Goal: Information Seeking & Learning: Browse casually

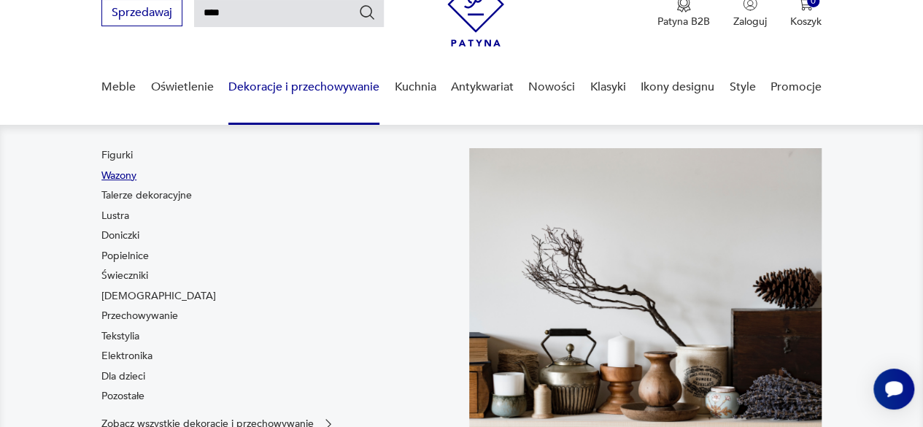
click at [129, 174] on link "Wazony" at bounding box center [118, 175] width 35 height 15
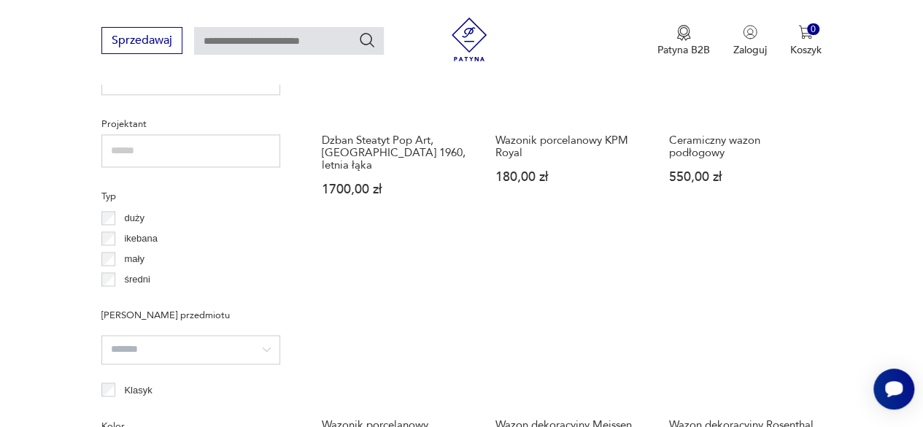
scroll to position [1122, 0]
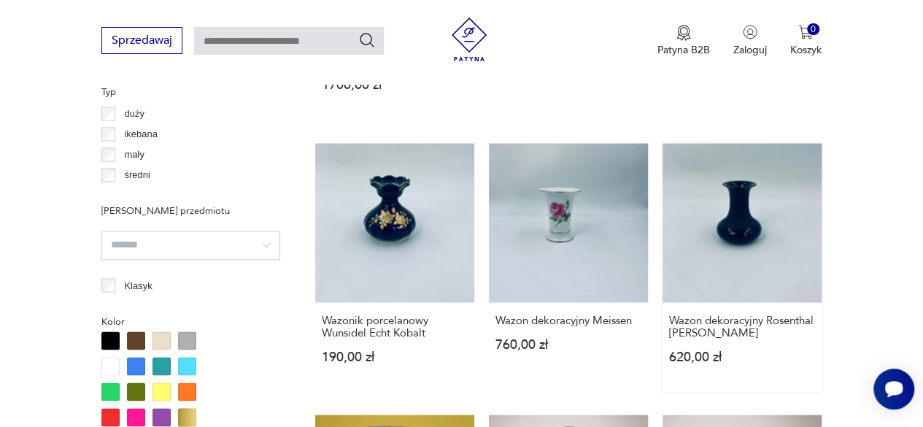
click at [771, 201] on link "Wazon dekoracyjny Rosenthal Tapio Wirkkale 620,00 zł" at bounding box center [741, 267] width 159 height 248
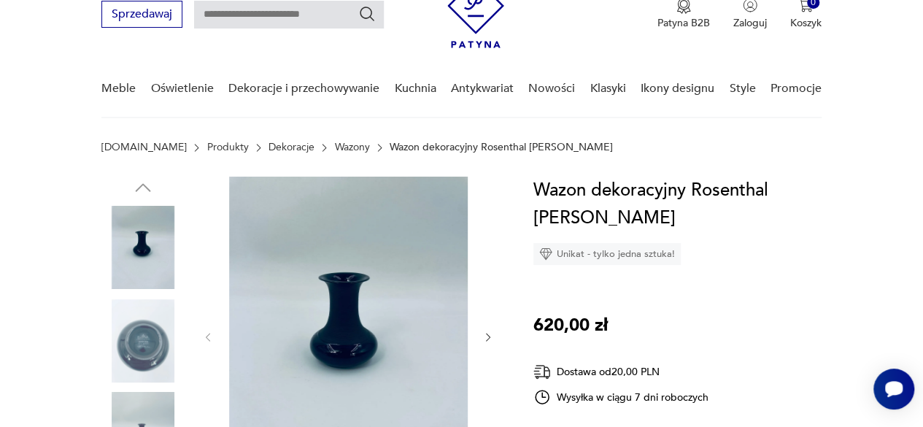
scroll to position [146, 0]
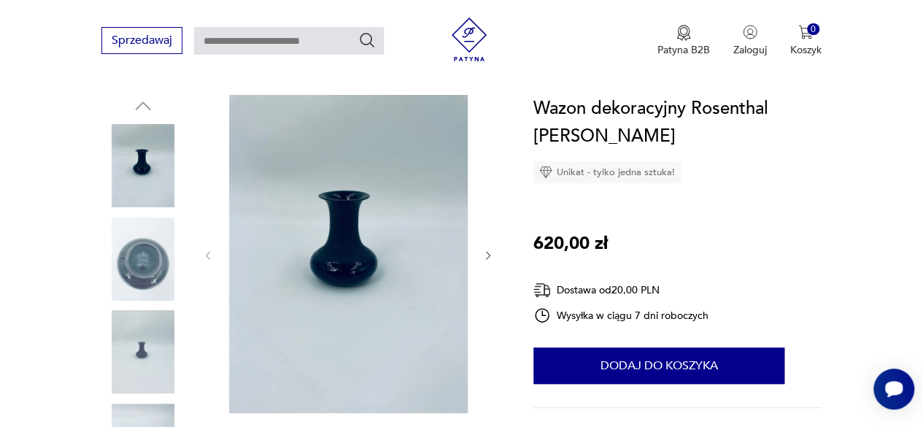
click at [139, 273] on img at bounding box center [142, 258] width 83 height 83
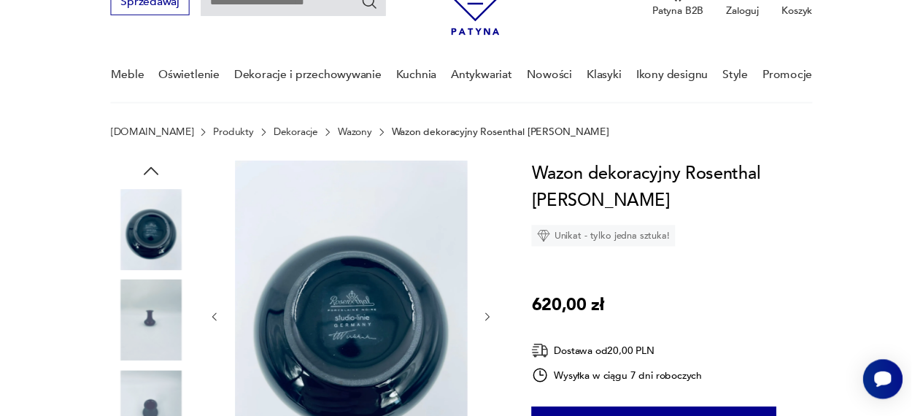
scroll to position [0, 0]
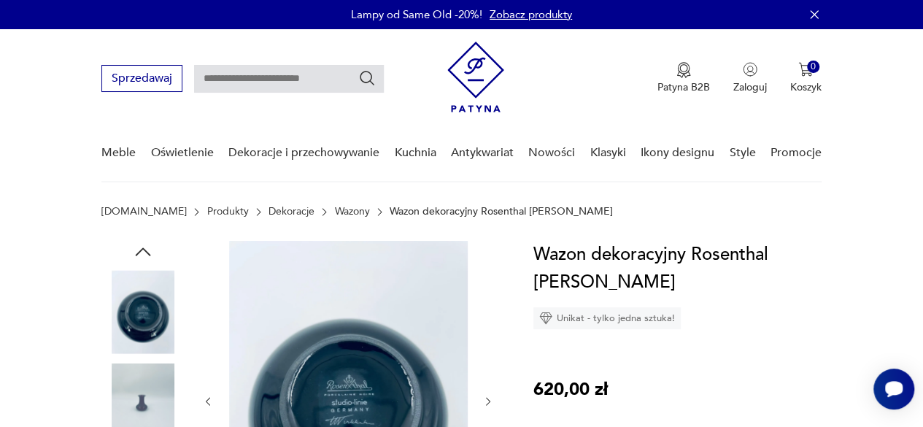
click at [144, 247] on icon "button" at bounding box center [143, 252] width 22 height 22
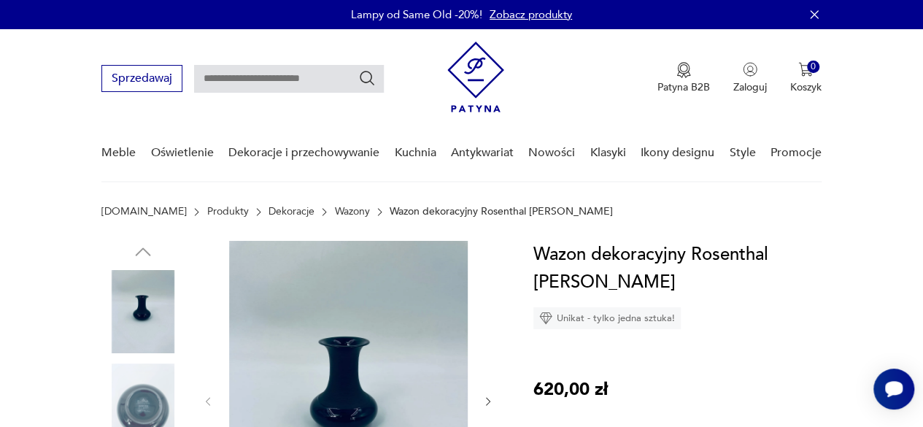
click at [156, 309] on img at bounding box center [142, 311] width 83 height 83
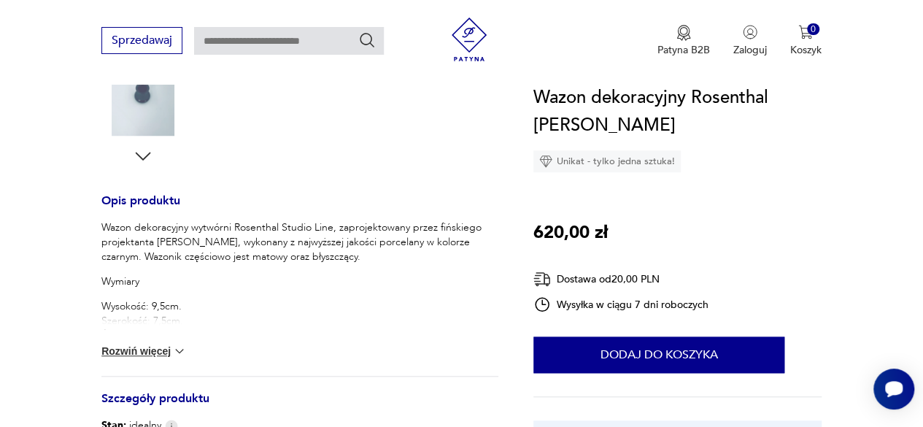
scroll to position [511, 0]
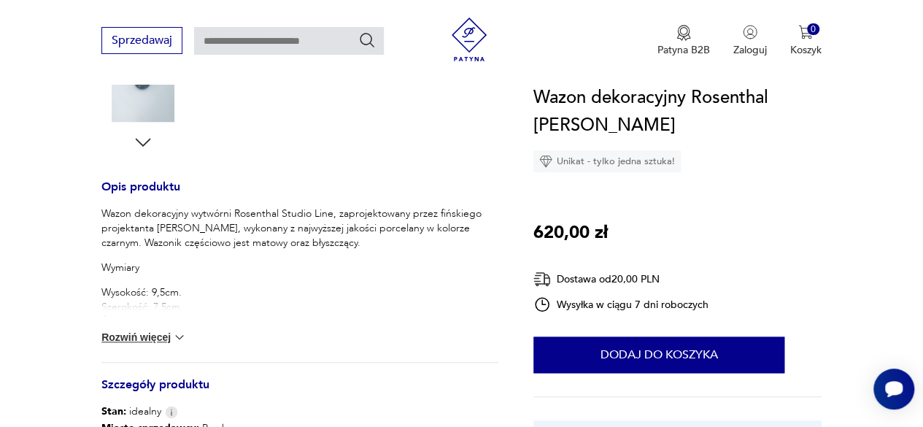
click at [133, 338] on button "Rozwiń więcej" at bounding box center [143, 337] width 85 height 15
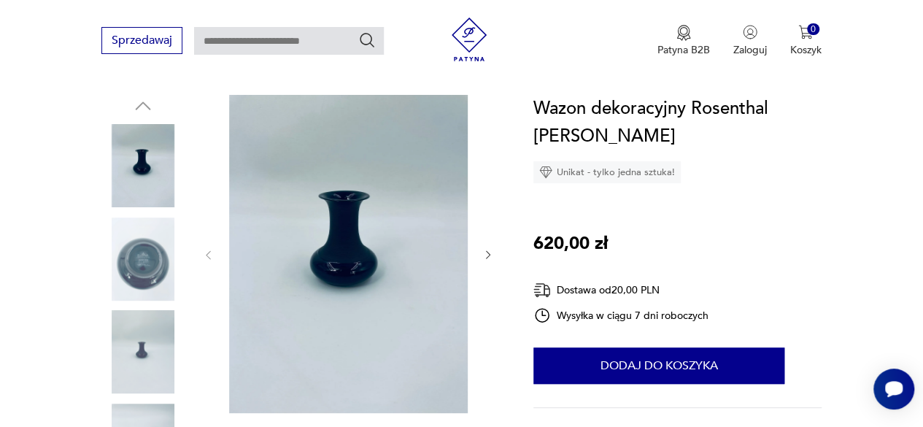
scroll to position [219, 0]
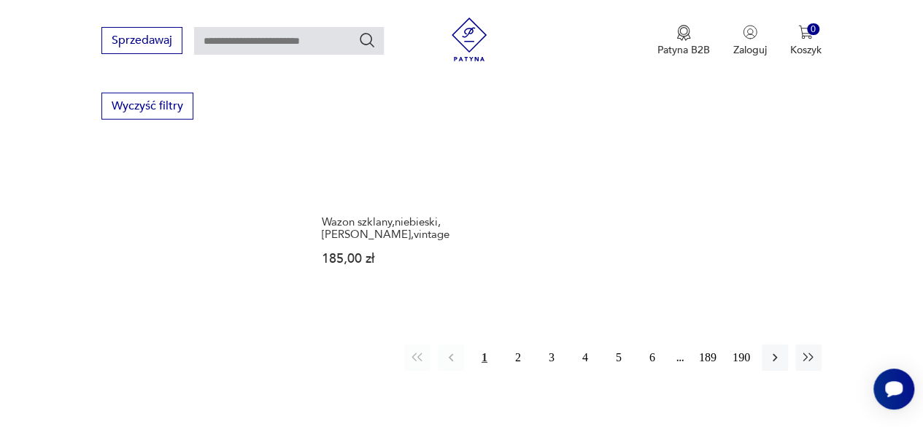
scroll to position [2105, 0]
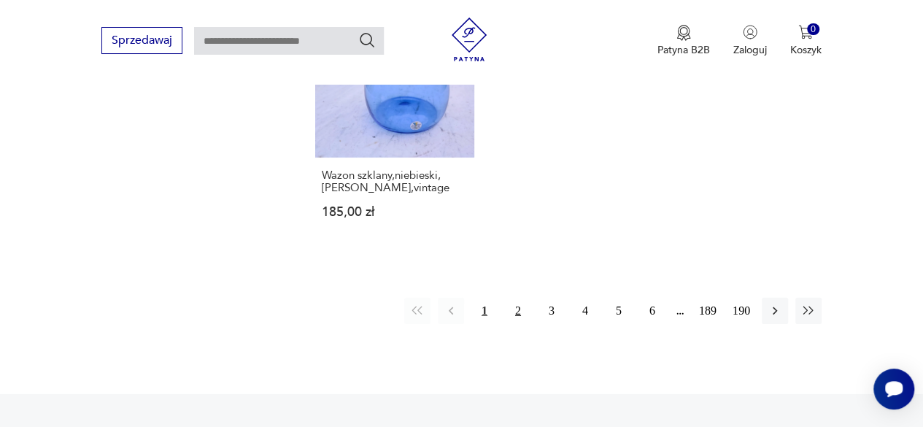
click at [522, 298] on button "2" at bounding box center [518, 311] width 26 height 26
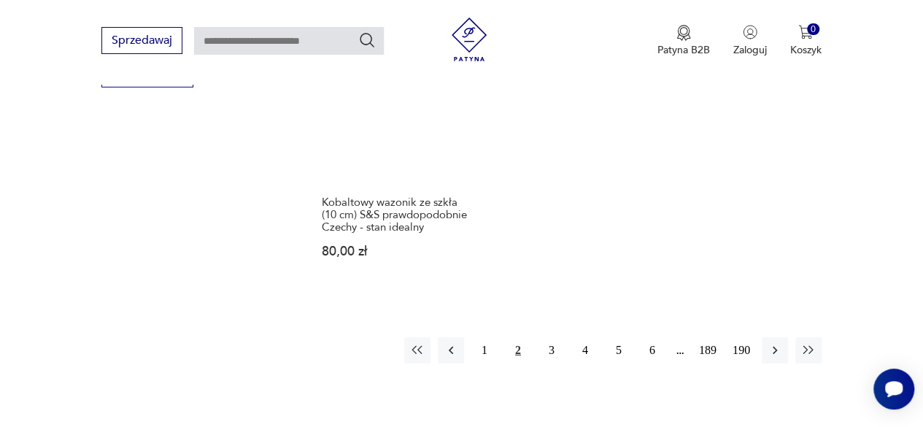
scroll to position [2283, 0]
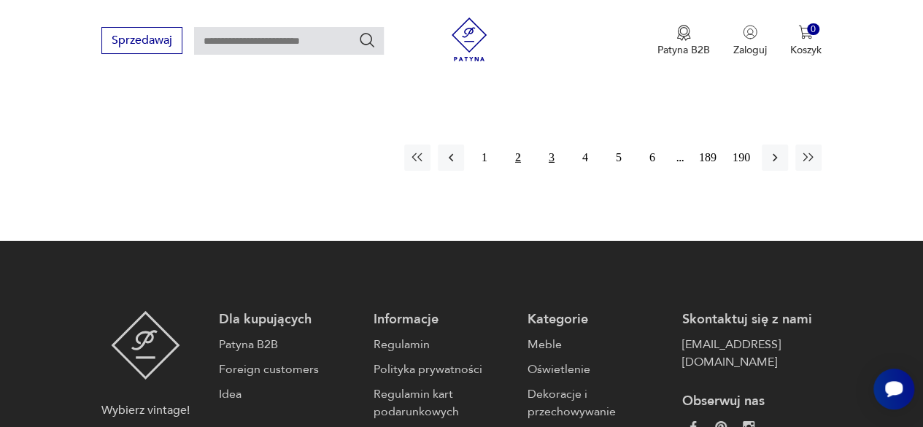
click at [550, 145] on button "3" at bounding box center [551, 157] width 26 height 26
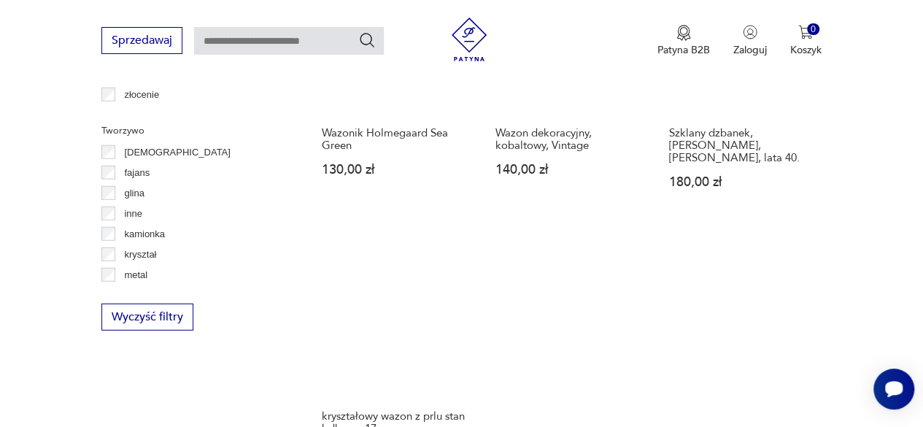
scroll to position [1991, 0]
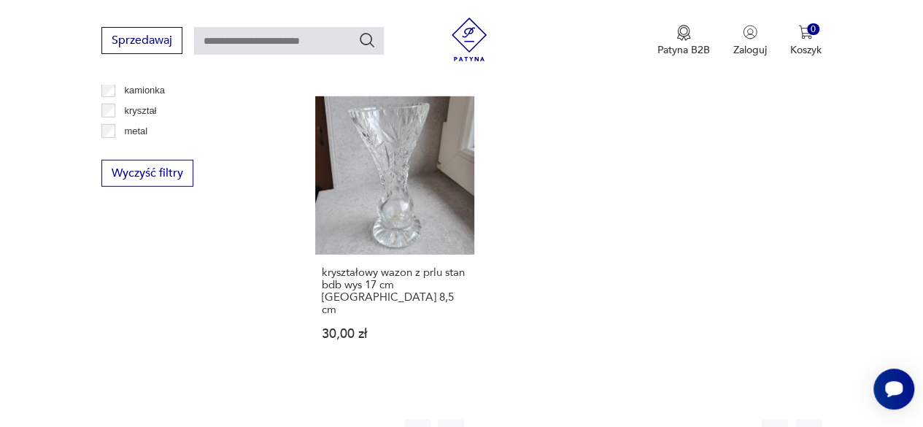
click at [589, 419] on button "4" at bounding box center [585, 432] width 26 height 26
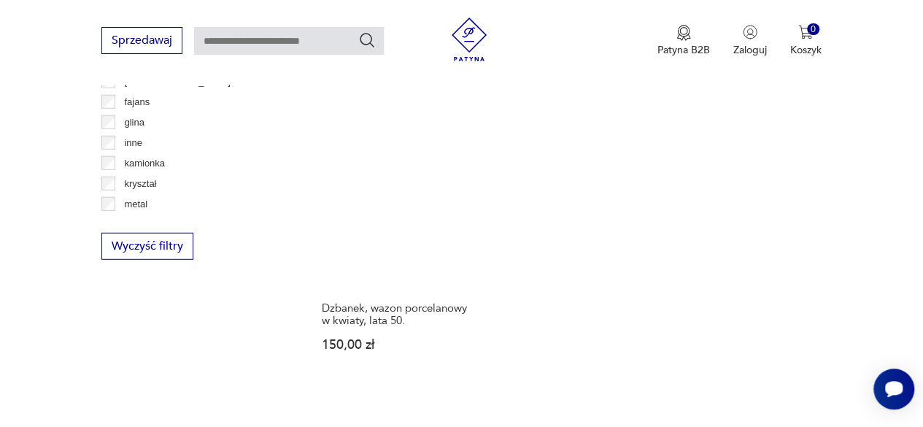
scroll to position [2210, 0]
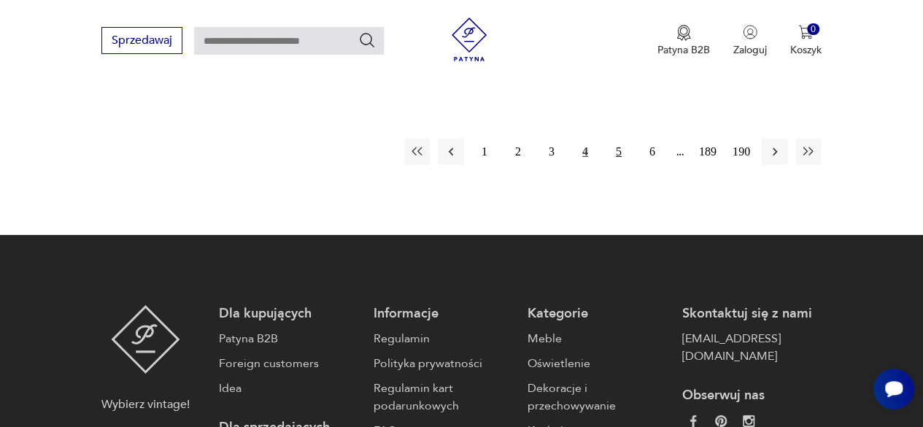
click at [613, 163] on button "5" at bounding box center [618, 152] width 26 height 26
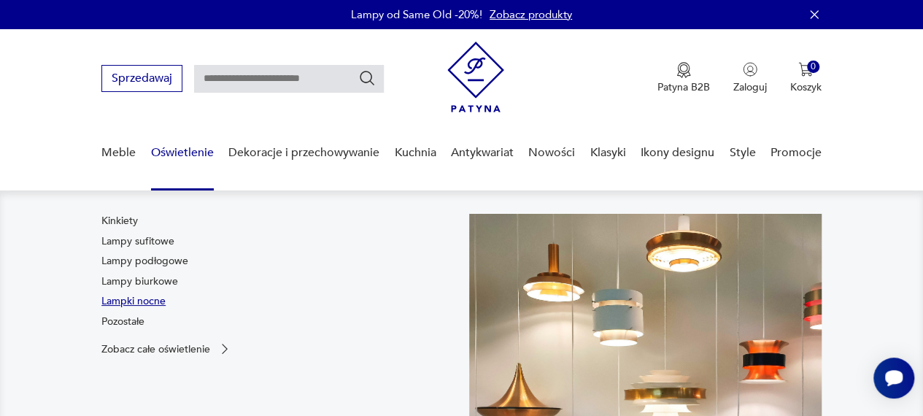
click at [150, 298] on link "Lampki nocne" at bounding box center [133, 301] width 64 height 15
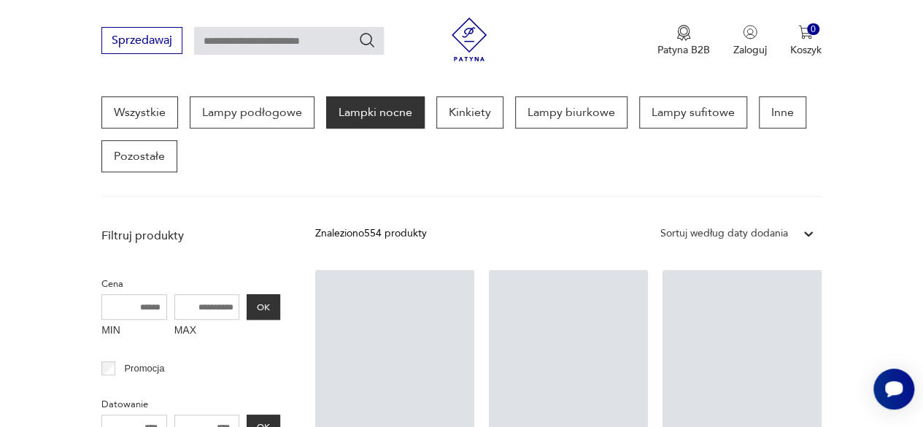
scroll to position [95, 0]
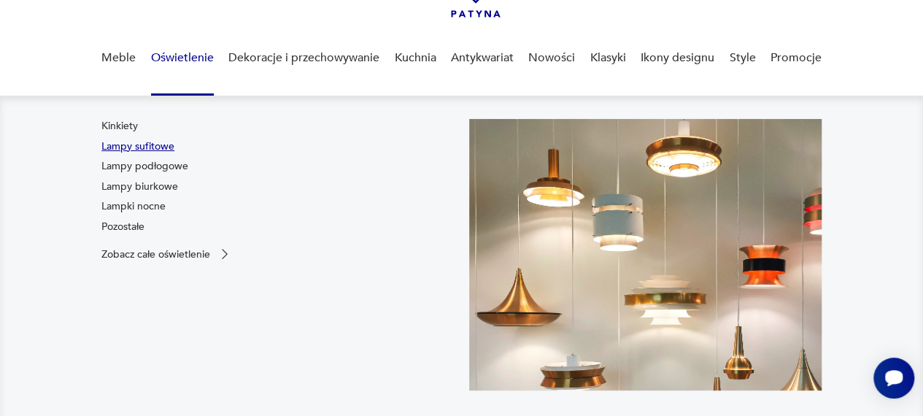
click at [160, 144] on link "Lampy sufitowe" at bounding box center [137, 146] width 73 height 15
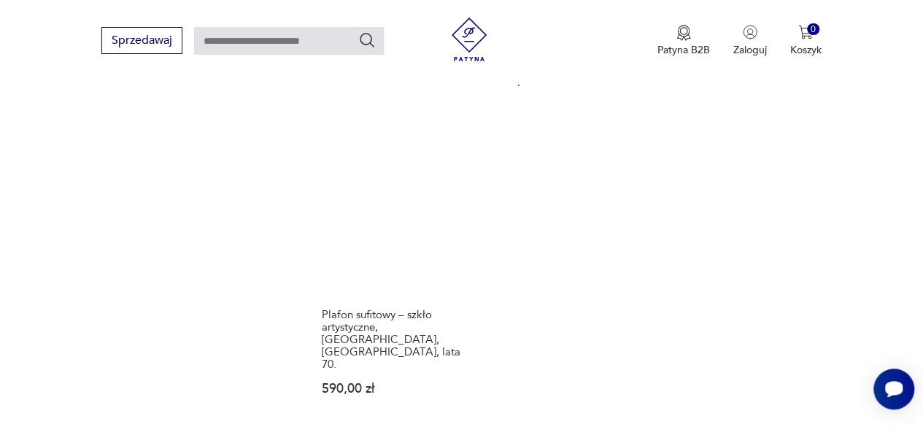
scroll to position [1991, 0]
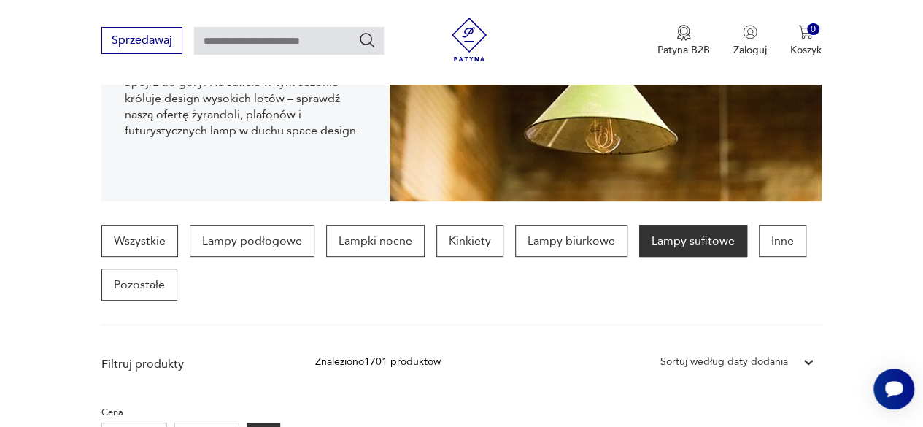
scroll to position [292, 0]
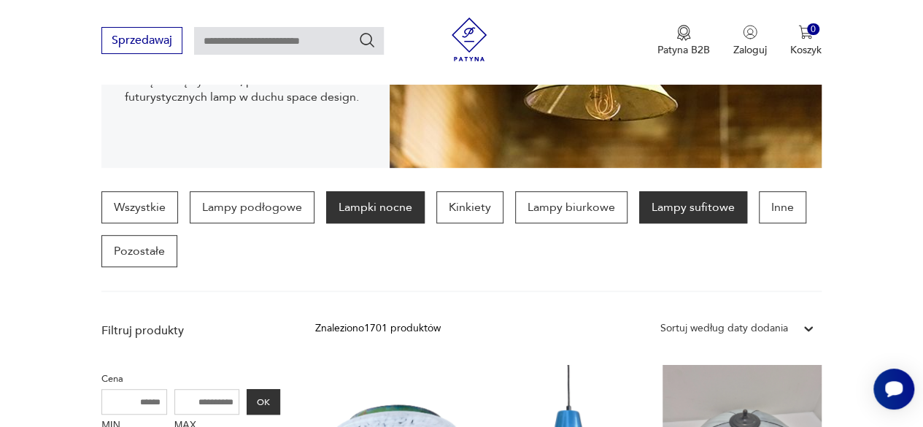
click at [369, 212] on p "Lampki nocne" at bounding box center [375, 207] width 98 height 32
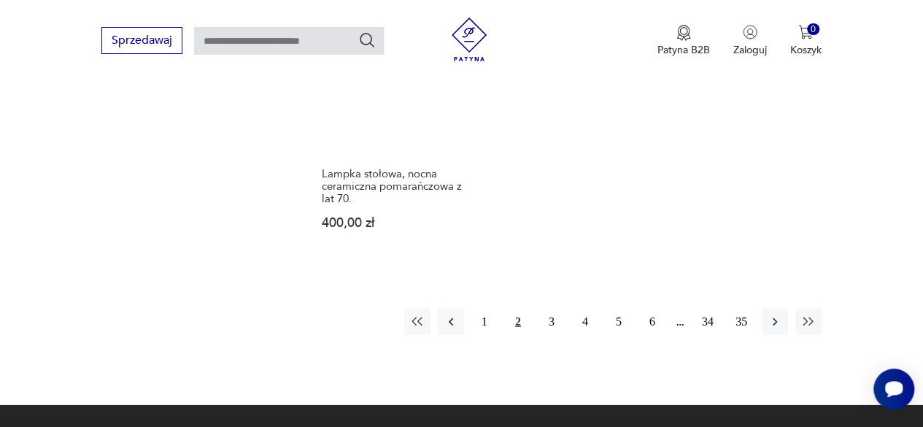
scroll to position [2137, 0]
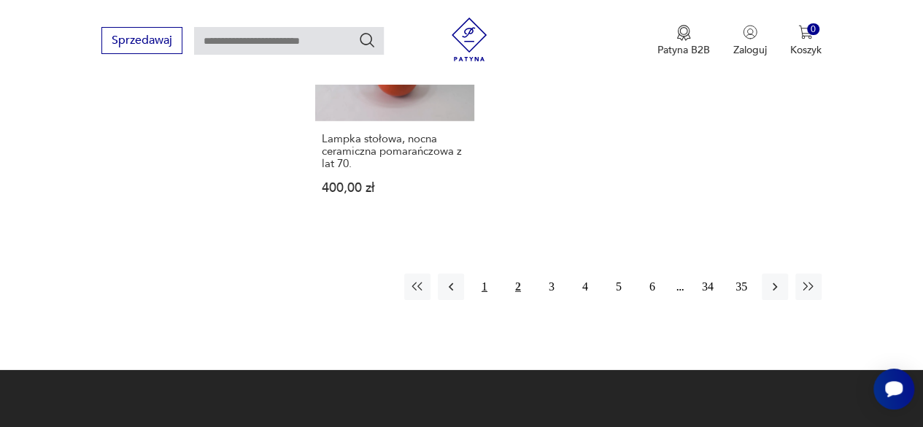
click at [490, 273] on button "1" at bounding box center [484, 286] width 26 height 26
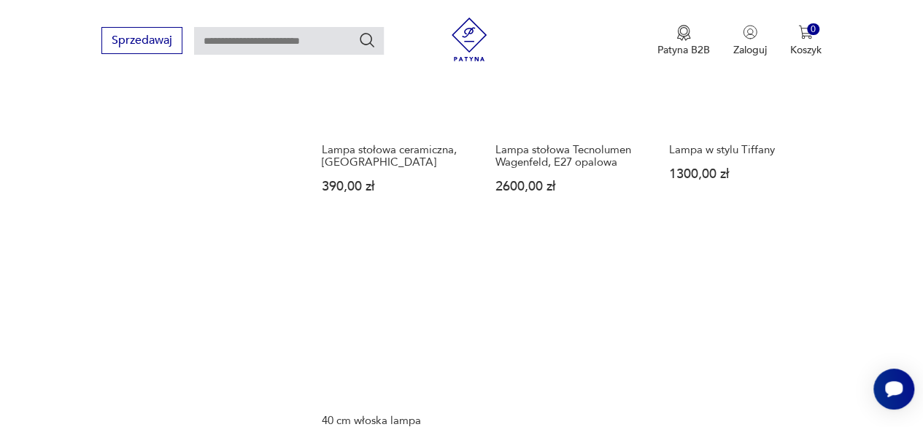
scroll to position [2064, 0]
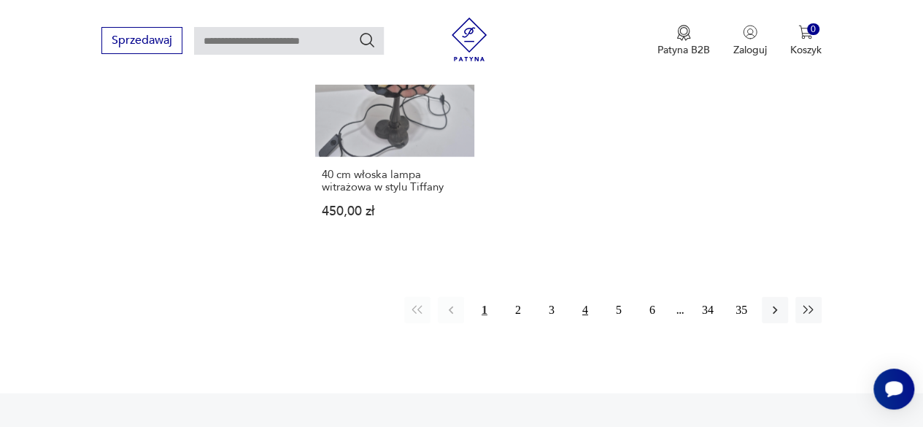
click at [591, 311] on button "4" at bounding box center [585, 310] width 26 height 26
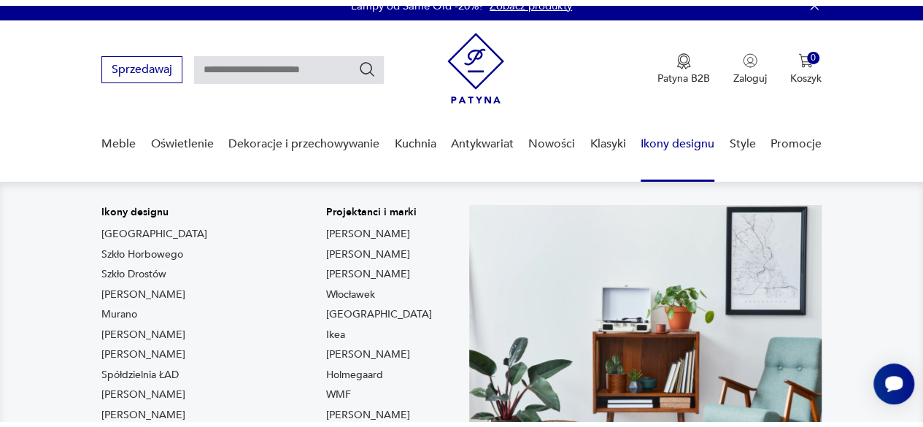
scroll to position [88, 0]
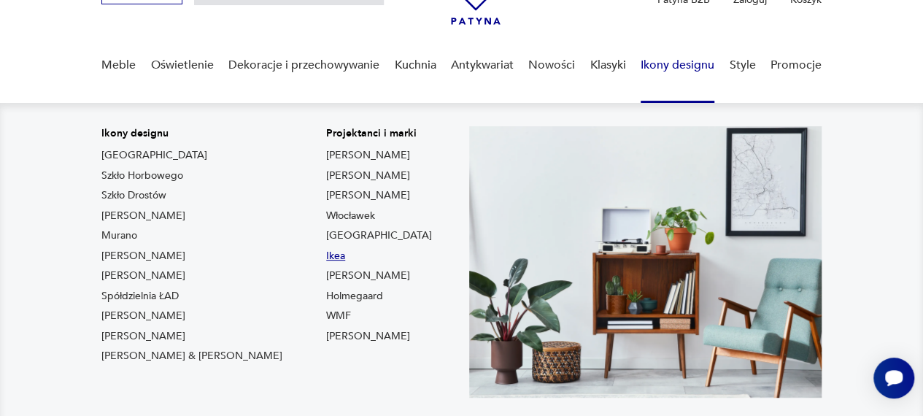
click at [326, 253] on link "Ikea" at bounding box center [335, 256] width 19 height 15
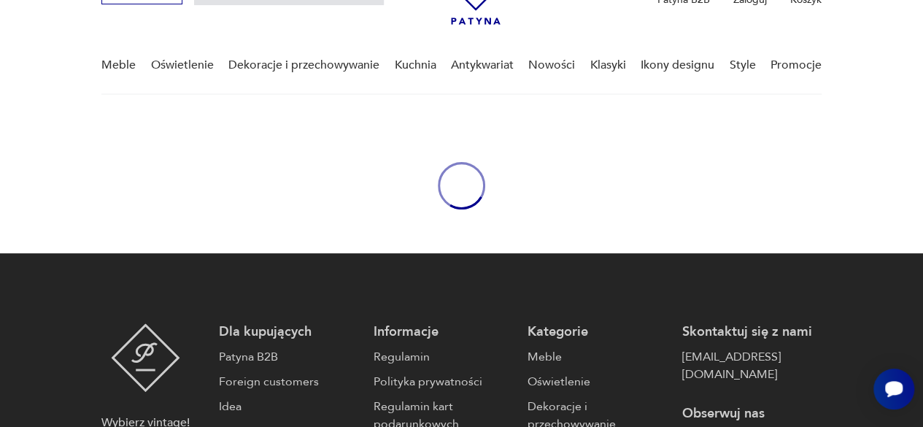
type input "****"
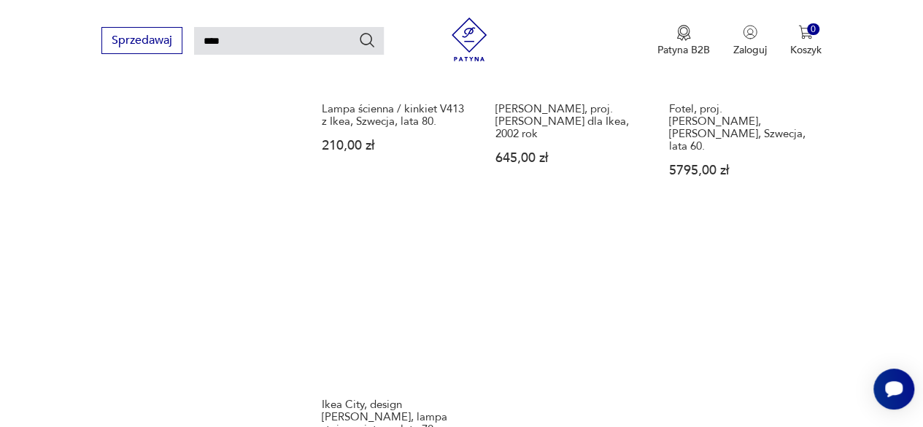
scroll to position [1677, 0]
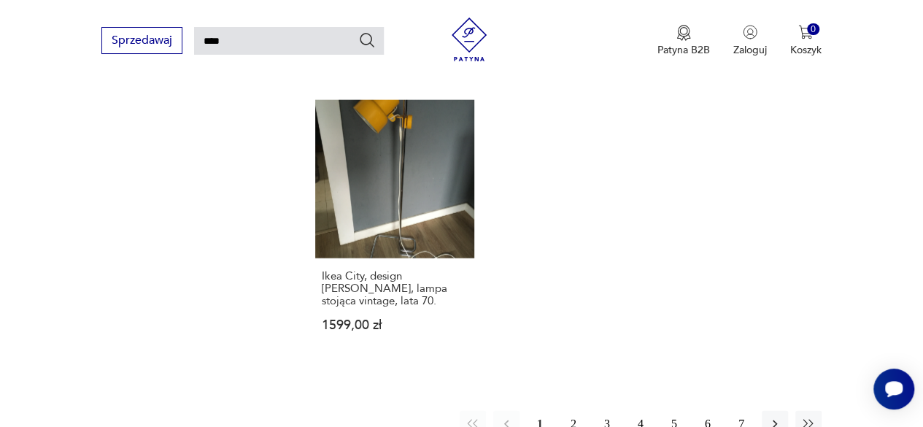
click at [573, 411] on button "2" at bounding box center [573, 424] width 26 height 26
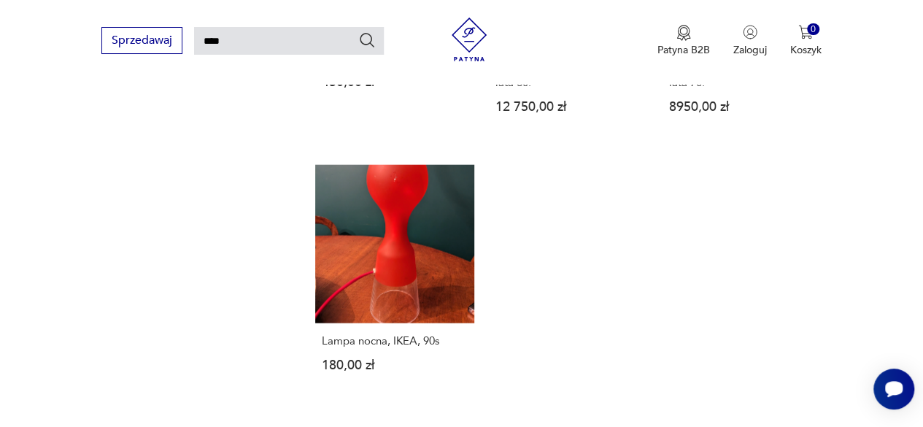
scroll to position [1730, 0]
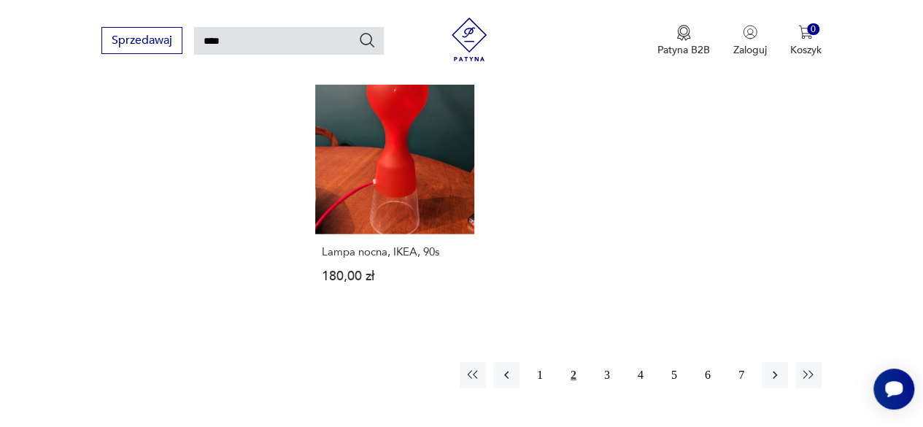
drag, startPoint x: 601, startPoint y: 325, endPoint x: 573, endPoint y: 297, distance: 39.7
click at [601, 362] on button "3" at bounding box center [607, 375] width 26 height 26
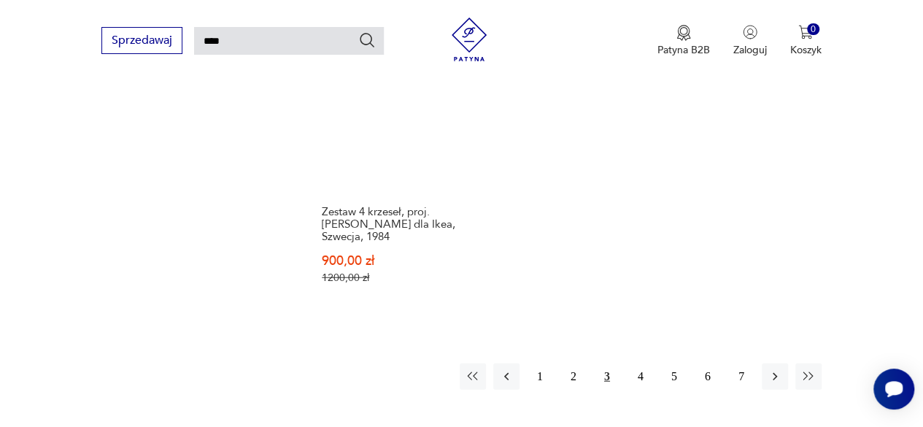
scroll to position [1876, 0]
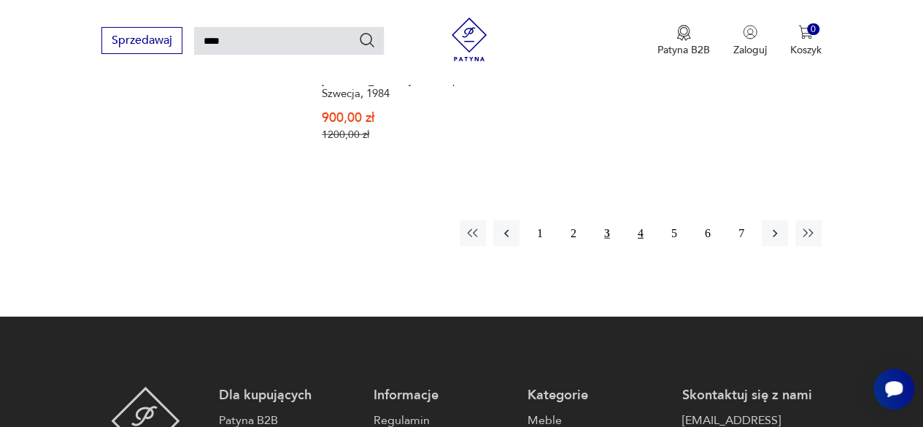
click at [637, 220] on button "4" at bounding box center [640, 233] width 26 height 26
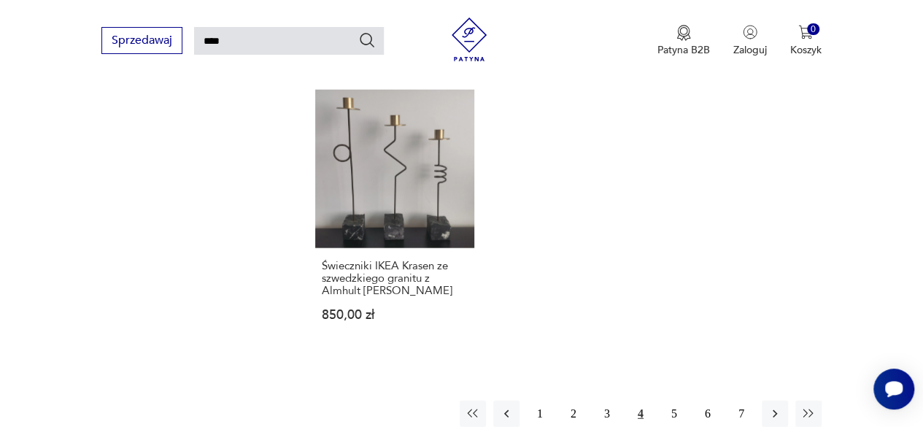
scroll to position [1949, 0]
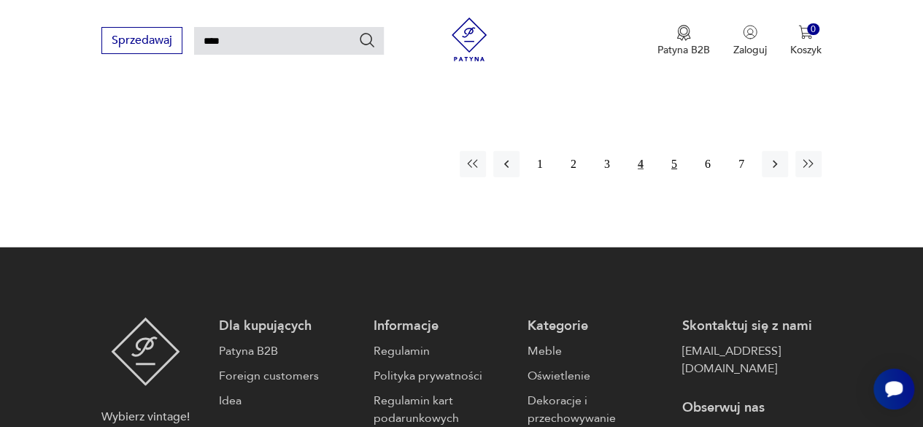
click at [670, 151] on button "5" at bounding box center [674, 164] width 26 height 26
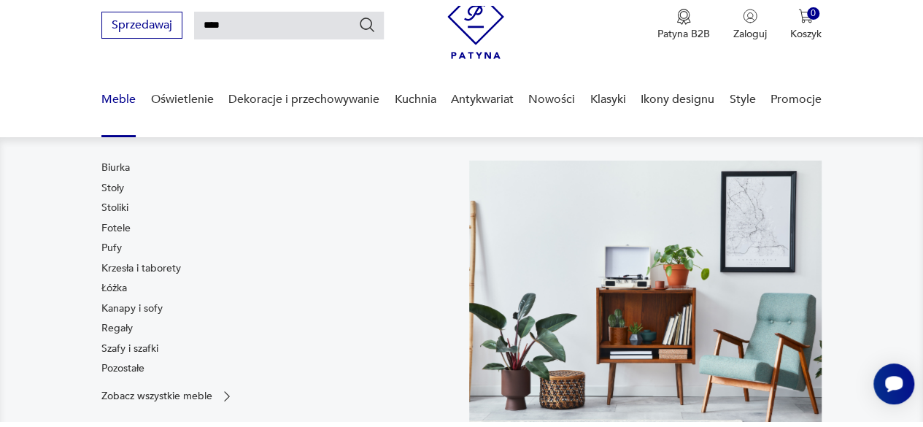
scroll to position [73, 0]
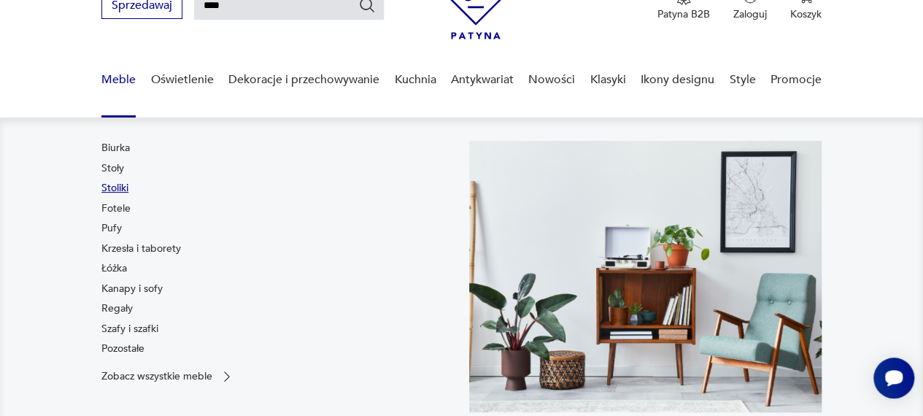
click at [119, 187] on link "Stoliki" at bounding box center [114, 188] width 27 height 15
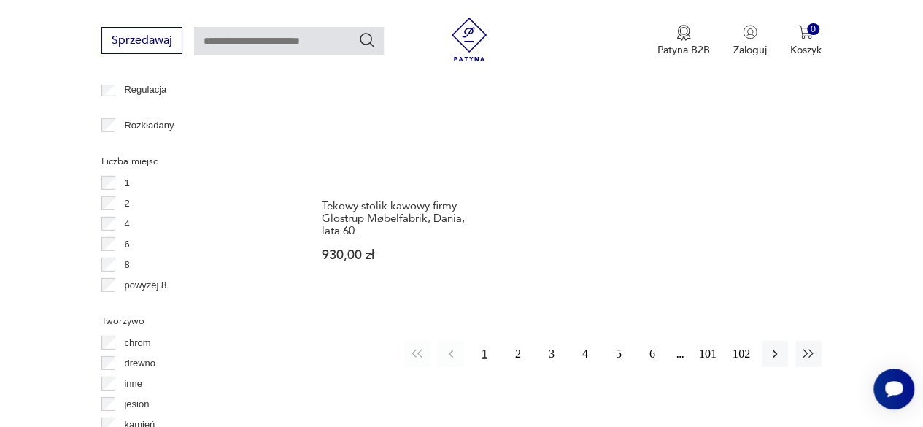
scroll to position [2071, 0]
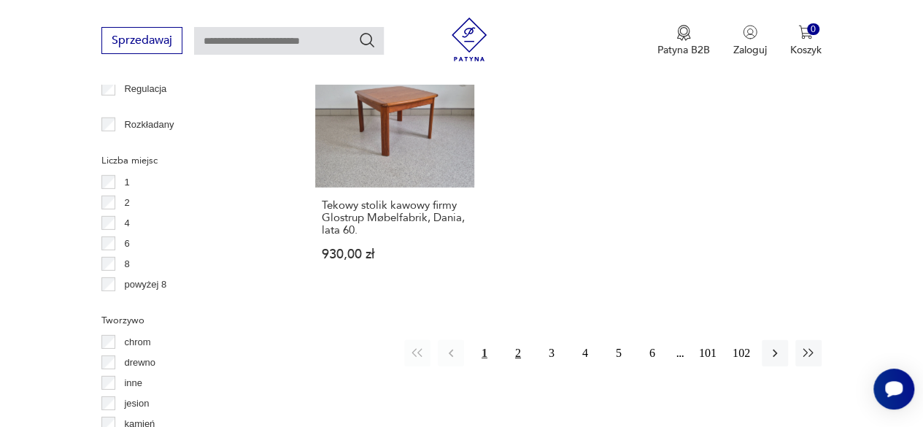
click at [516, 340] on button "2" at bounding box center [518, 353] width 26 height 26
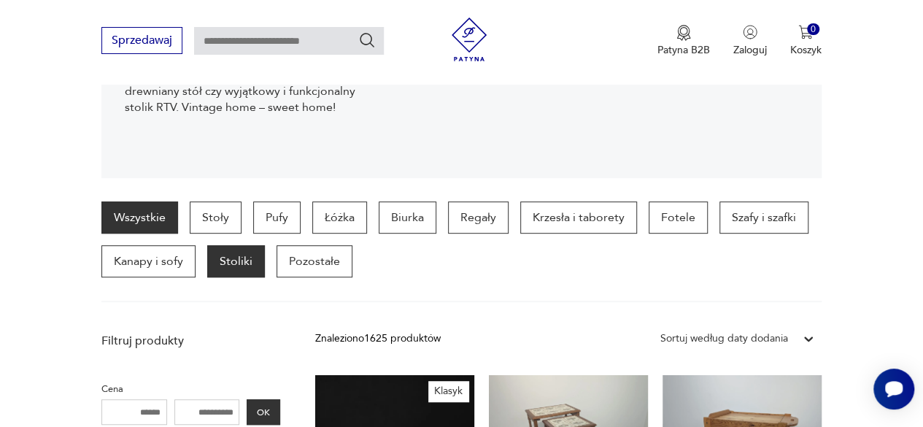
scroll to position [241, 0]
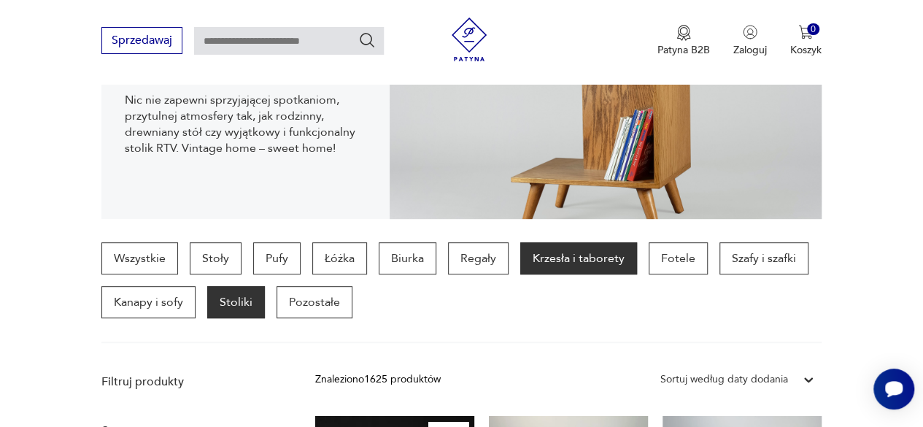
click at [573, 251] on p "Krzesła i taborety" at bounding box center [578, 258] width 117 height 32
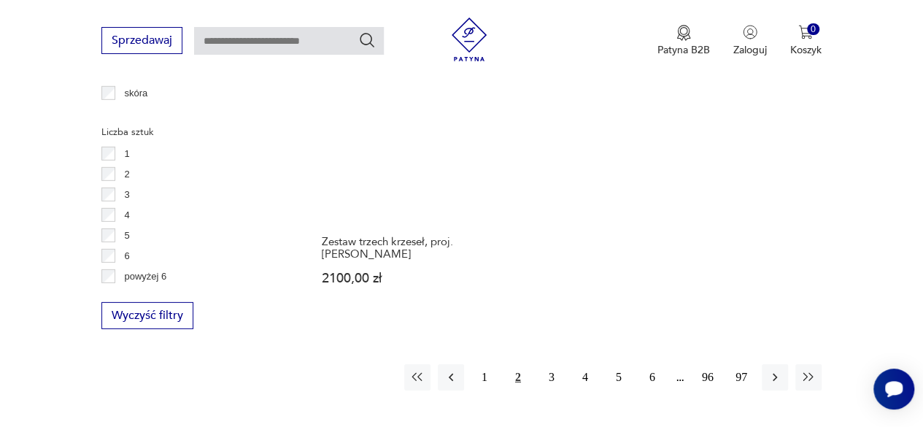
scroll to position [2283, 0]
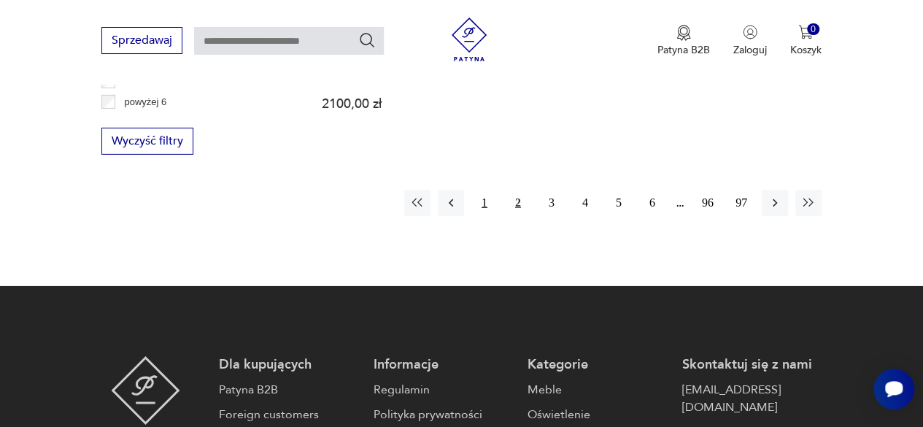
click at [492, 190] on button "1" at bounding box center [484, 203] width 26 height 26
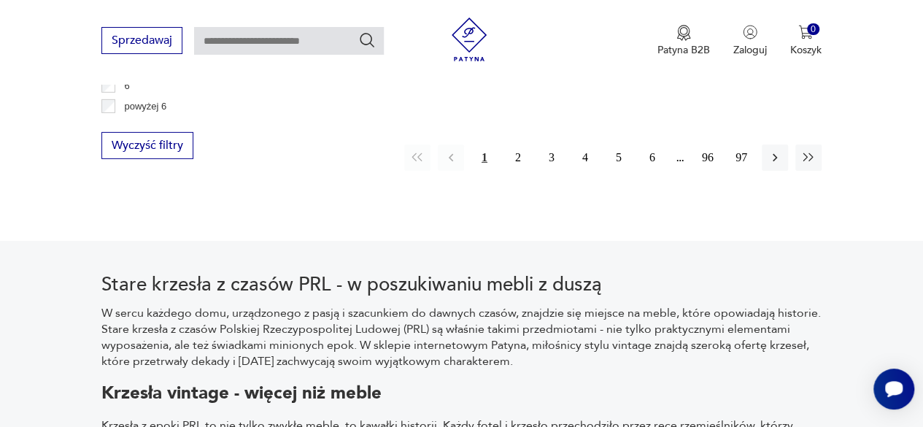
scroll to position [2283, 0]
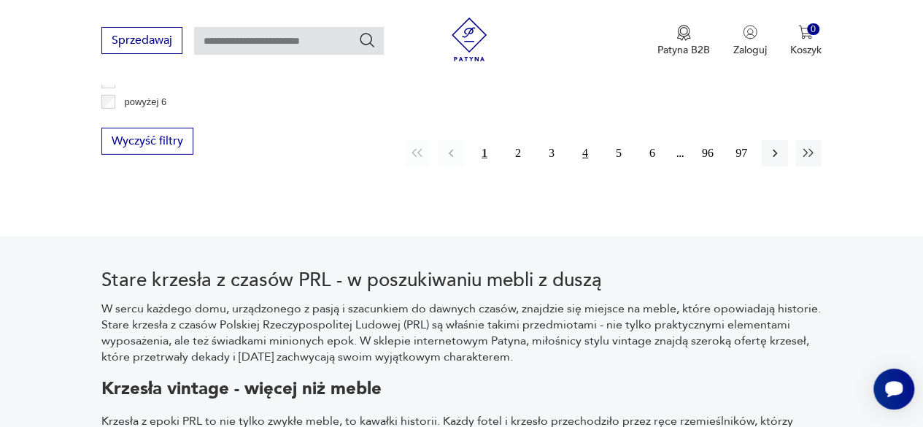
click at [582, 140] on button "4" at bounding box center [585, 153] width 26 height 26
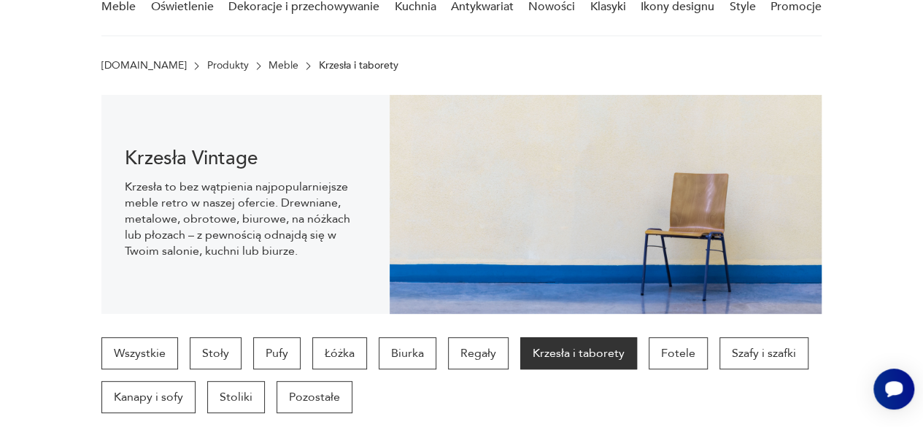
scroll to position [73, 0]
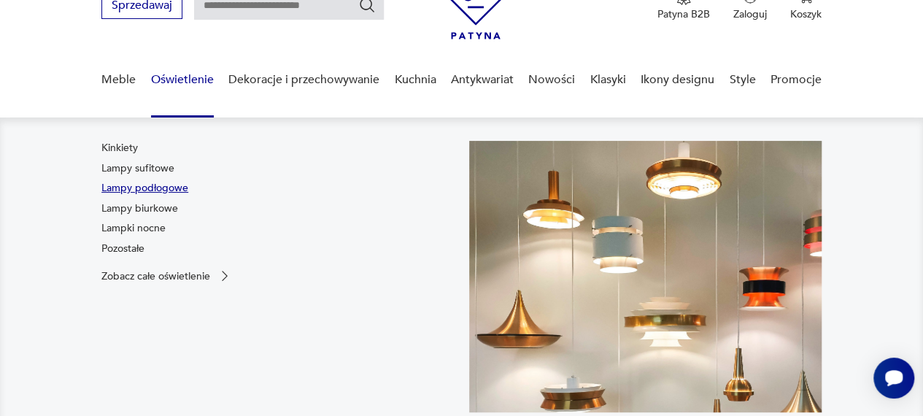
click at [175, 185] on link "Lampy podłogowe" at bounding box center [144, 188] width 87 height 15
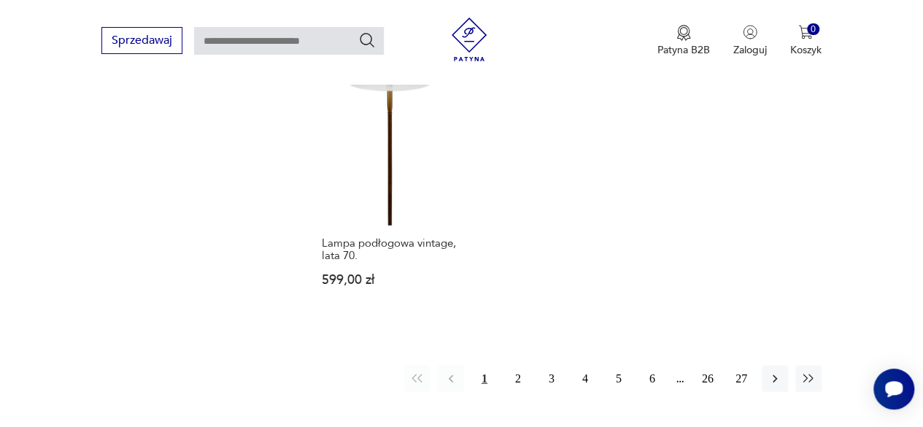
scroll to position [2137, 0]
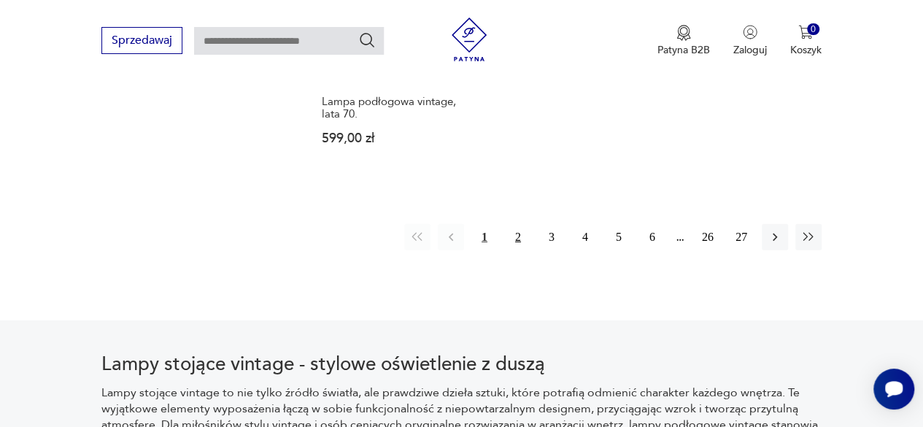
click at [516, 242] on button "2" at bounding box center [518, 237] width 26 height 26
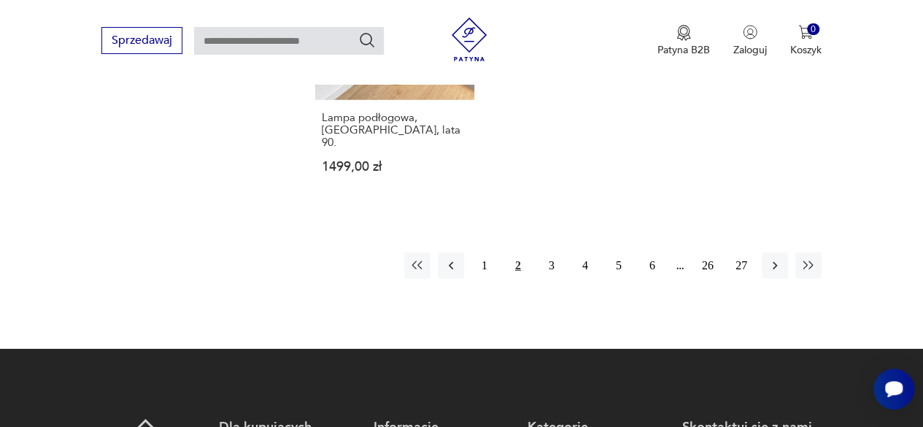
scroll to position [2137, 0]
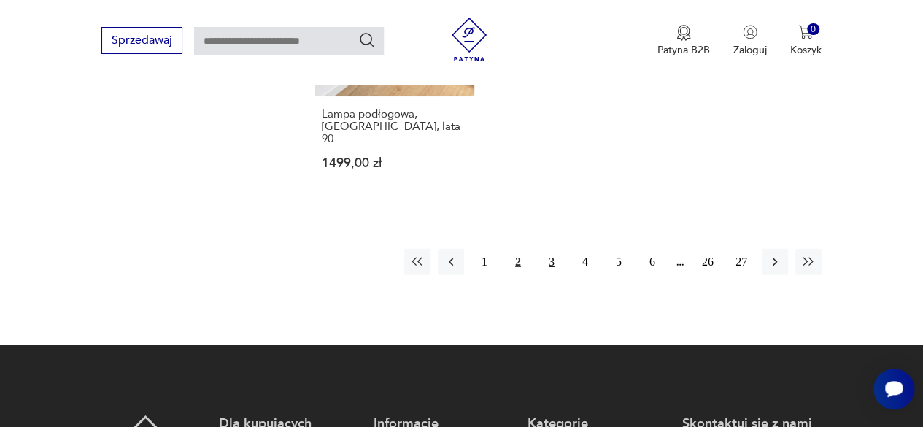
click at [553, 249] on button "3" at bounding box center [551, 262] width 26 height 26
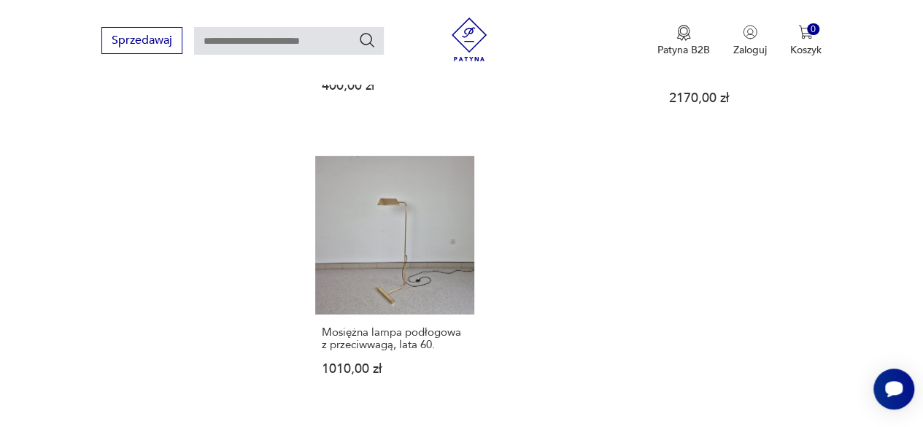
scroll to position [2210, 0]
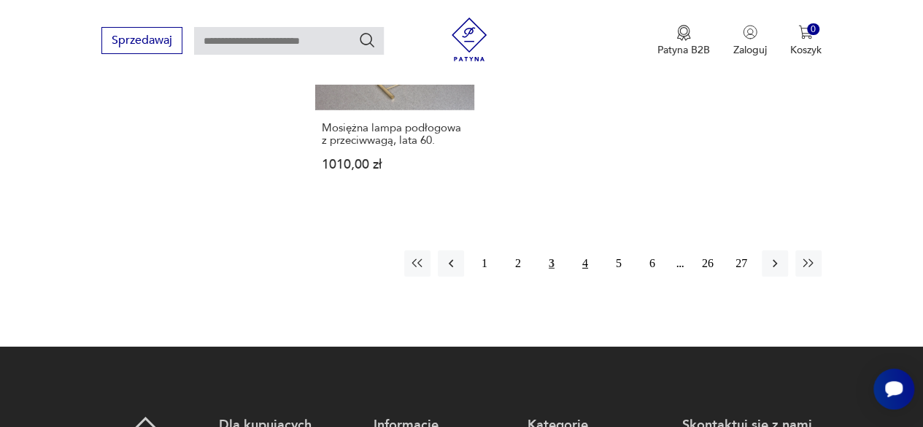
click at [585, 250] on button "4" at bounding box center [585, 263] width 26 height 26
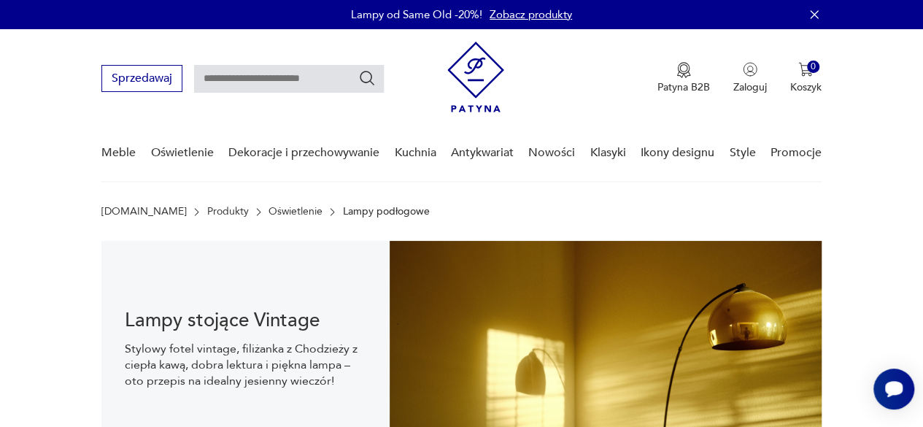
click at [888, 31] on nav "Sprzedawaj Patyna B2B Zaloguj 0 Koszyk Twój koszyk ( 0 ) Brak produktów w koszy…" at bounding box center [461, 105] width 923 height 153
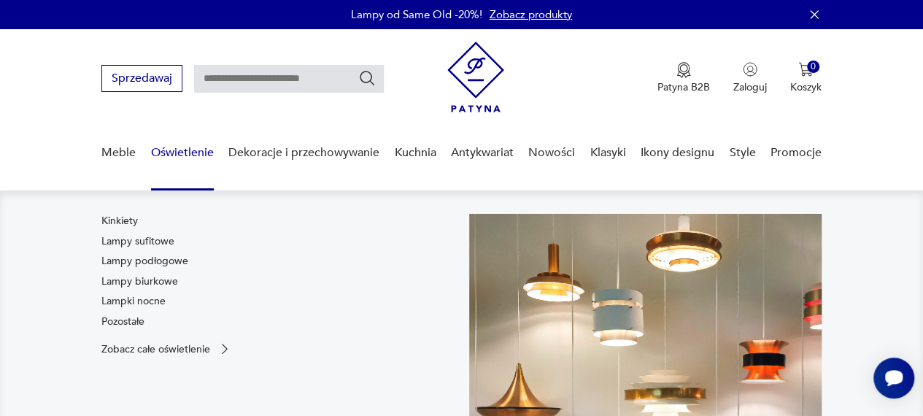
click at [146, 322] on div "Kinkiety Lampy sufitowe Lampy podłogowe Lampy biurkowe Lampki nocne Pozostałe" at bounding box center [144, 274] width 87 height 120
click at [140, 322] on link "Pozostałe" at bounding box center [122, 321] width 43 height 15
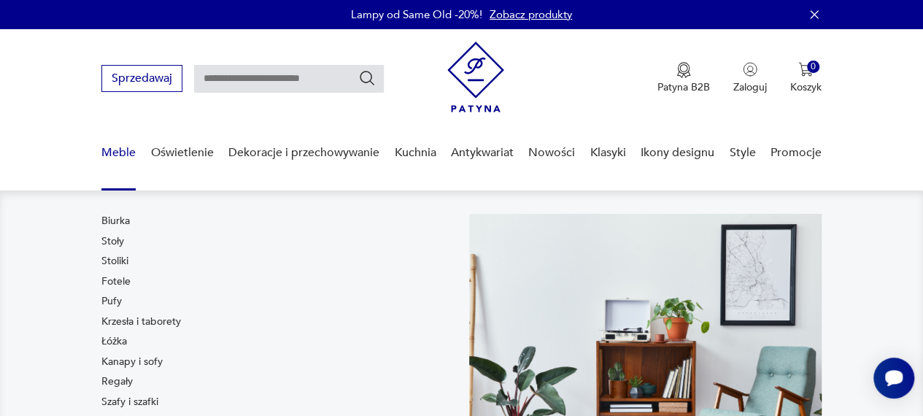
click at [117, 157] on link "Meble" at bounding box center [118, 153] width 34 height 56
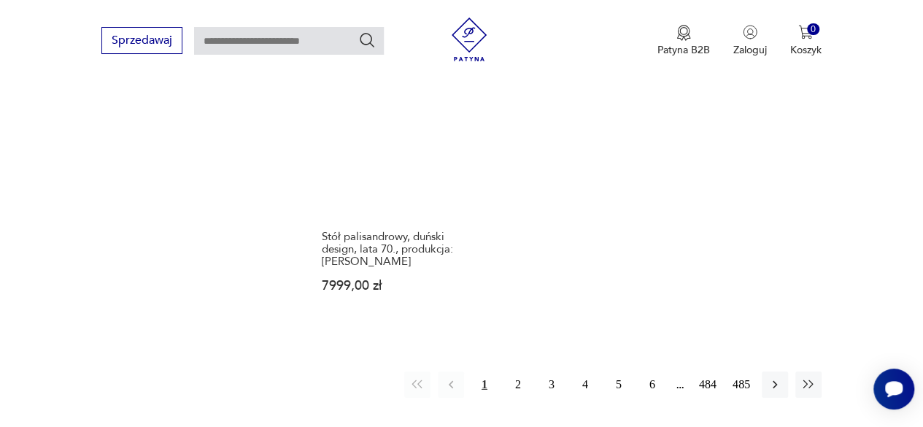
scroll to position [2041, 0]
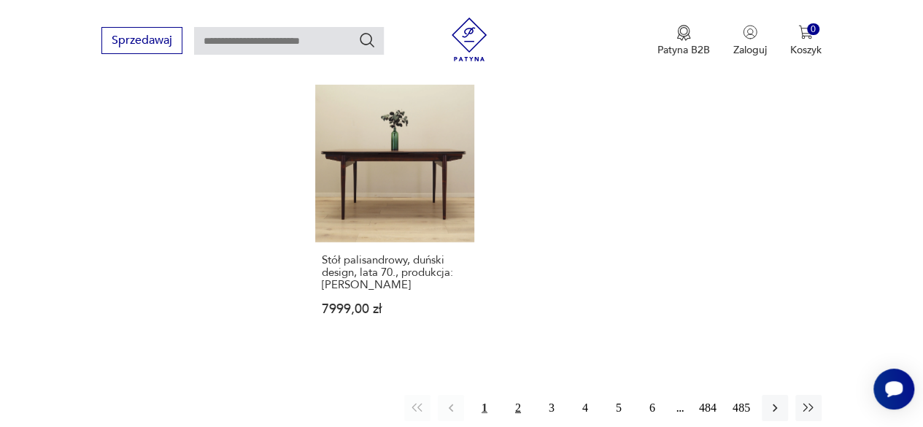
click at [521, 395] on button "2" at bounding box center [518, 408] width 26 height 26
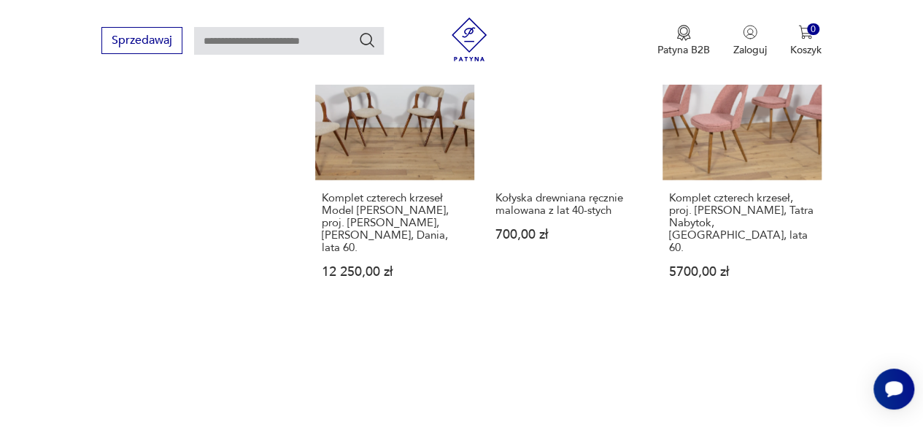
scroll to position [1991, 0]
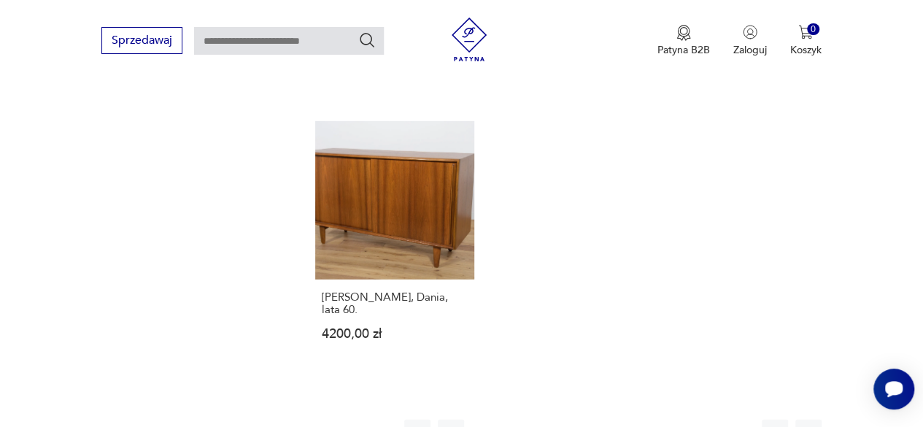
click at [550, 419] on button "3" at bounding box center [551, 432] width 26 height 26
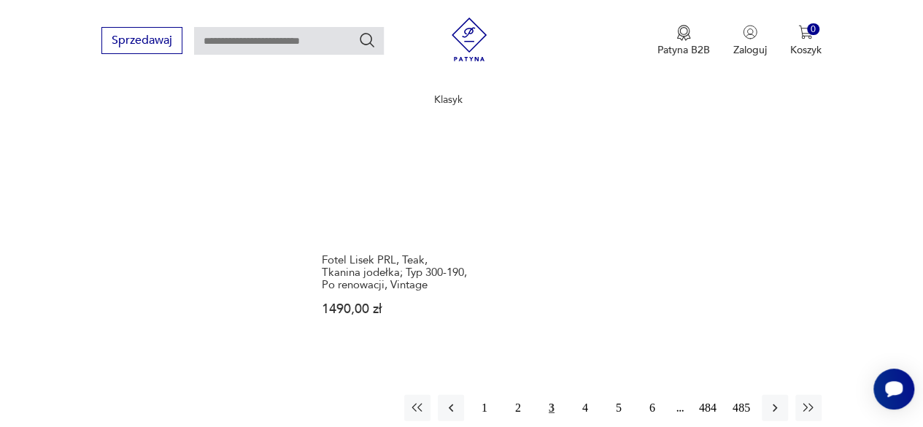
scroll to position [1991, 0]
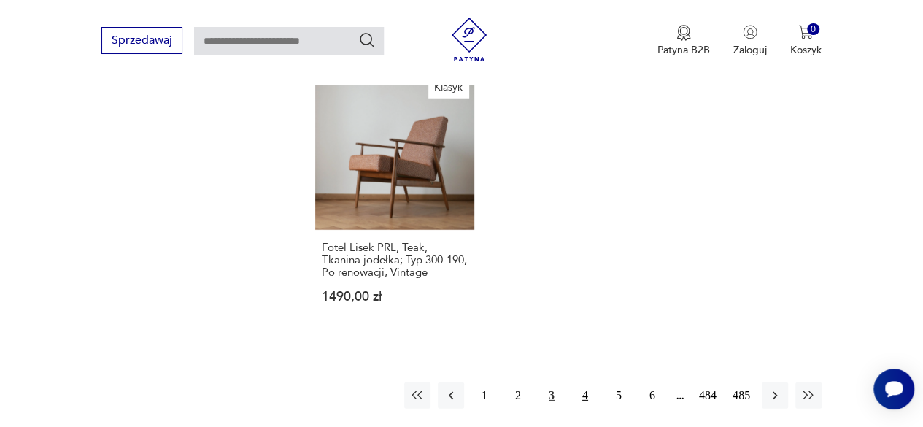
click at [583, 382] on button "4" at bounding box center [585, 395] width 26 height 26
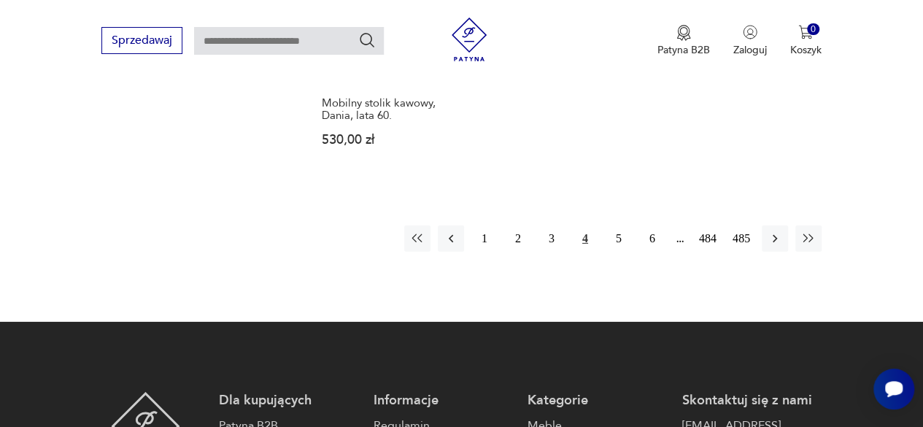
scroll to position [2137, 0]
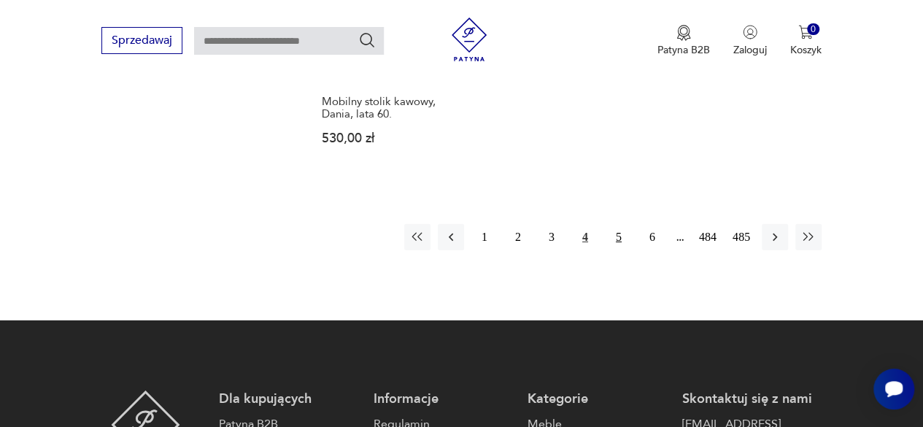
click at [615, 225] on button "5" at bounding box center [618, 237] width 26 height 26
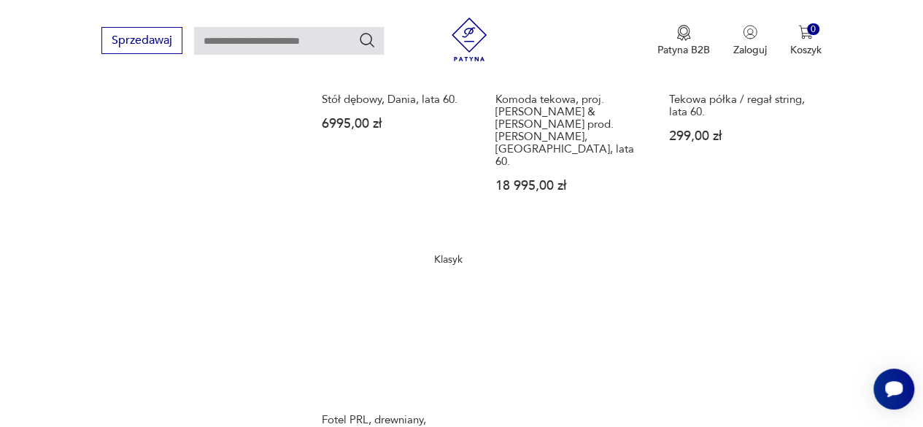
scroll to position [2064, 0]
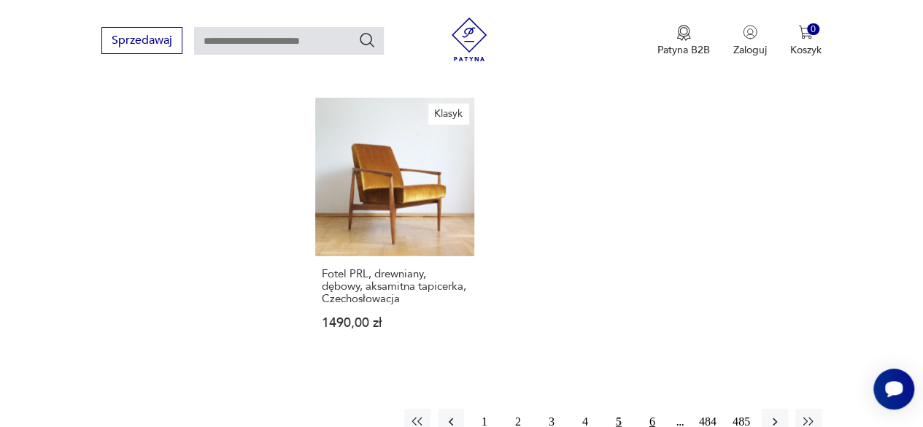
click at [651, 408] on button "6" at bounding box center [652, 421] width 26 height 26
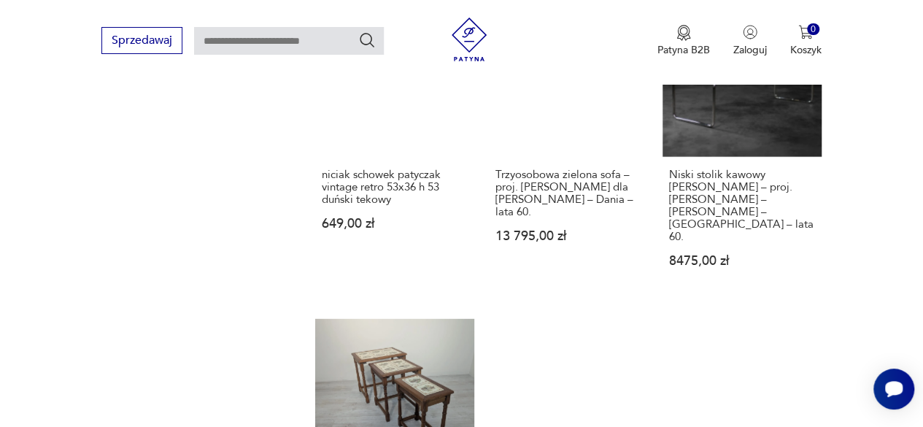
scroll to position [1991, 0]
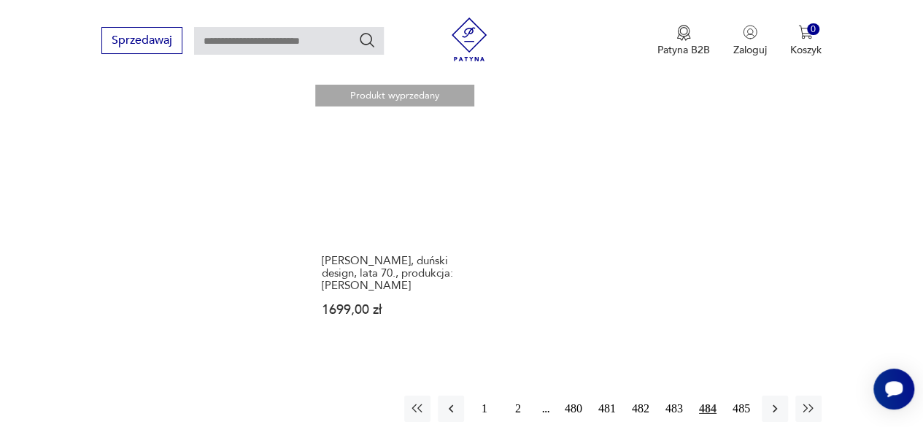
scroll to position [2137, 0]
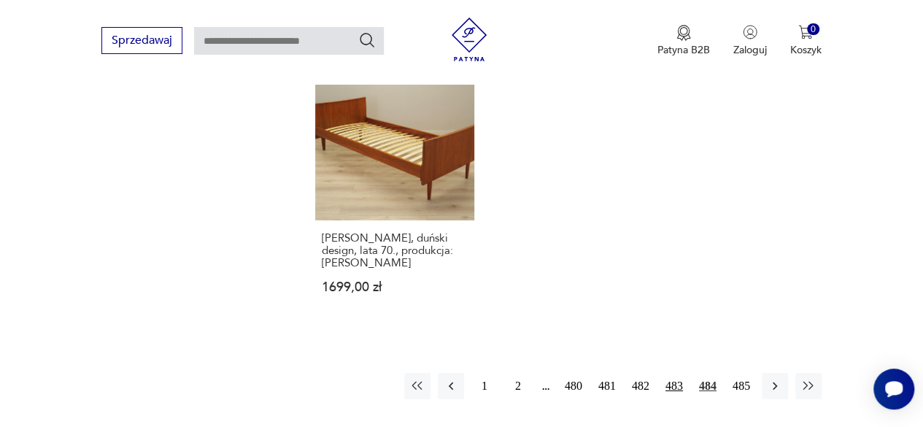
click at [671, 373] on button "483" at bounding box center [674, 386] width 26 height 26
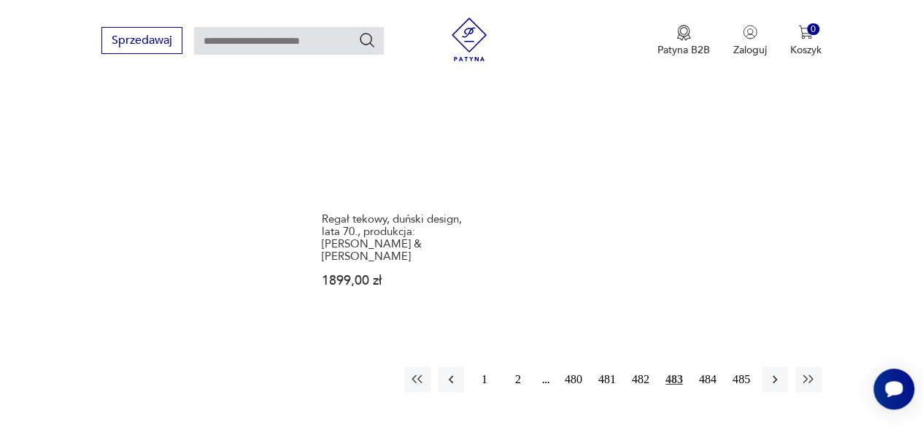
scroll to position [2137, 0]
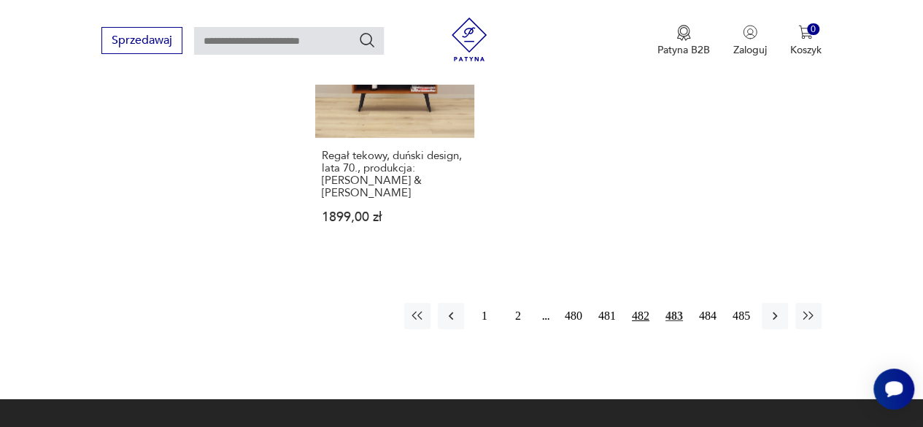
click at [644, 303] on button "482" at bounding box center [640, 316] width 26 height 26
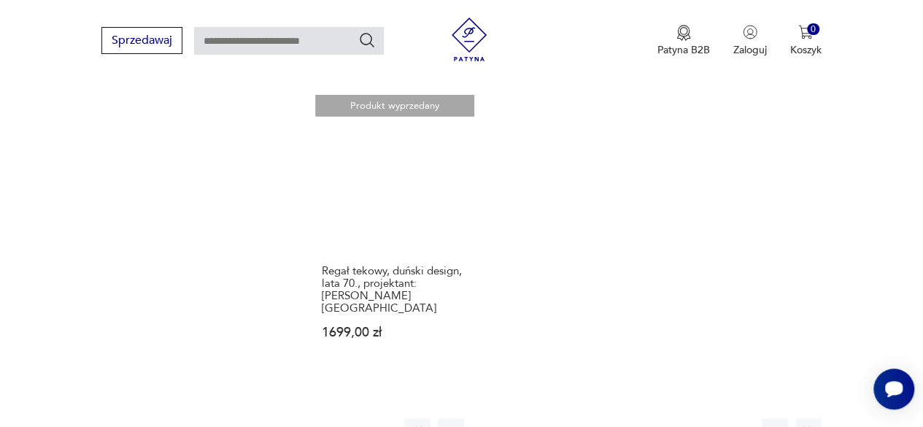
scroll to position [2137, 0]
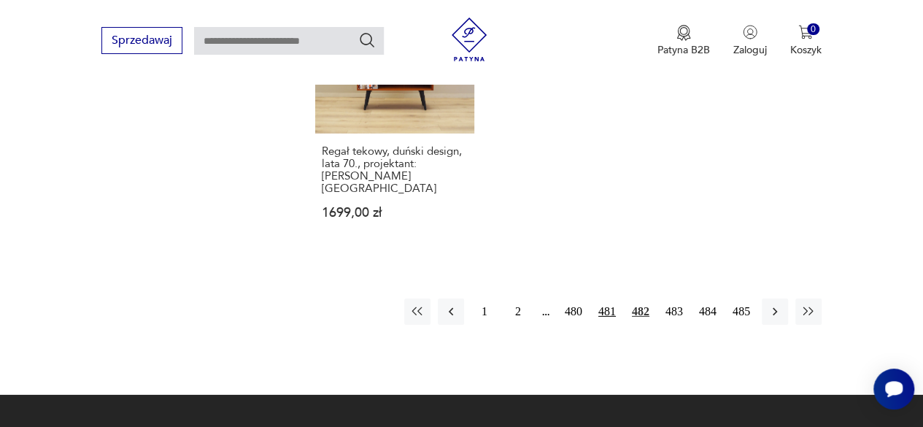
click at [605, 298] on button "481" at bounding box center [607, 311] width 26 height 26
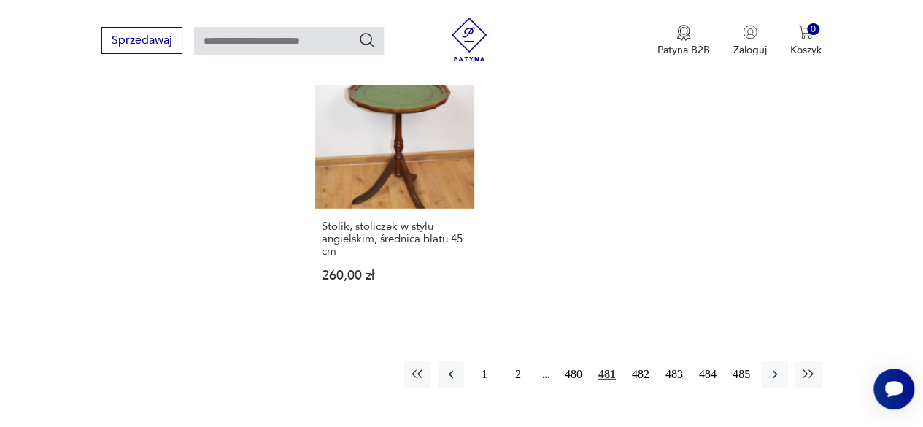
scroll to position [2064, 0]
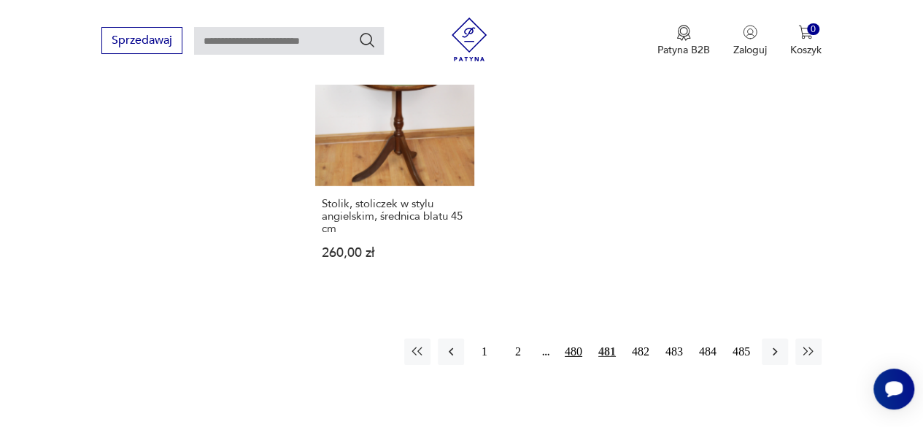
click at [565, 338] on button "480" at bounding box center [573, 351] width 26 height 26
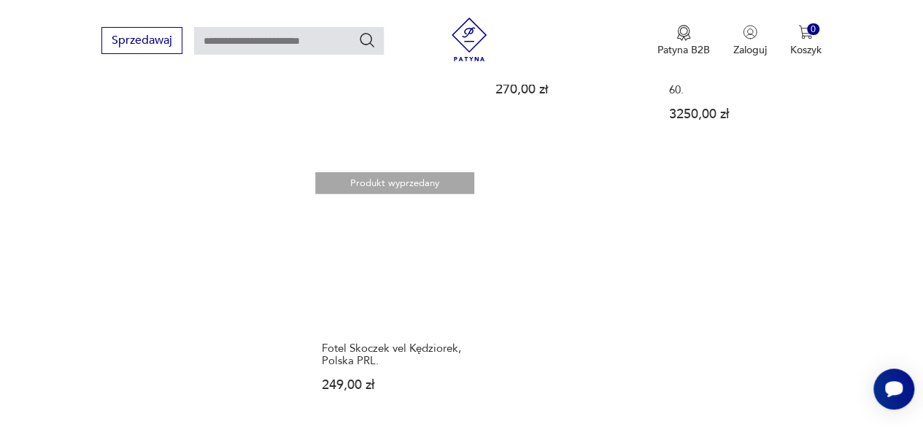
scroll to position [2137, 0]
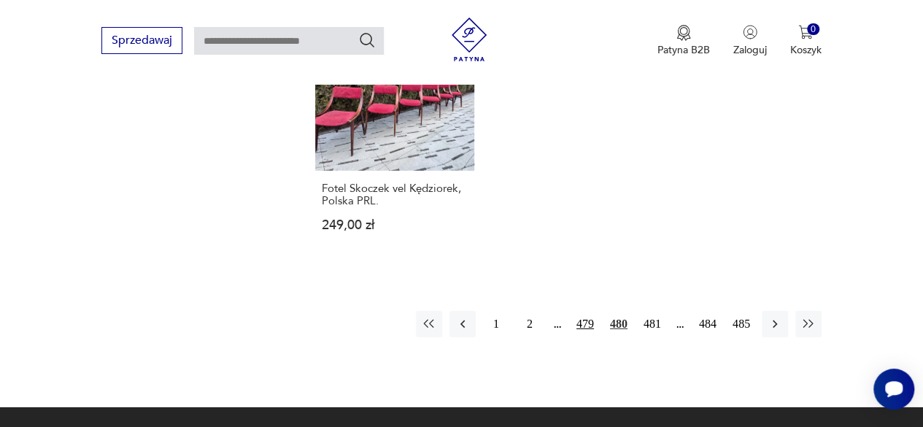
click at [585, 311] on button "479" at bounding box center [585, 324] width 26 height 26
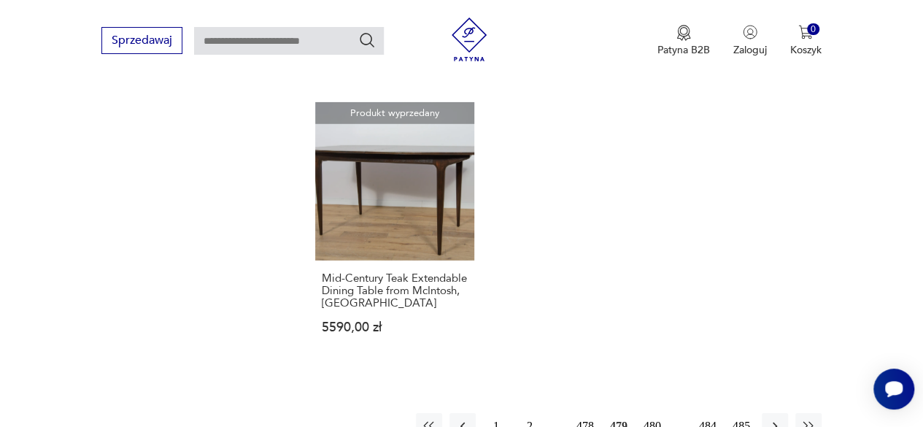
scroll to position [2137, 0]
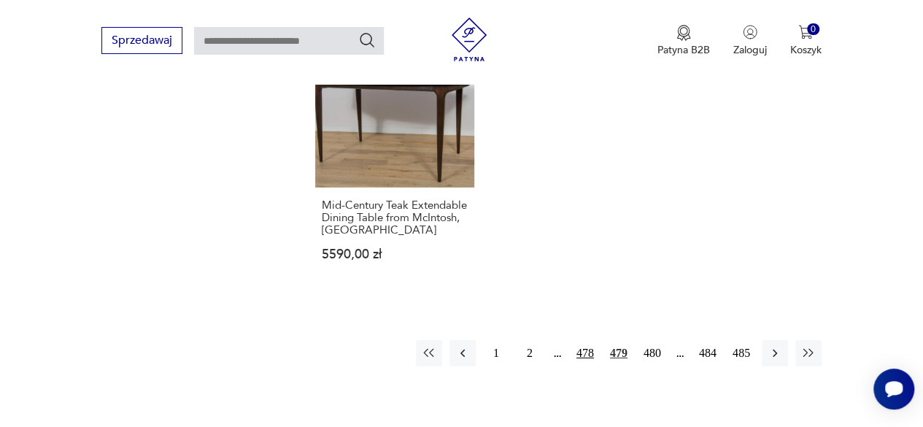
click at [580, 340] on button "478" at bounding box center [585, 353] width 26 height 26
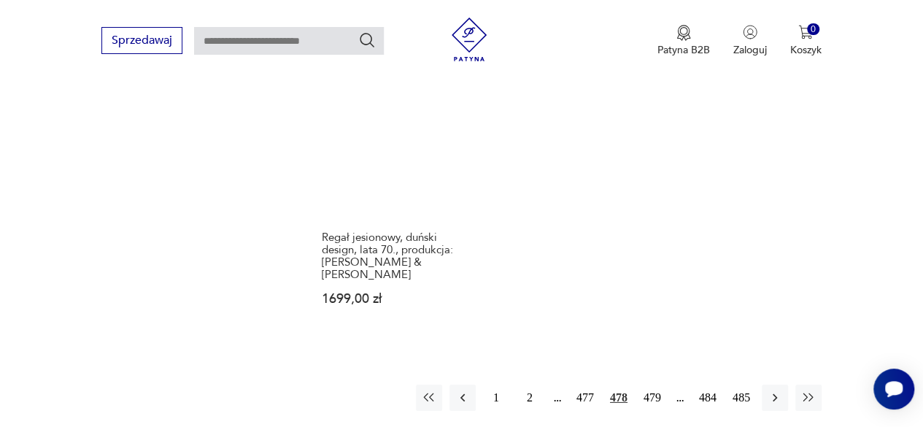
scroll to position [2064, 0]
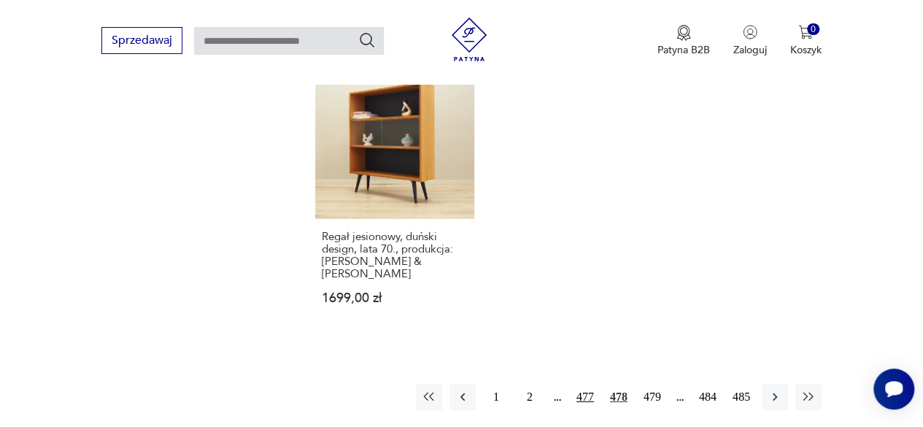
click at [581, 384] on button "477" at bounding box center [585, 397] width 26 height 26
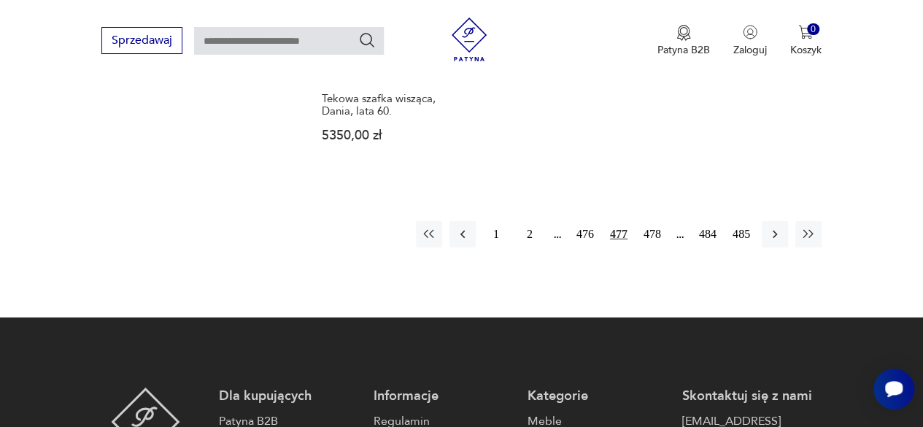
scroll to position [2283, 0]
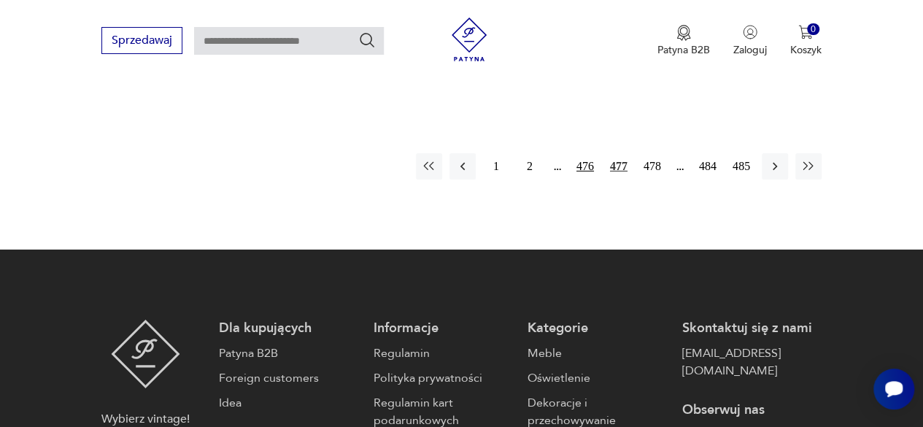
click at [582, 153] on button "476" at bounding box center [585, 166] width 26 height 26
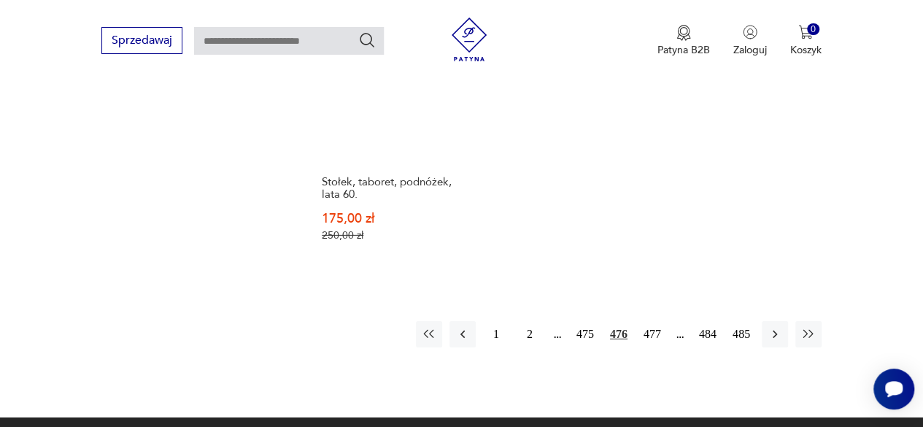
scroll to position [2210, 0]
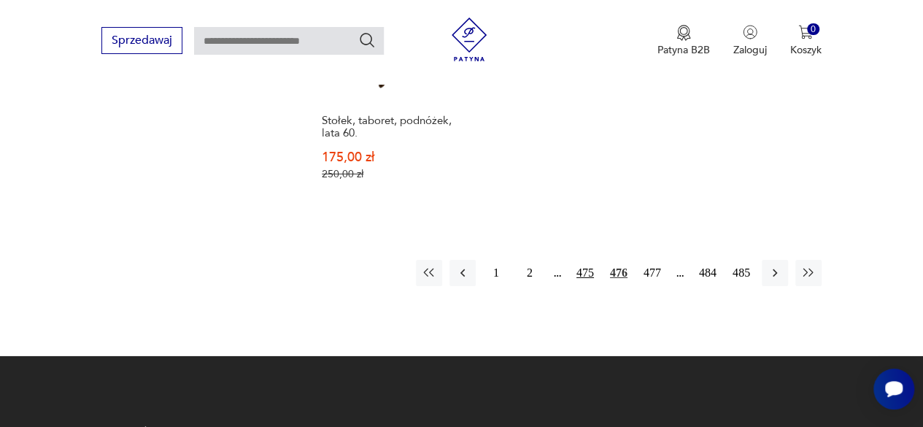
click at [584, 260] on button "475" at bounding box center [585, 273] width 26 height 26
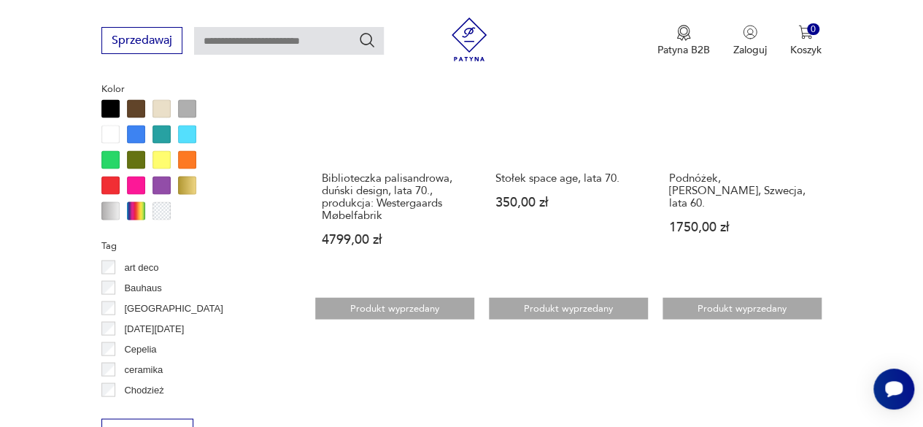
scroll to position [1408, 0]
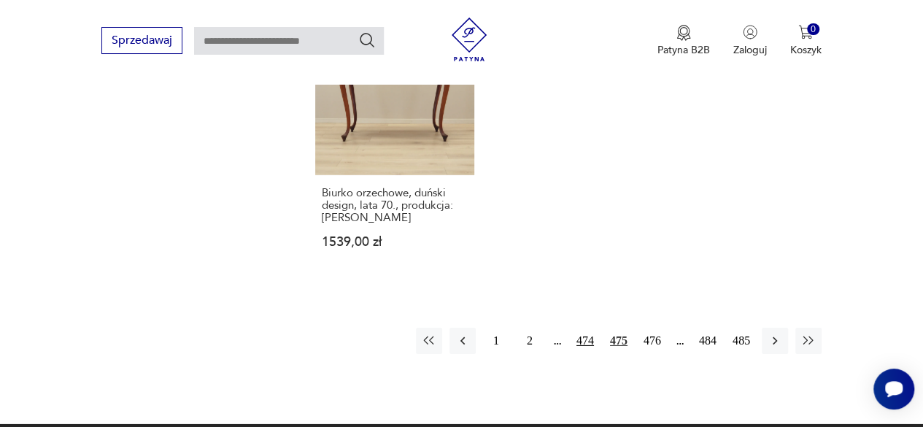
click at [578, 327] on button "474" at bounding box center [585, 340] width 26 height 26
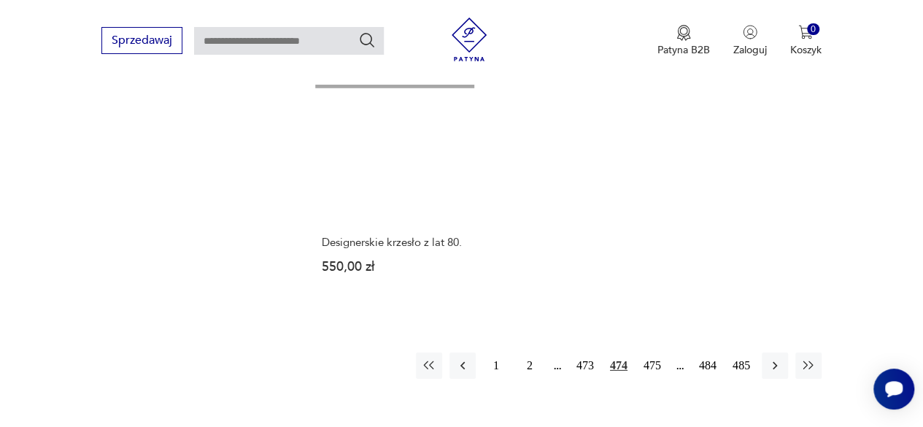
scroll to position [2137, 0]
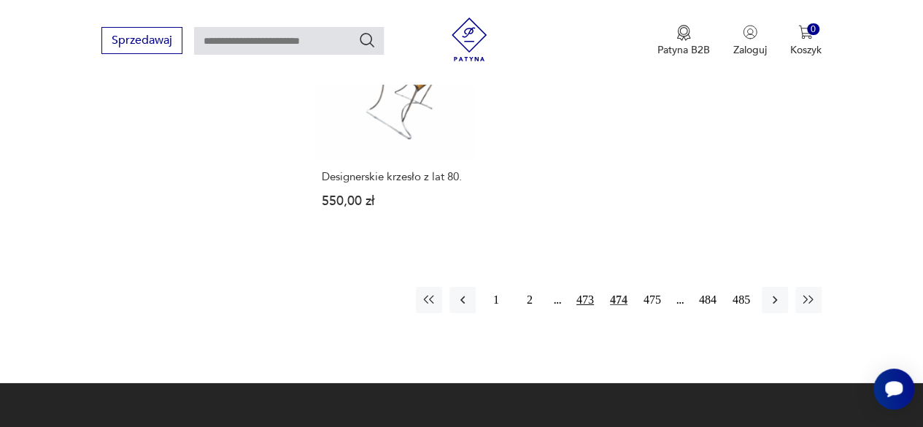
click at [585, 287] on button "473" at bounding box center [585, 300] width 26 height 26
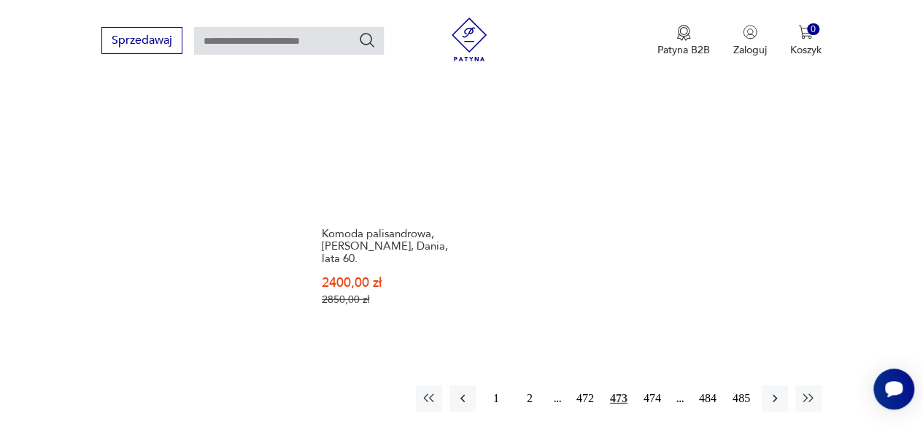
scroll to position [2137, 0]
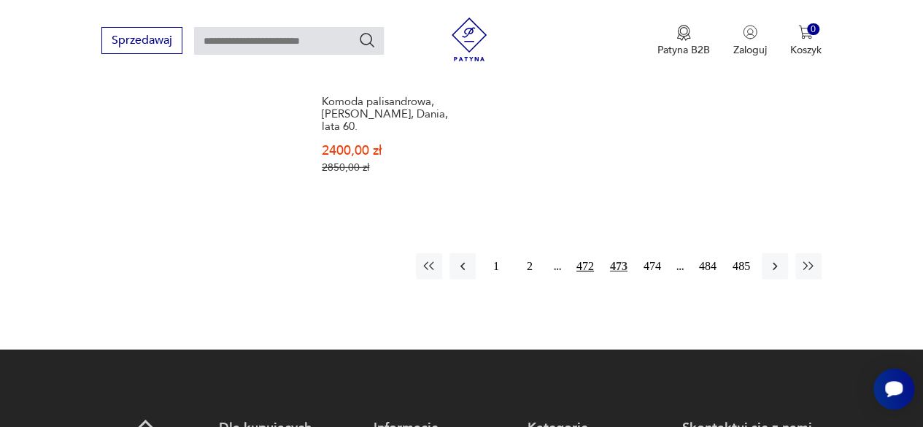
click at [579, 253] on button "472" at bounding box center [585, 266] width 26 height 26
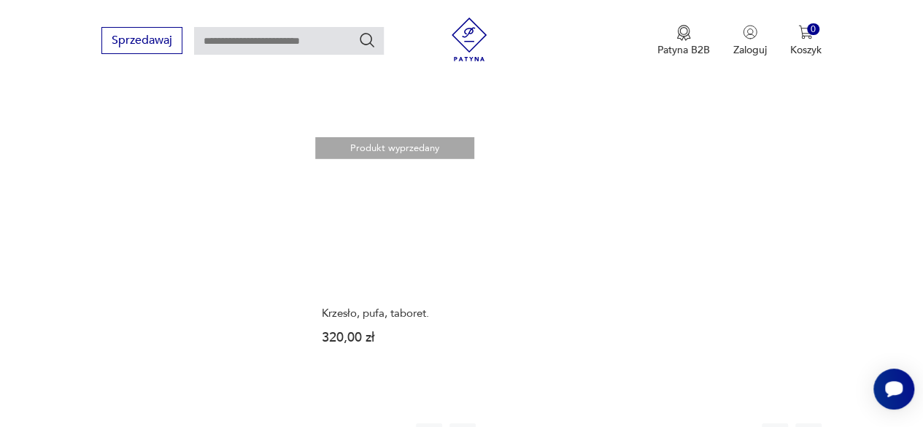
scroll to position [2064, 0]
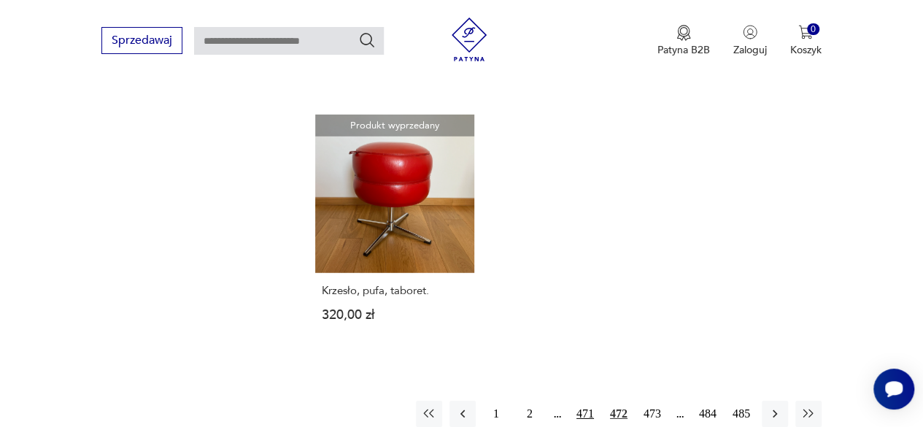
click at [590, 400] on button "471" at bounding box center [585, 413] width 26 height 26
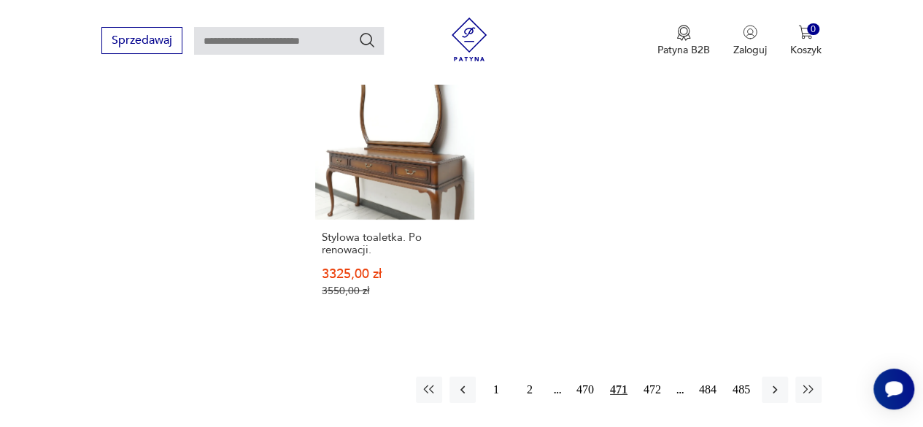
scroll to position [2137, 0]
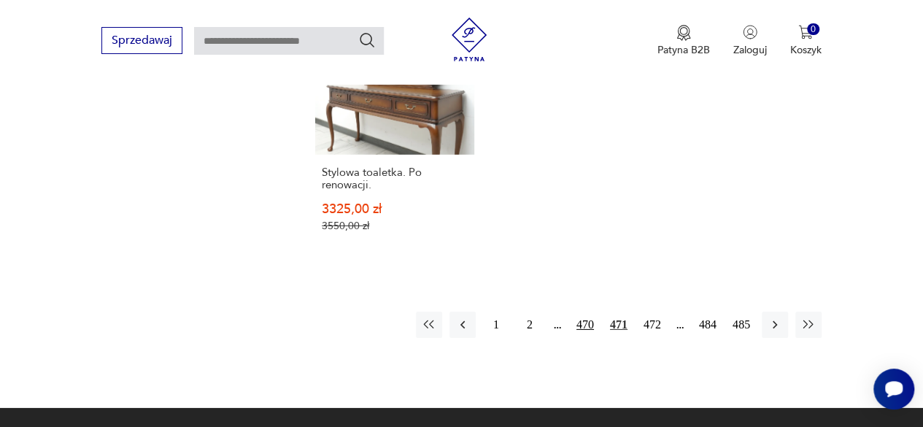
click at [585, 311] on button "470" at bounding box center [585, 324] width 26 height 26
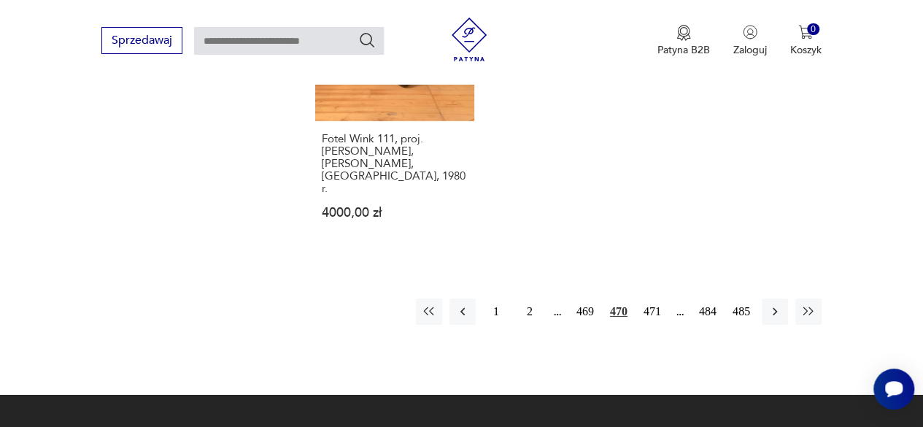
scroll to position [2283, 0]
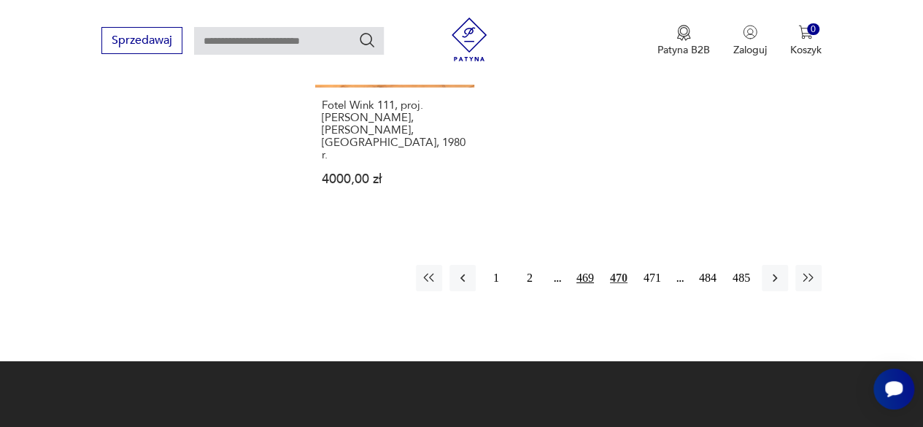
click at [581, 265] on button "469" at bounding box center [585, 278] width 26 height 26
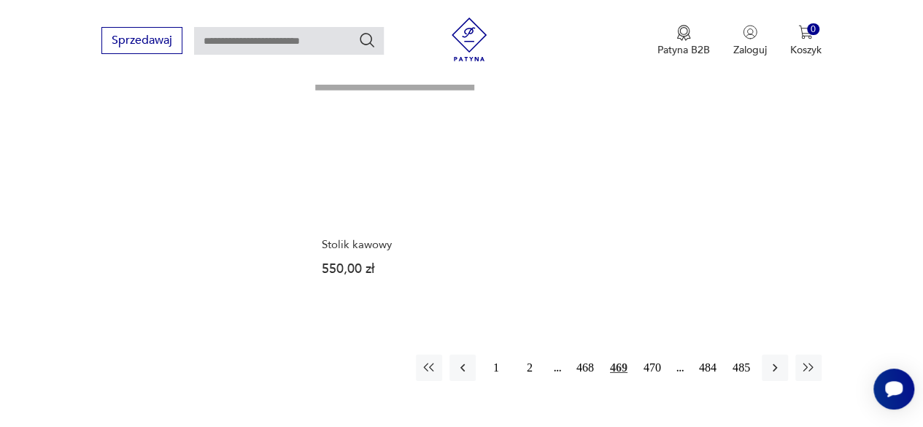
scroll to position [2064, 0]
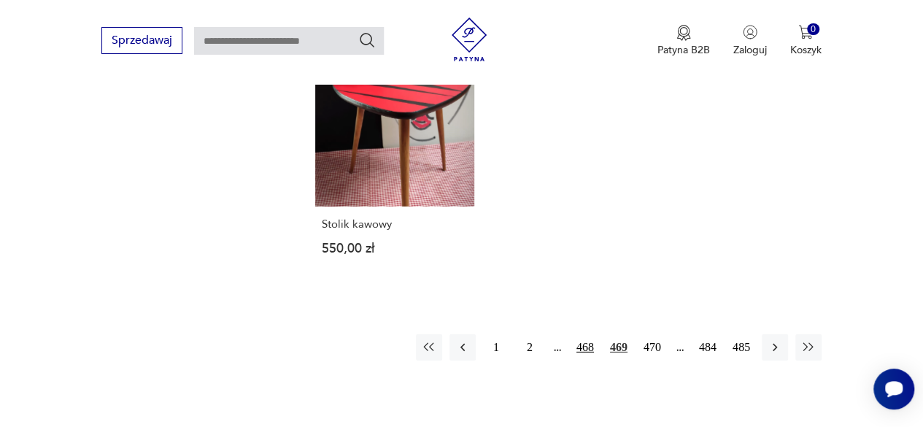
click at [583, 334] on button "468" at bounding box center [585, 347] width 26 height 26
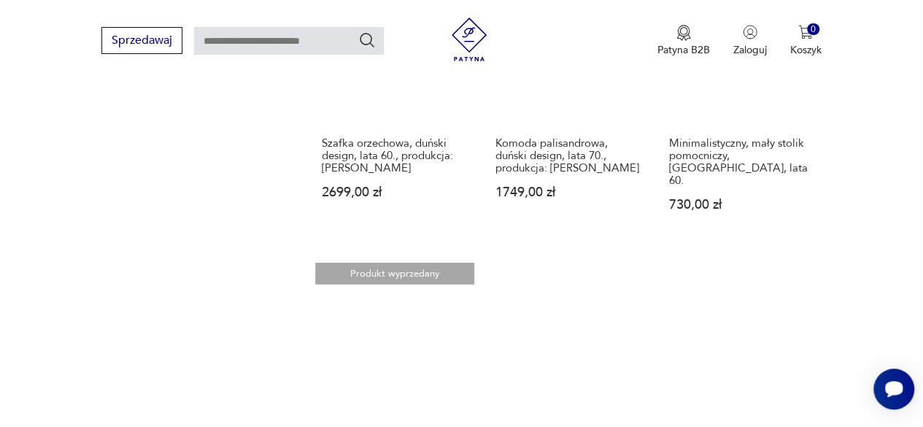
scroll to position [1968, 0]
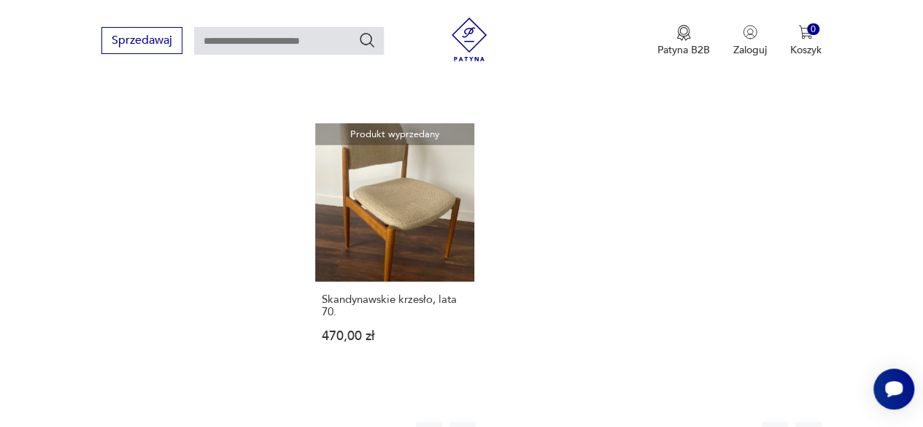
click at [586, 422] on button "467" at bounding box center [585, 435] width 26 height 26
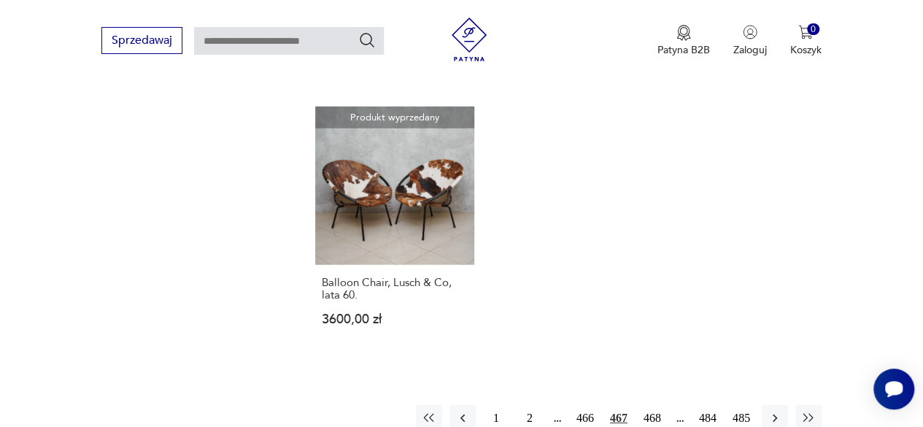
scroll to position [1991, 0]
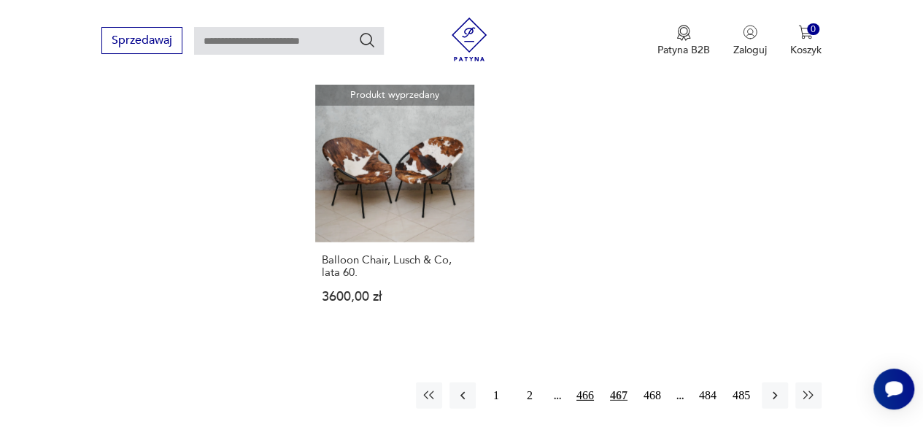
click at [592, 382] on button "466" at bounding box center [585, 395] width 26 height 26
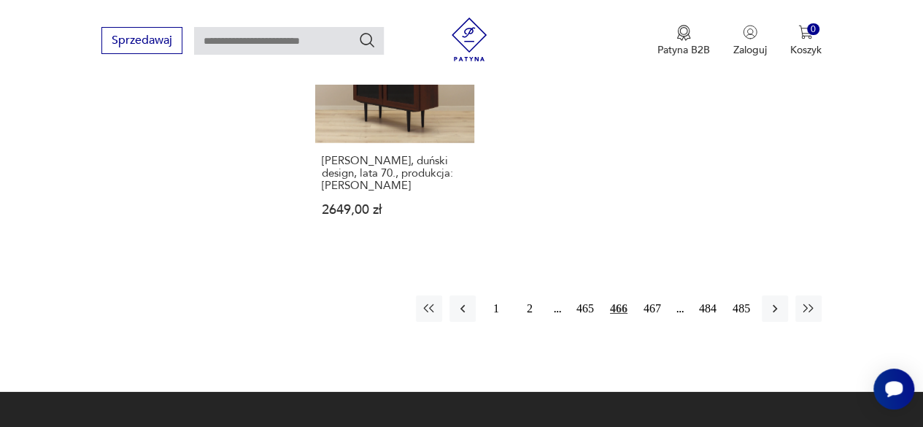
scroll to position [2137, 0]
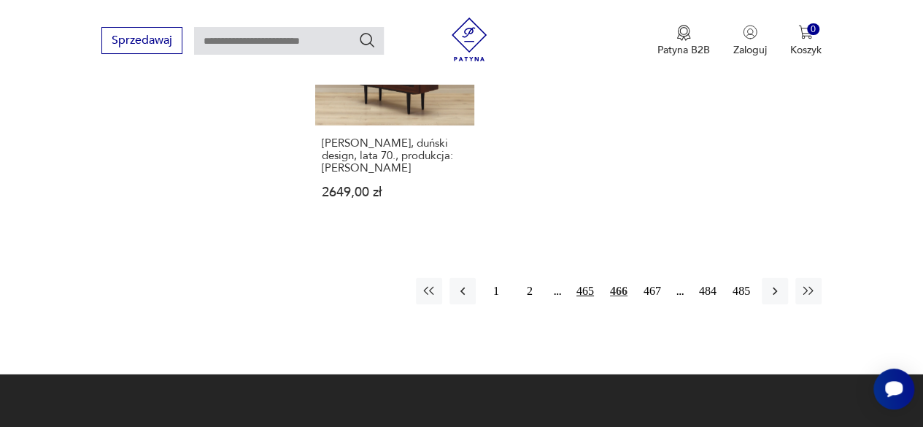
click at [576, 278] on button "465" at bounding box center [585, 291] width 26 height 26
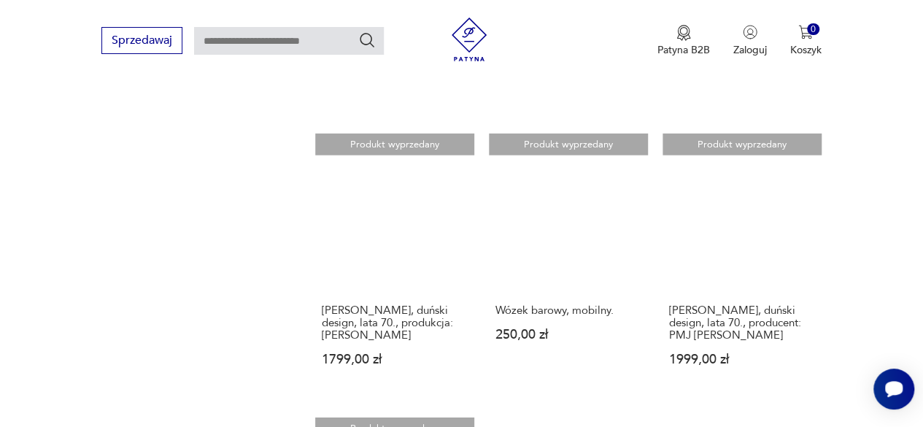
scroll to position [1991, 0]
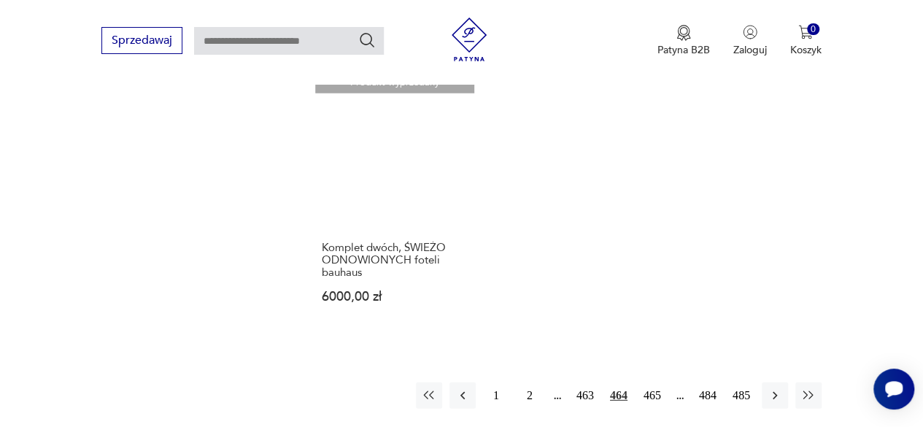
scroll to position [2064, 0]
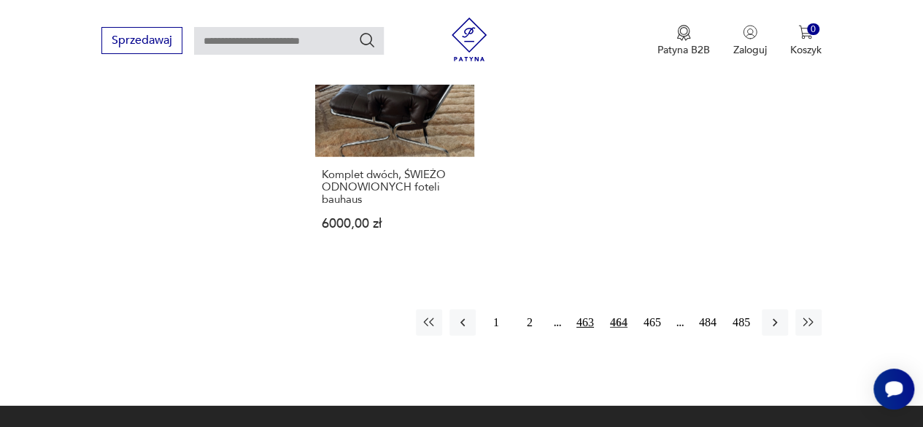
click at [586, 309] on button "463" at bounding box center [585, 322] width 26 height 26
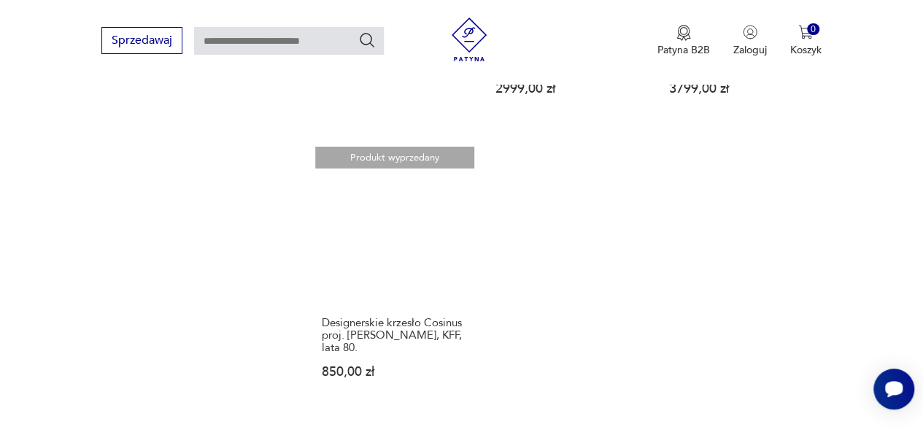
scroll to position [2137, 0]
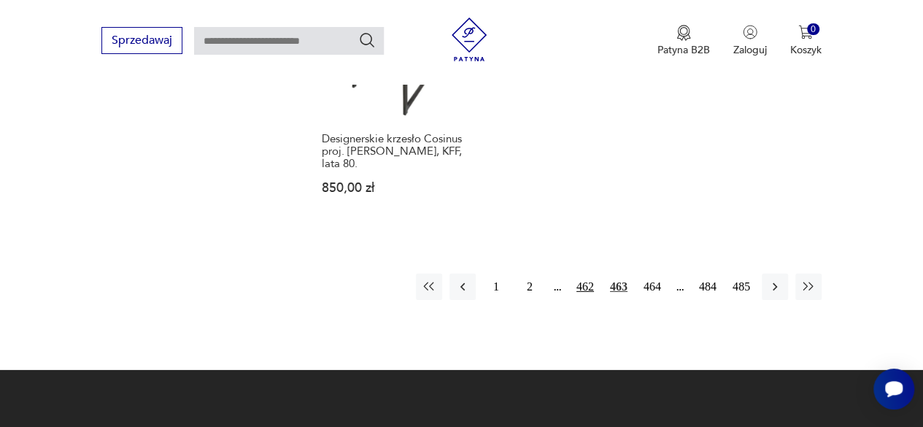
click at [584, 273] on button "462" at bounding box center [585, 286] width 26 height 26
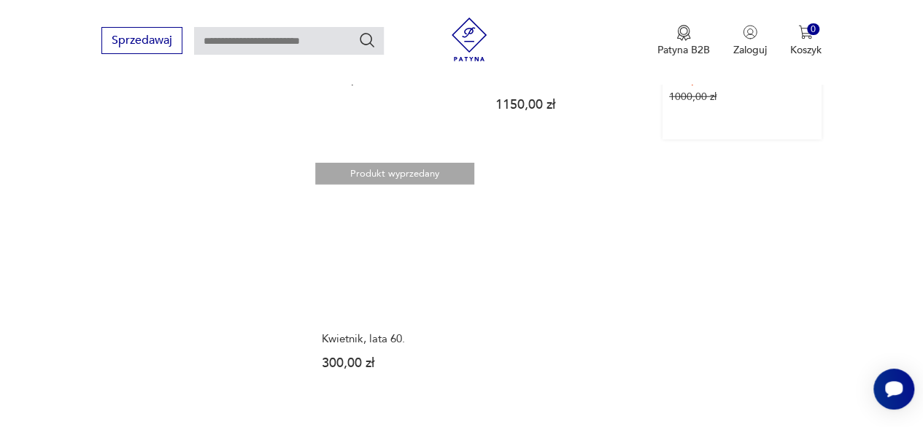
scroll to position [2064, 0]
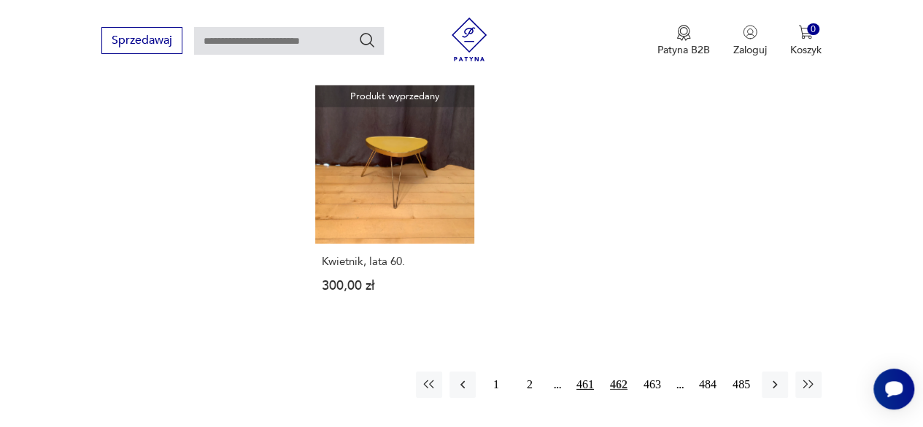
click at [589, 371] on button "461" at bounding box center [585, 384] width 26 height 26
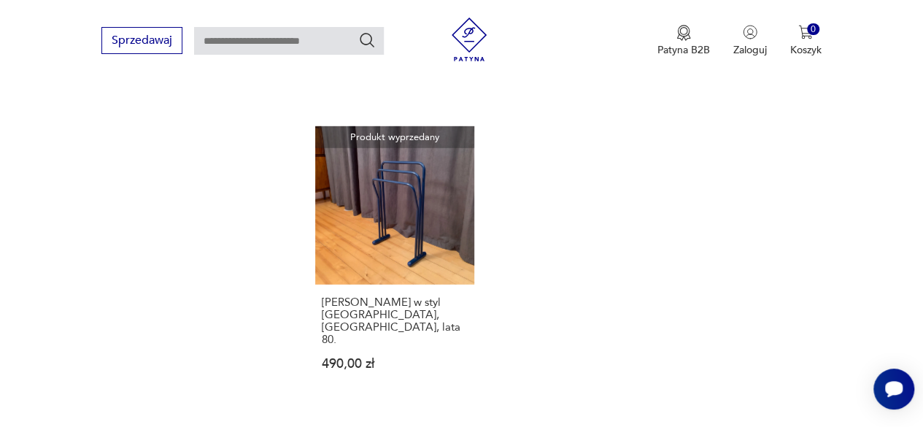
scroll to position [2064, 0]
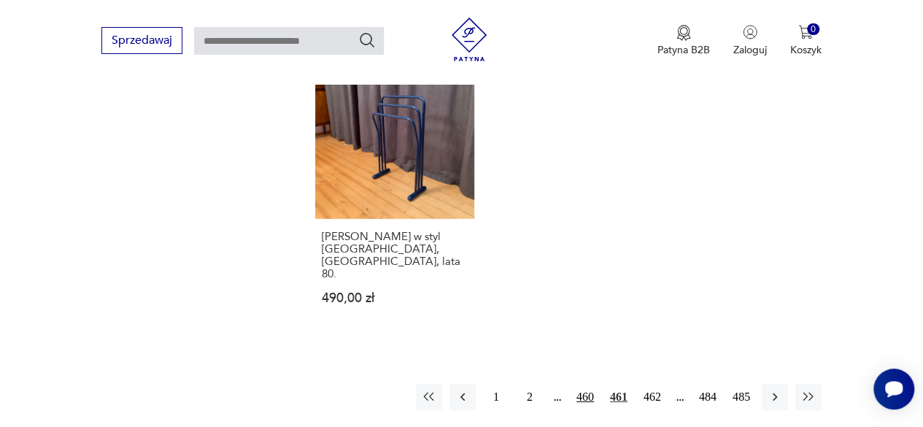
click at [590, 384] on button "460" at bounding box center [585, 397] width 26 height 26
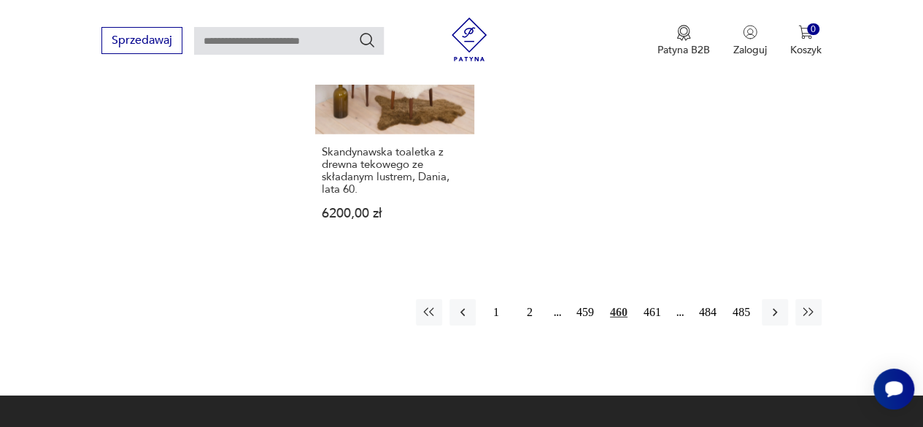
scroll to position [2137, 0]
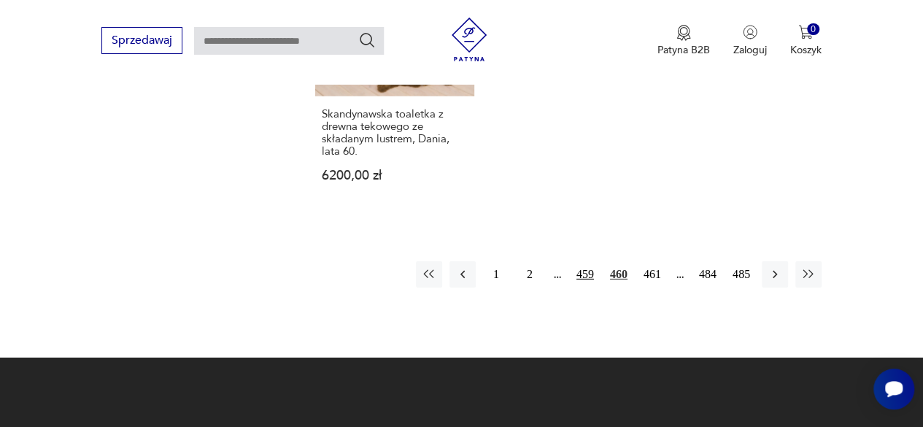
click at [581, 261] on button "459" at bounding box center [585, 274] width 26 height 26
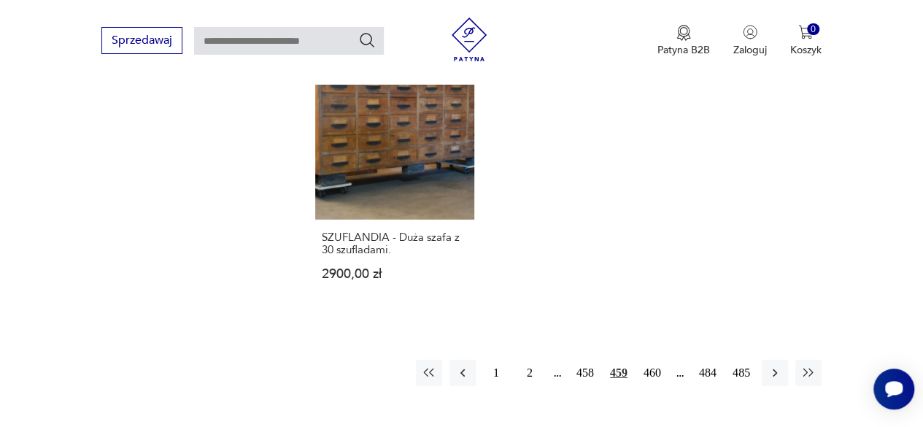
scroll to position [2210, 0]
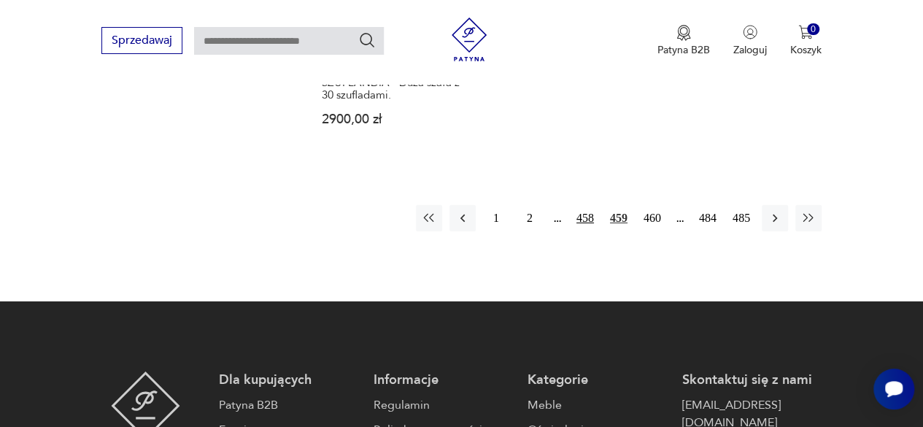
click at [583, 205] on button "458" at bounding box center [585, 218] width 26 height 26
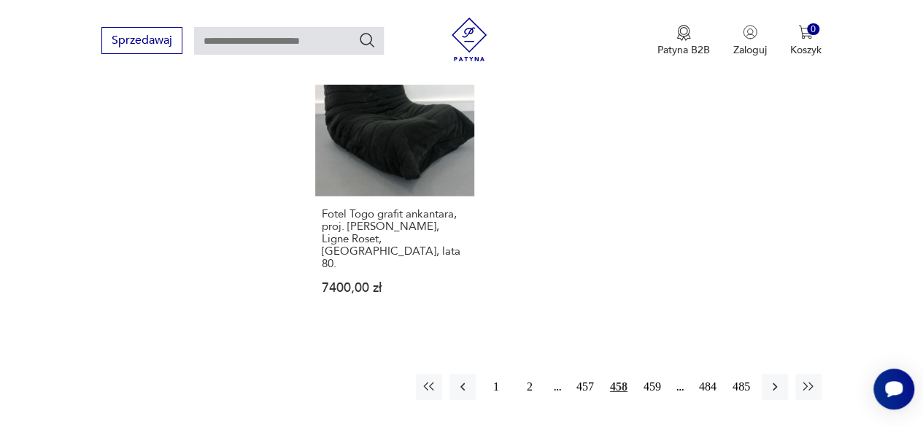
scroll to position [2064, 0]
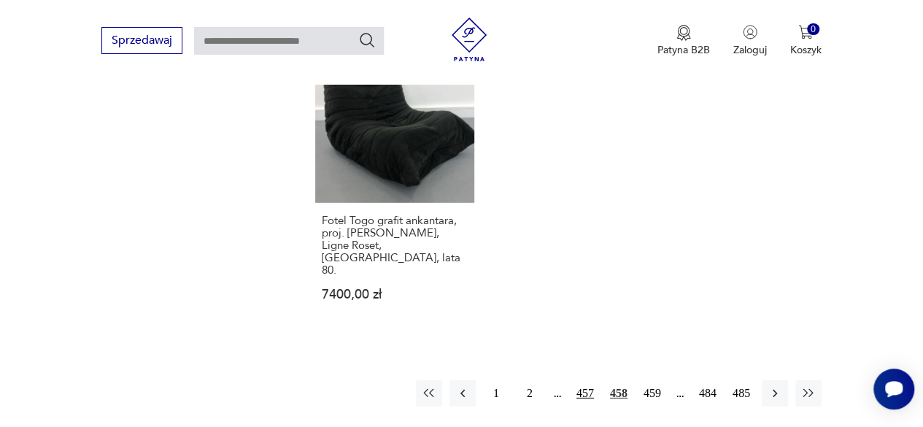
click at [590, 380] on button "457" at bounding box center [585, 393] width 26 height 26
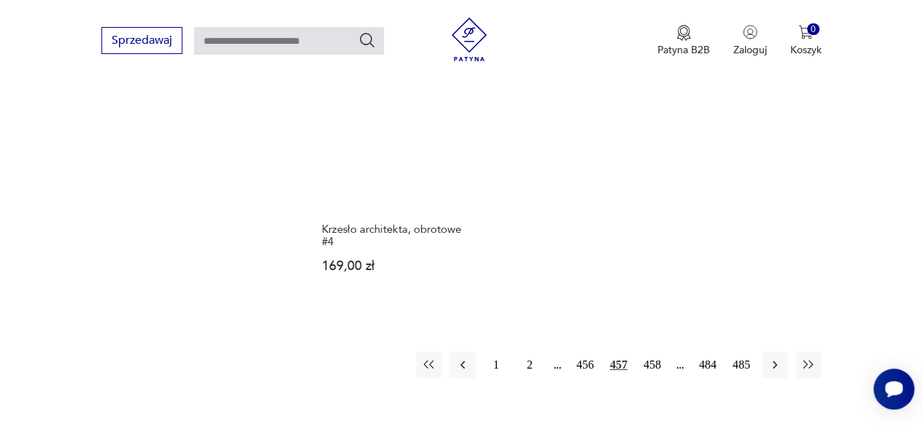
scroll to position [2064, 0]
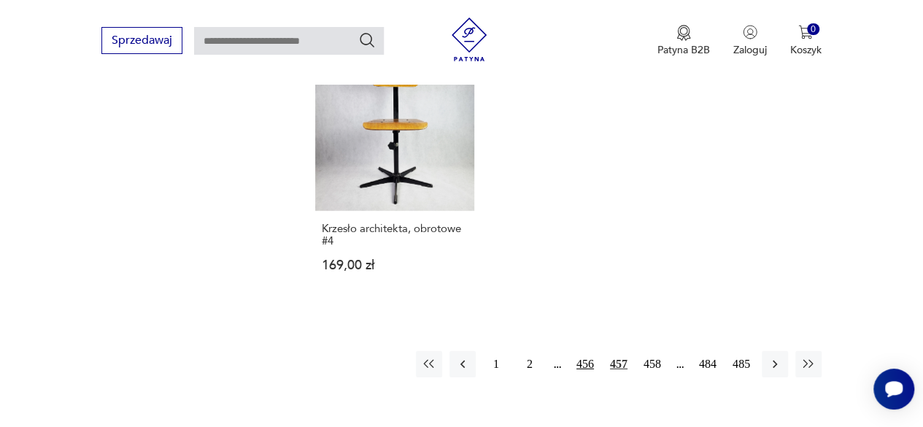
click at [578, 351] on button "456" at bounding box center [585, 364] width 26 height 26
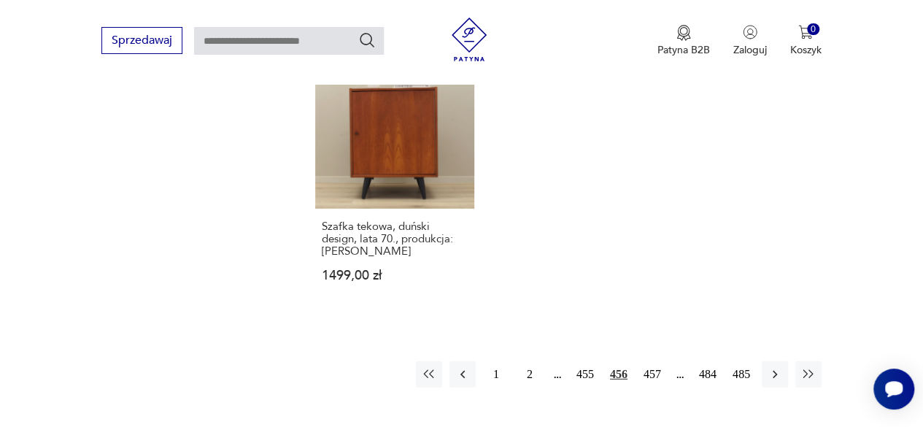
scroll to position [2210, 0]
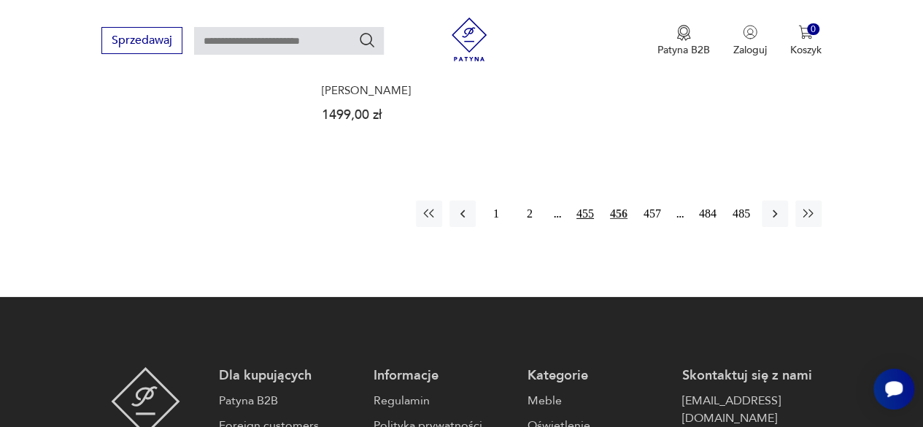
click at [582, 211] on button "455" at bounding box center [585, 214] width 26 height 26
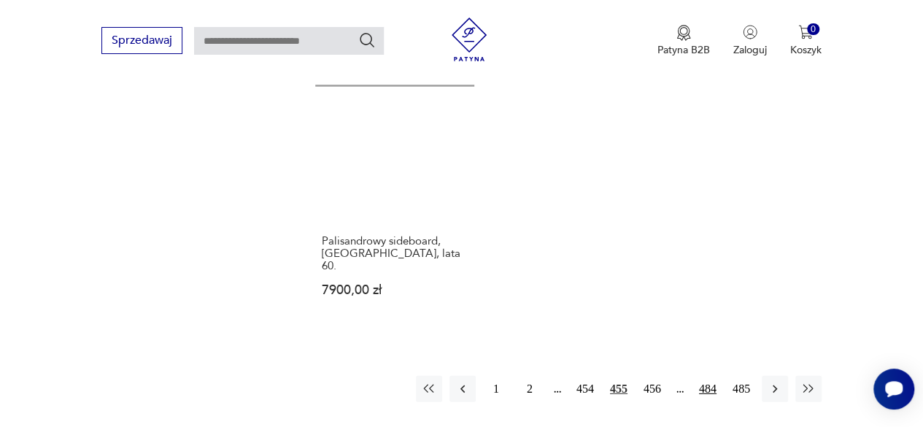
scroll to position [2064, 0]
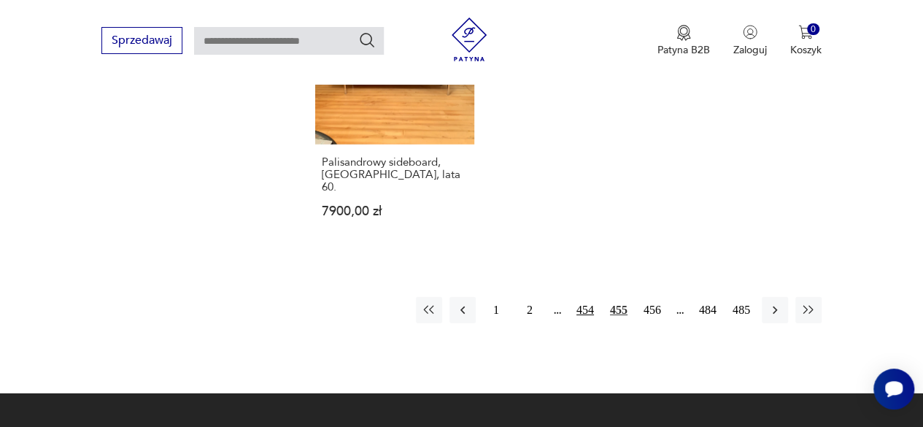
click at [580, 297] on button "454" at bounding box center [585, 310] width 26 height 26
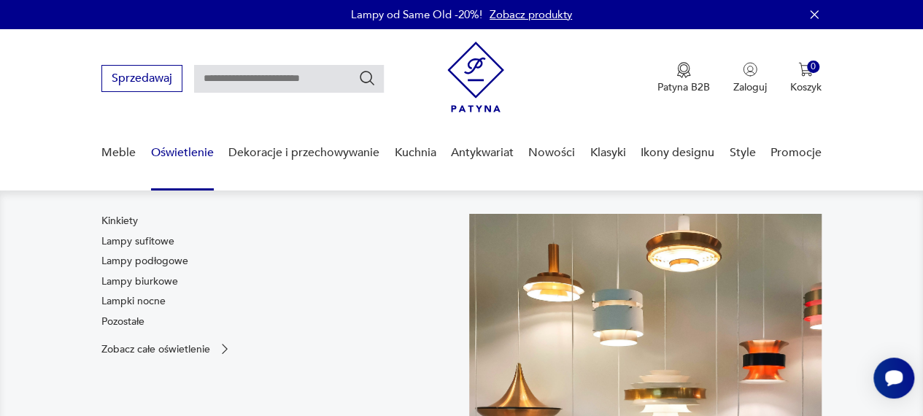
click at [206, 160] on link "Oświetlenie" at bounding box center [182, 153] width 63 height 56
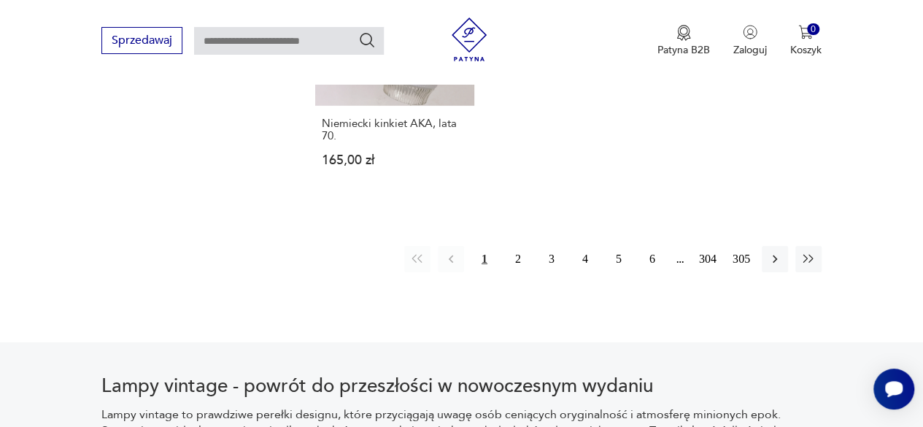
scroll to position [2099, 0]
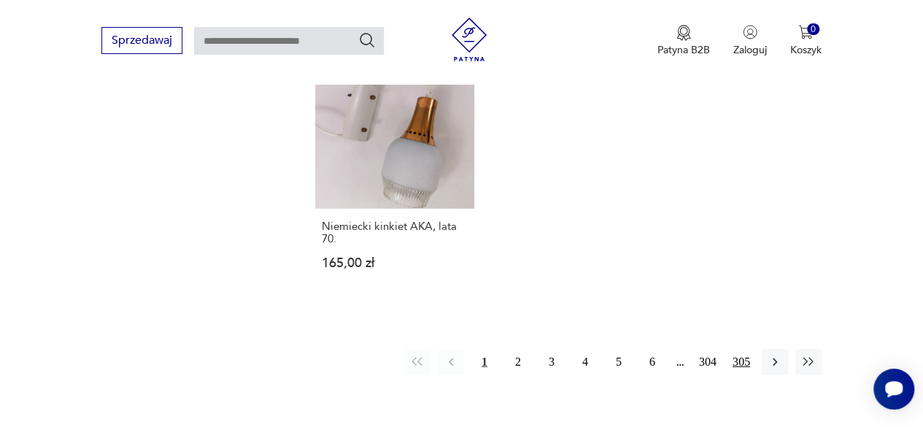
click at [742, 349] on button "305" at bounding box center [741, 362] width 26 height 26
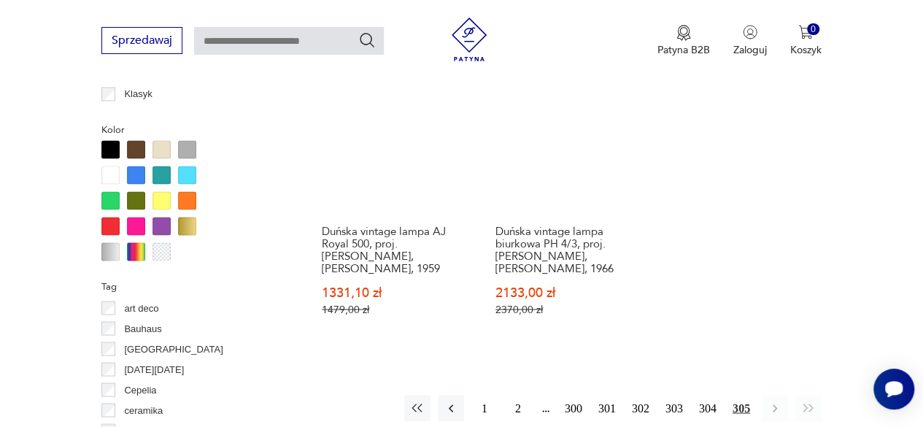
scroll to position [1335, 0]
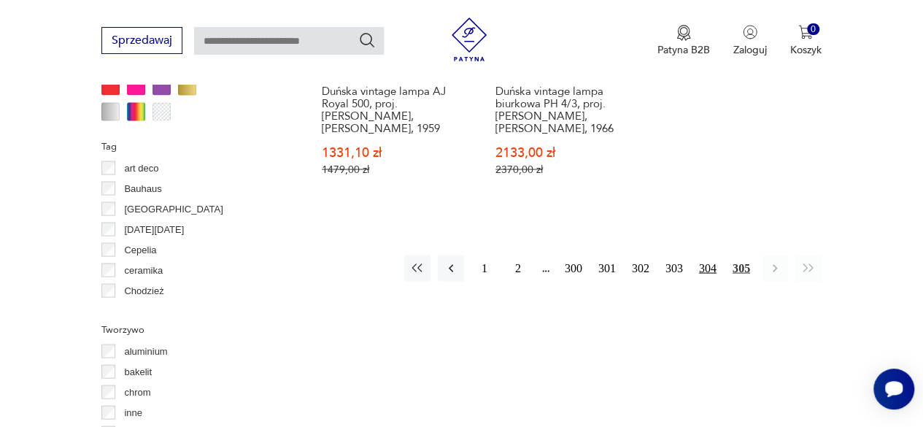
click at [707, 255] on button "304" at bounding box center [707, 268] width 26 height 26
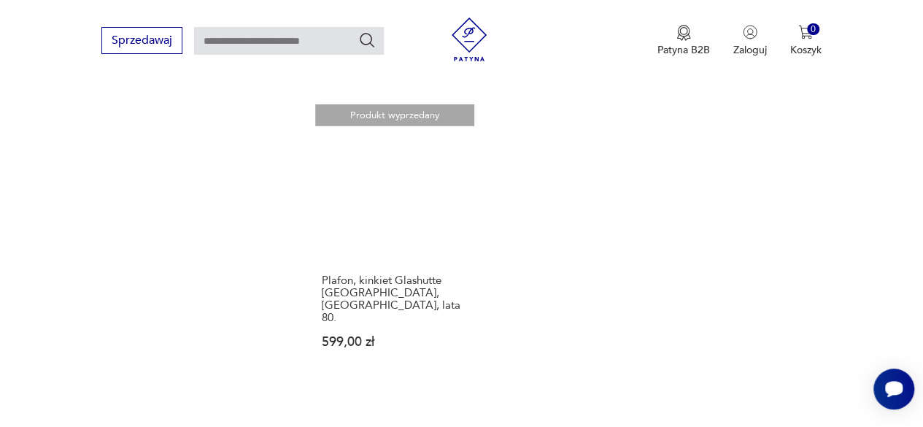
scroll to position [2064, 0]
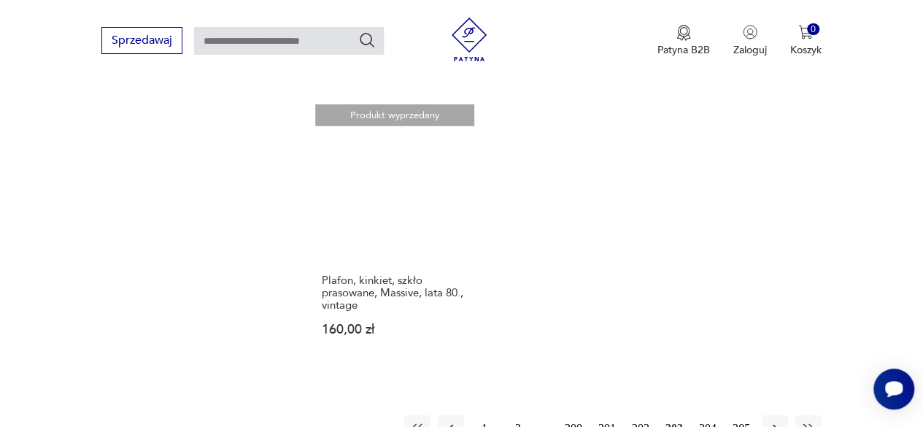
scroll to position [2064, 0]
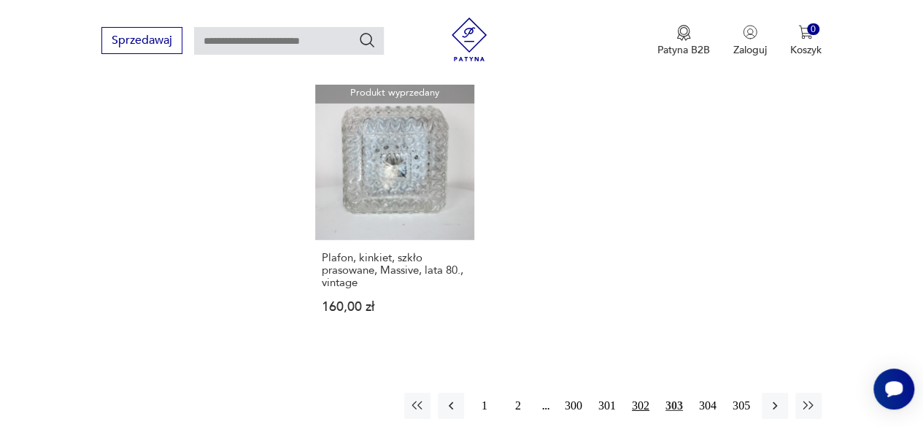
click at [633, 392] on button "302" at bounding box center [640, 405] width 26 height 26
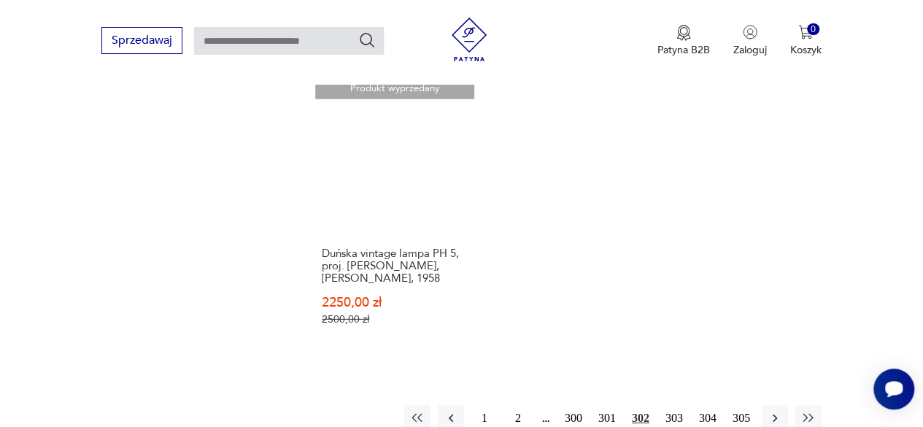
scroll to position [2137, 0]
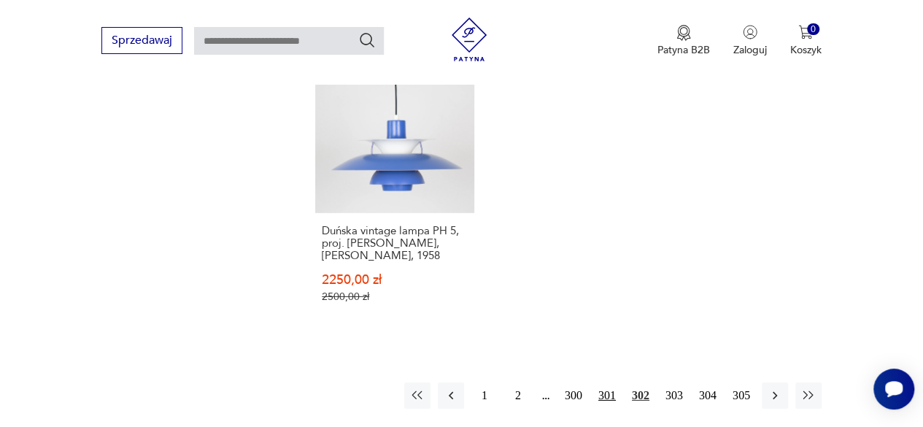
click at [601, 382] on button "301" at bounding box center [607, 395] width 26 height 26
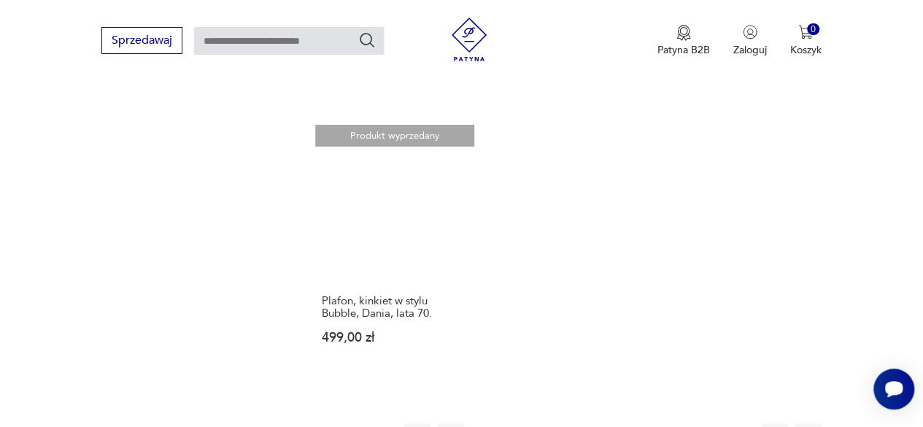
scroll to position [2064, 0]
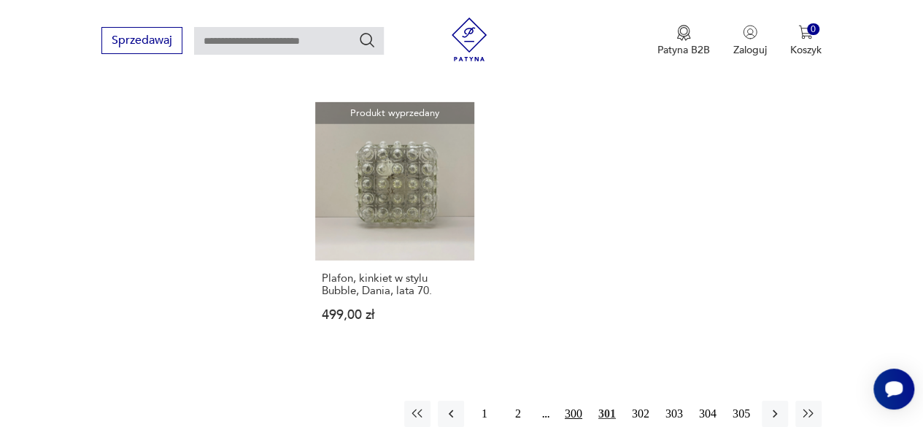
click at [565, 400] on button "300" at bounding box center [573, 413] width 26 height 26
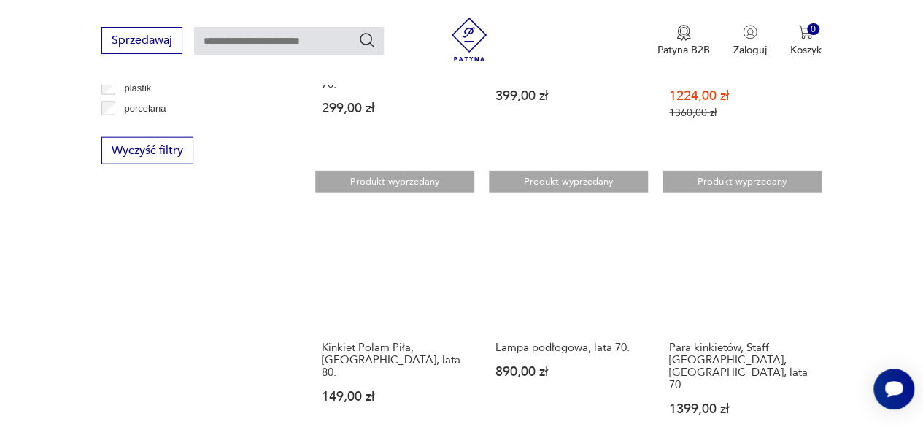
scroll to position [2064, 0]
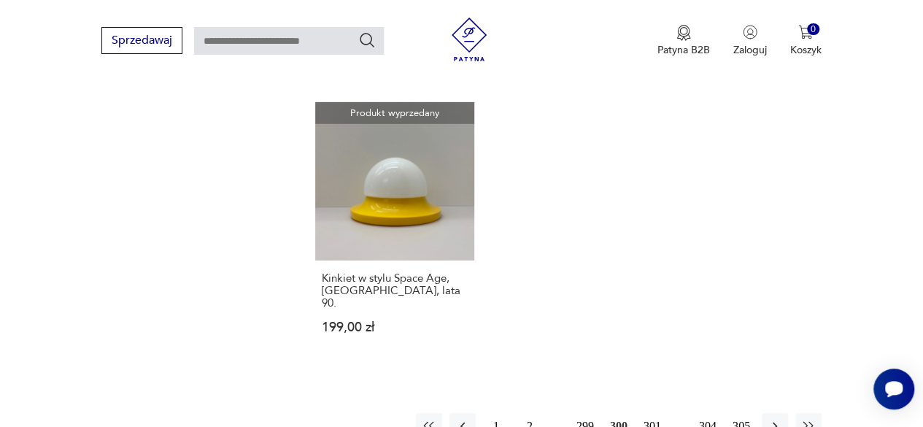
click at [588, 413] on button "299" at bounding box center [585, 426] width 26 height 26
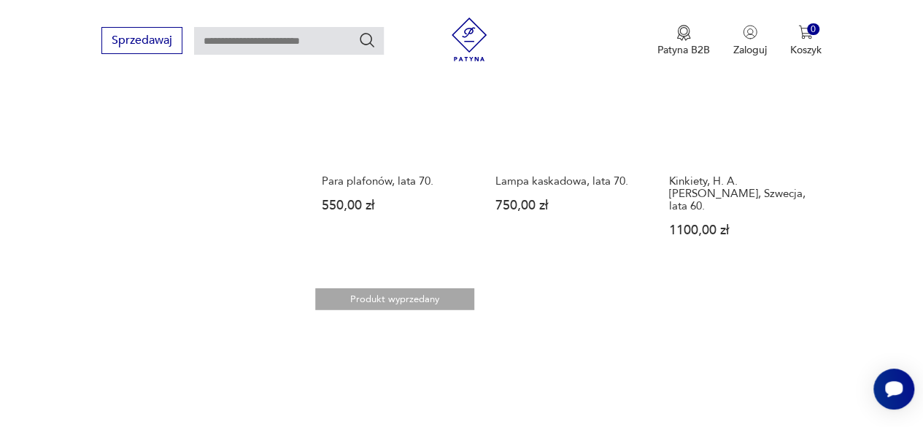
scroll to position [1991, 0]
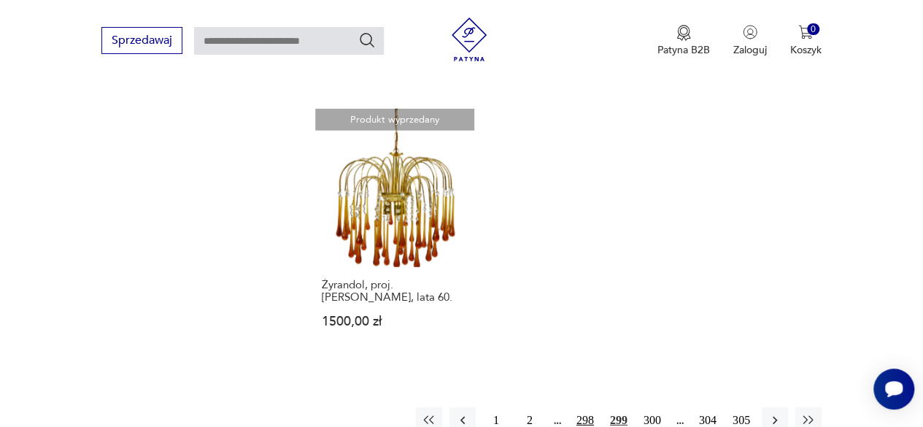
click at [592, 407] on button "298" at bounding box center [585, 420] width 26 height 26
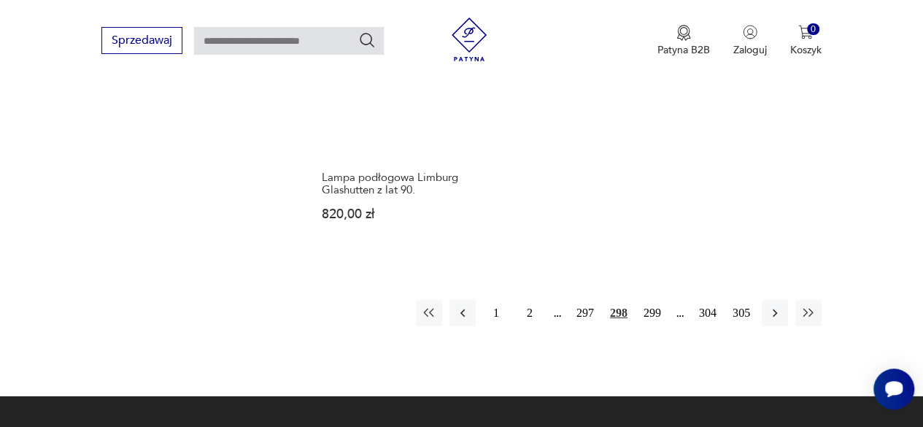
scroll to position [2137, 0]
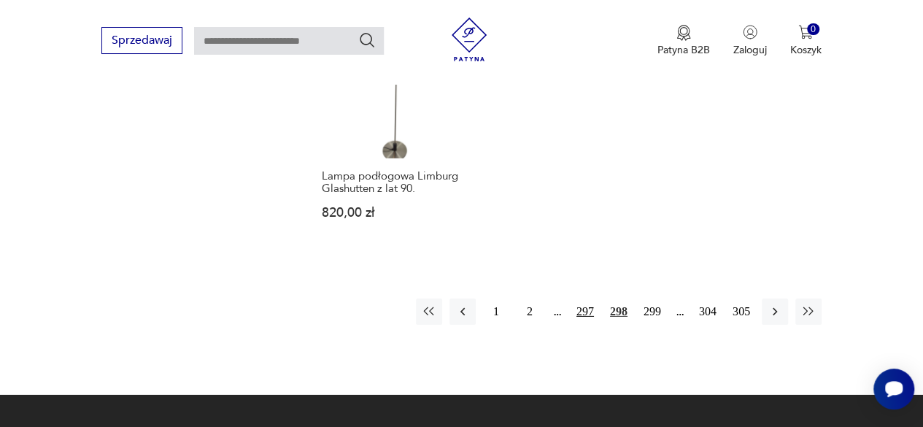
click at [591, 298] on button "297" at bounding box center [585, 311] width 26 height 26
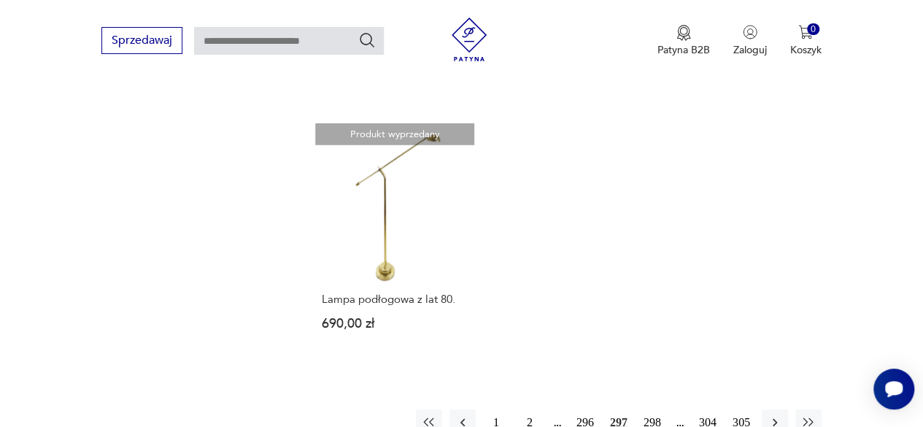
scroll to position [2064, 0]
click at [584, 409] on button "296" at bounding box center [585, 422] width 26 height 26
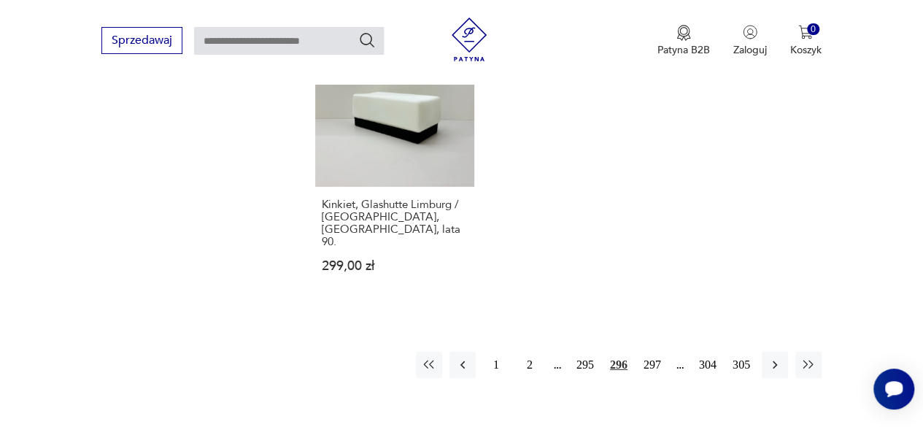
scroll to position [2064, 0]
click at [588, 351] on button "295" at bounding box center [585, 364] width 26 height 26
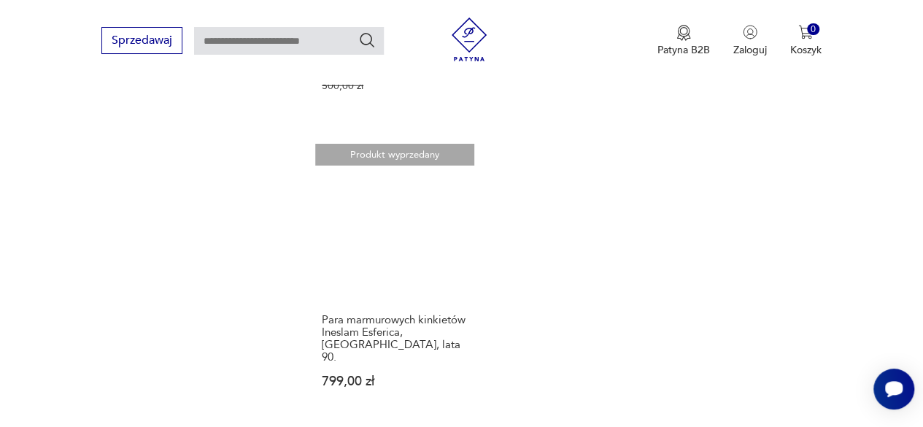
scroll to position [2210, 0]
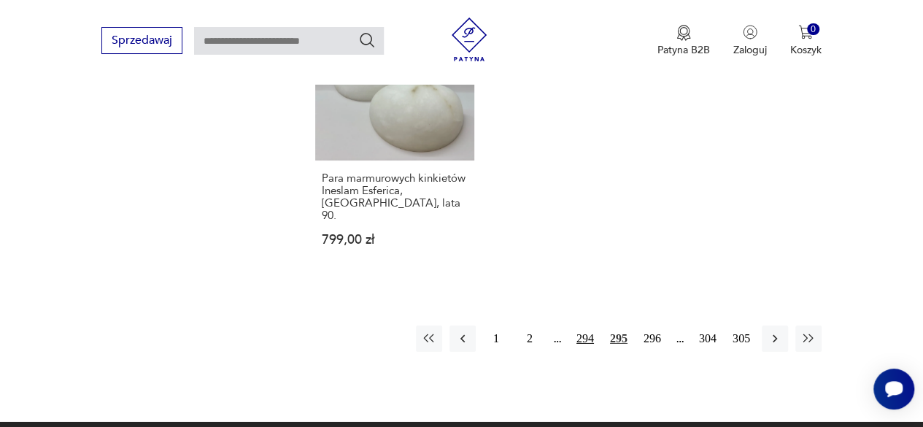
click at [589, 325] on button "294" at bounding box center [585, 338] width 26 height 26
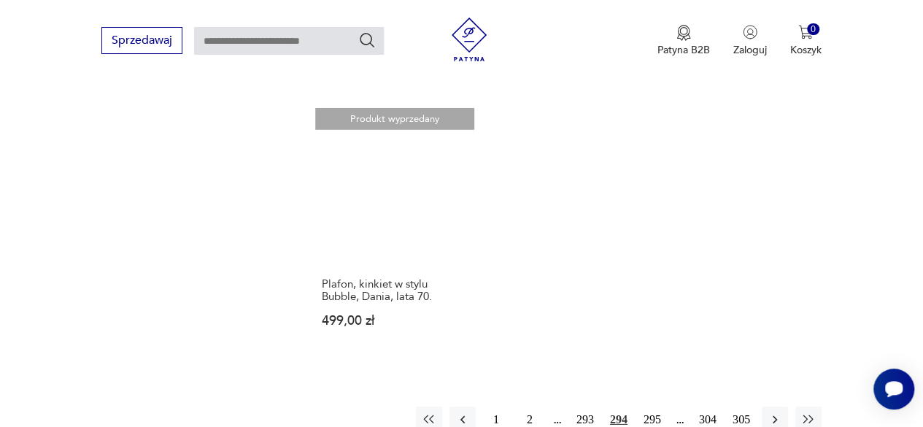
scroll to position [2137, 0]
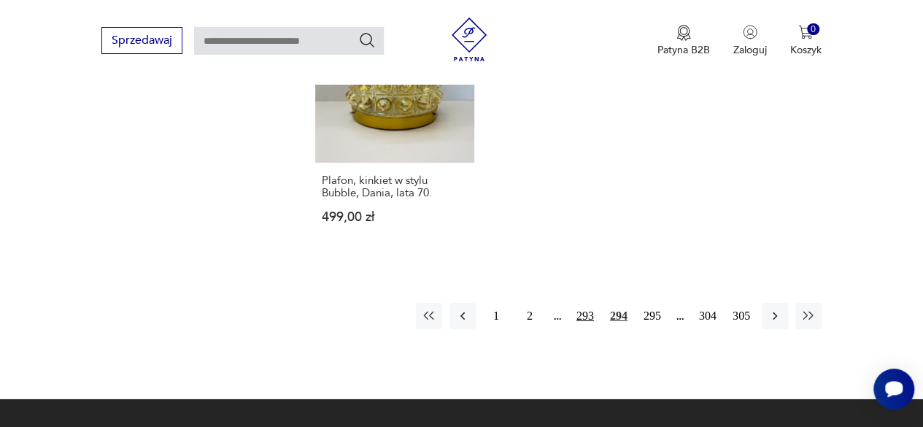
click at [592, 303] on button "293" at bounding box center [585, 316] width 26 height 26
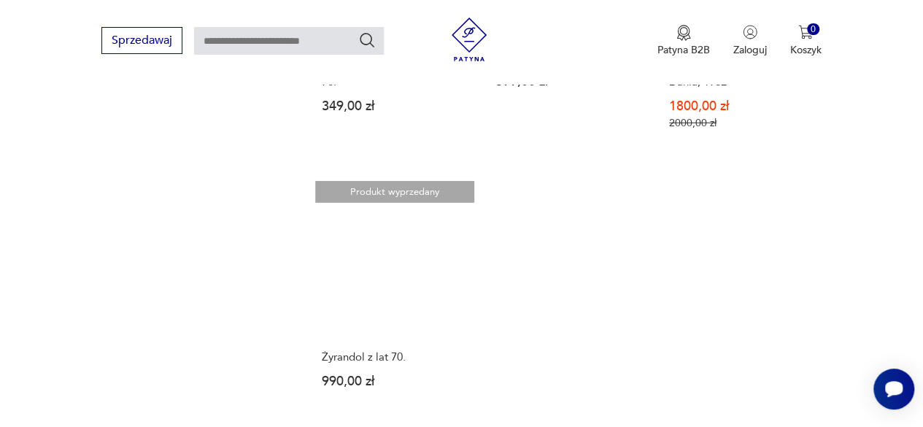
scroll to position [2137, 0]
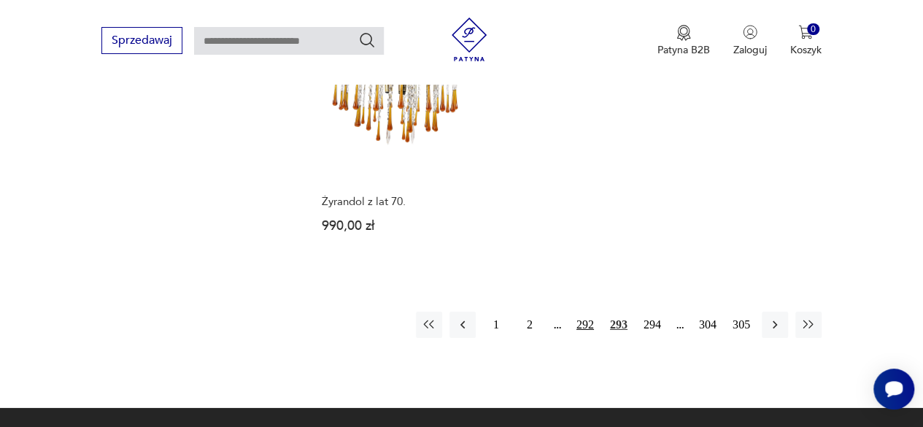
click at [586, 311] on button "292" at bounding box center [585, 324] width 26 height 26
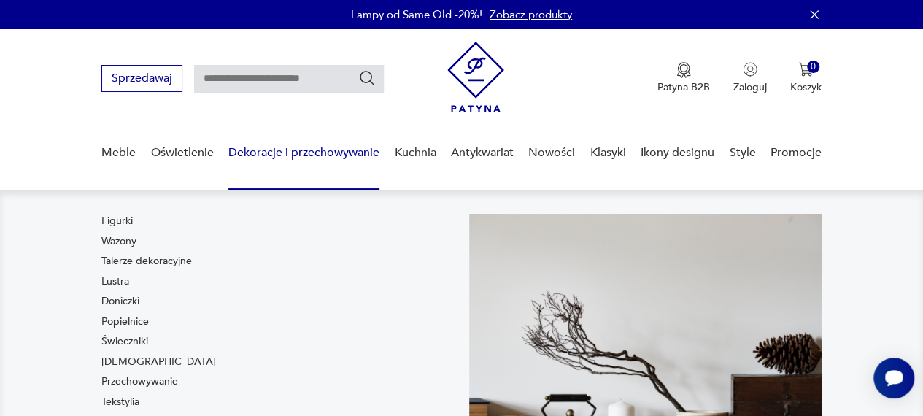
click at [294, 143] on link "Dekoracje i przechowywanie" at bounding box center [303, 153] width 151 height 56
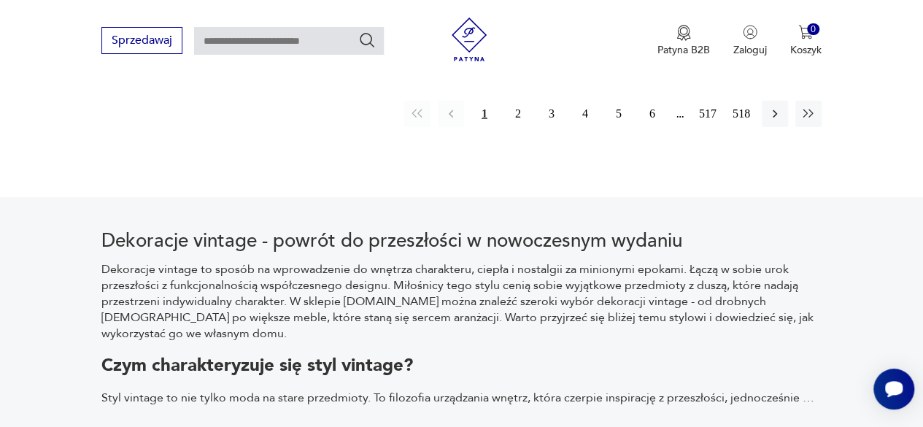
scroll to position [2131, 0]
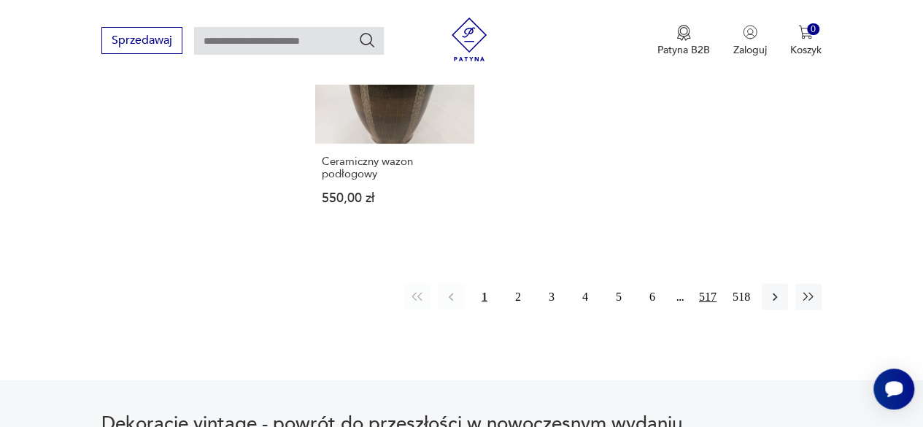
click at [707, 284] on button "517" at bounding box center [707, 297] width 26 height 26
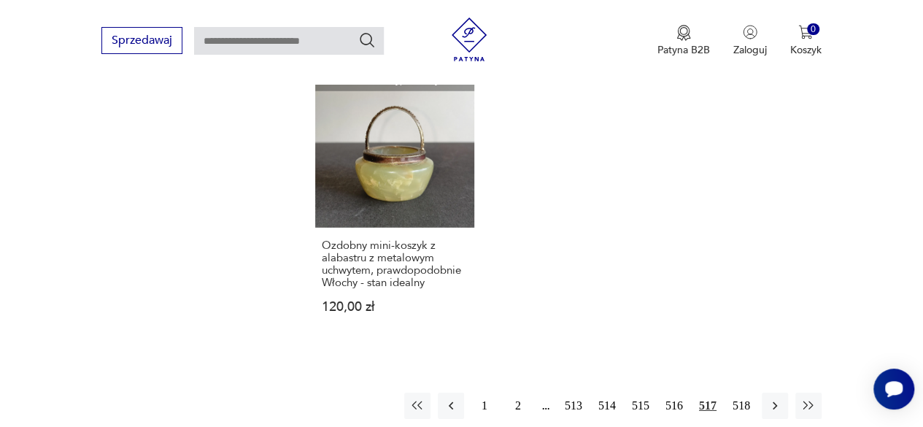
scroll to position [2137, 0]
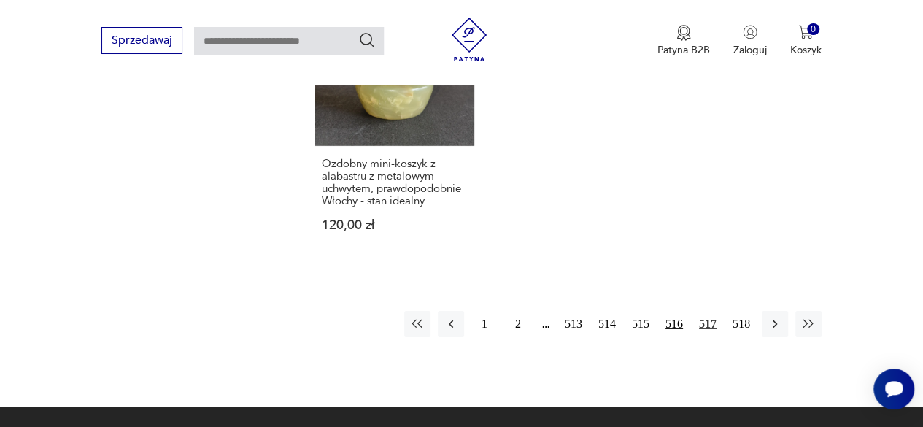
click at [677, 311] on button "516" at bounding box center [674, 324] width 26 height 26
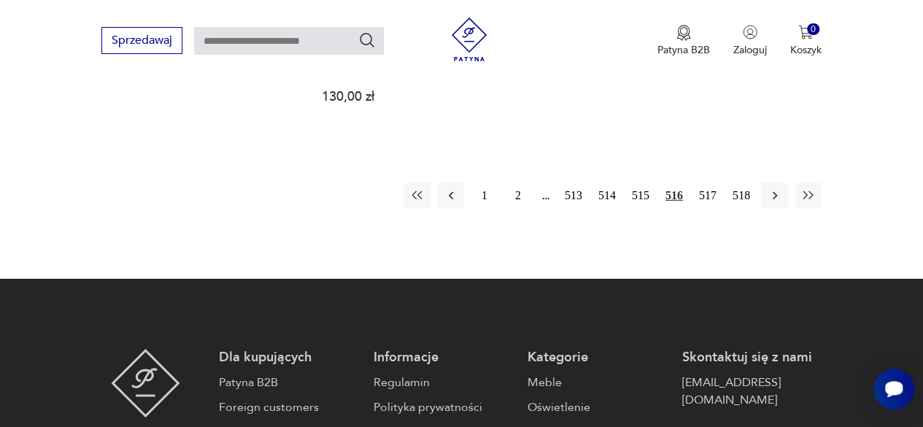
scroll to position [2283, 0]
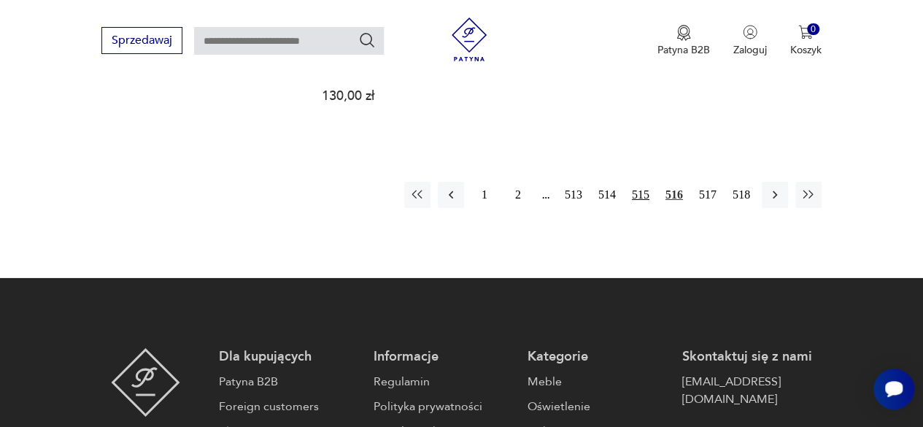
click at [640, 182] on button "515" at bounding box center [640, 195] width 26 height 26
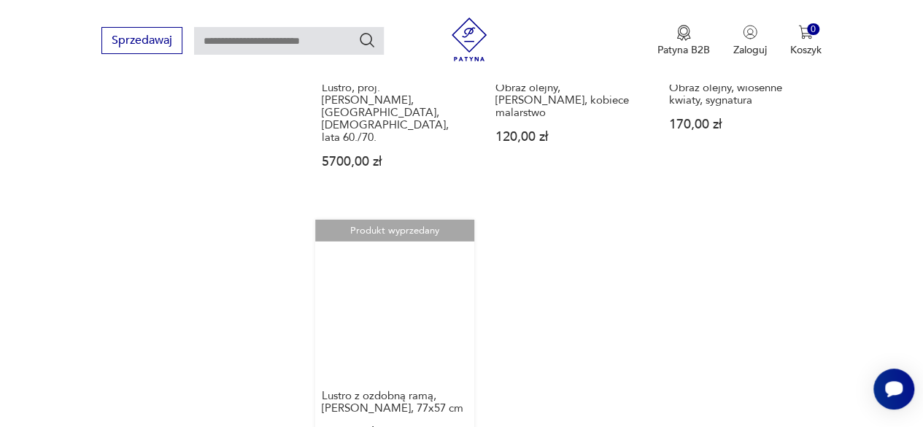
scroll to position [2064, 0]
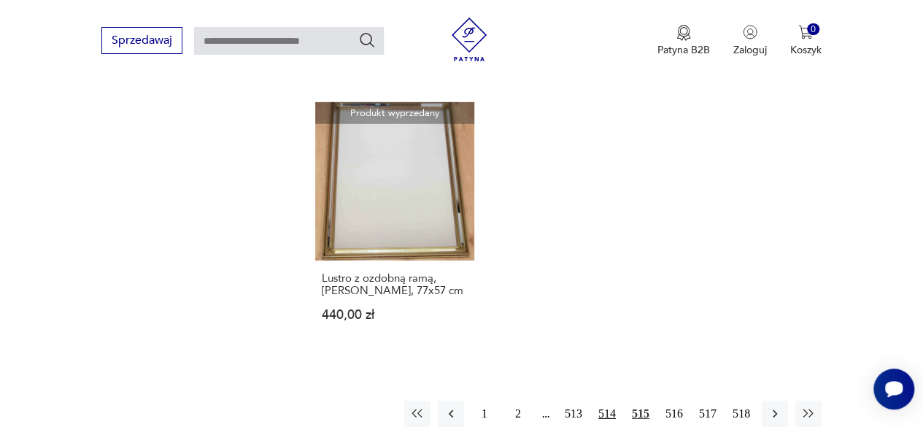
click at [602, 400] on button "514" at bounding box center [607, 413] width 26 height 26
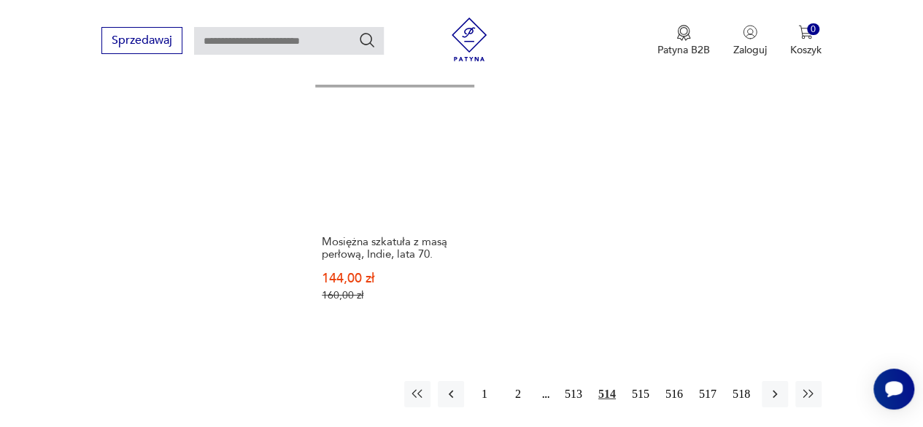
scroll to position [2210, 0]
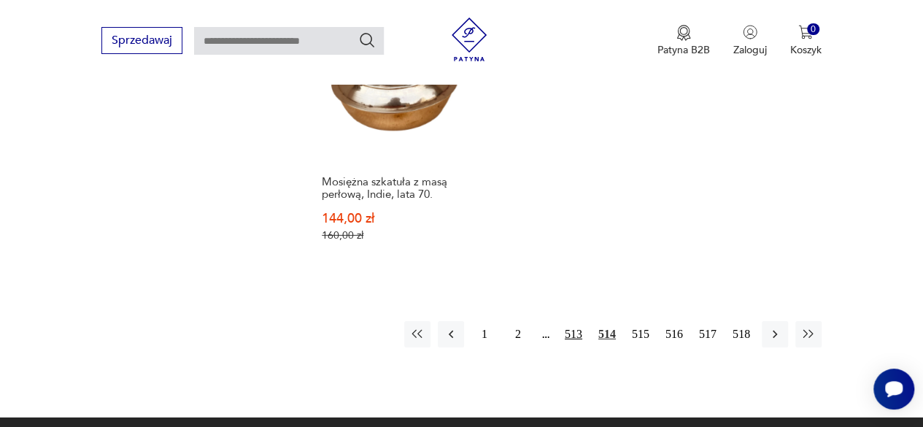
click at [575, 321] on button "513" at bounding box center [573, 334] width 26 height 26
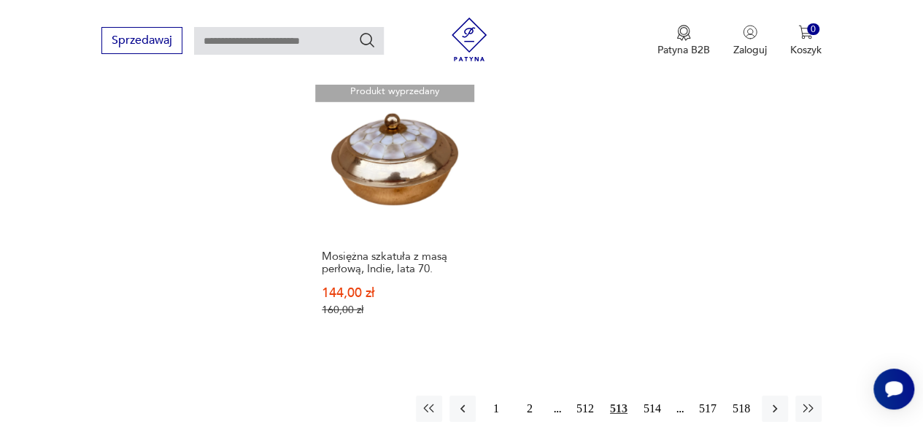
scroll to position [1632, 0]
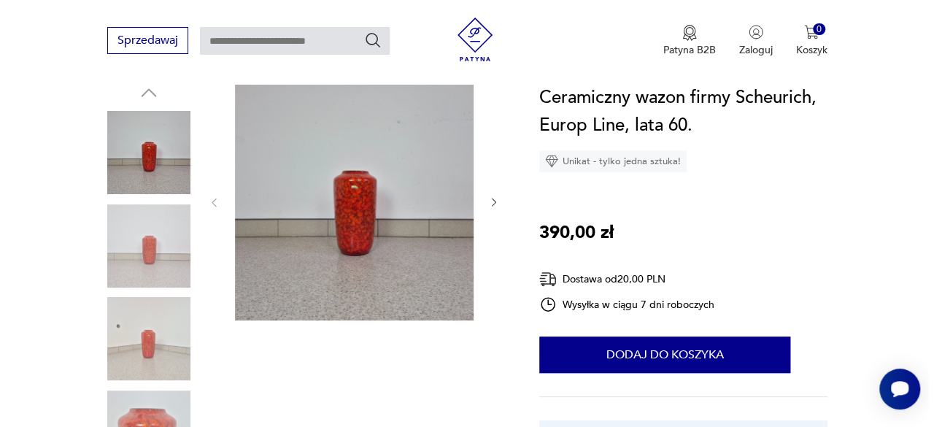
scroll to position [146, 0]
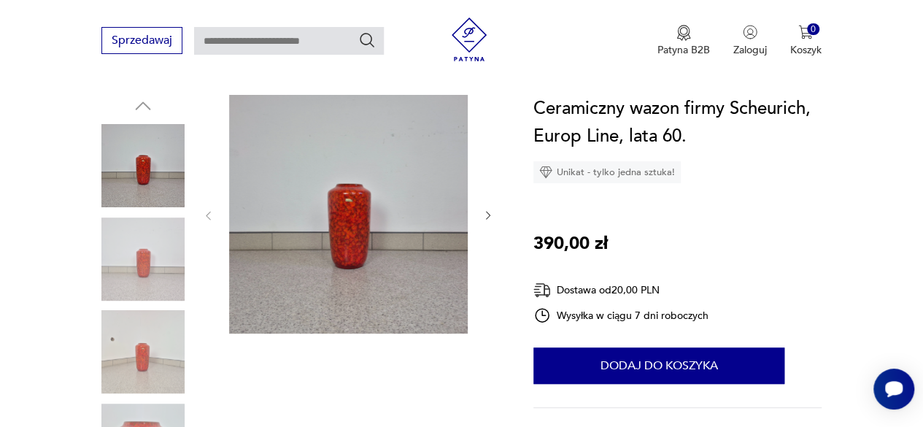
click at [354, 245] on img at bounding box center [348, 214] width 238 height 238
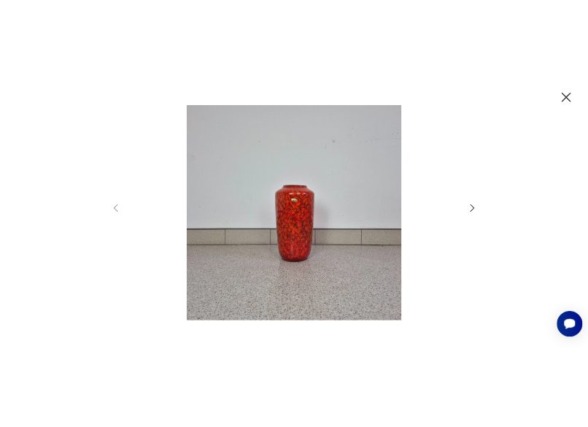
scroll to position [0, 0]
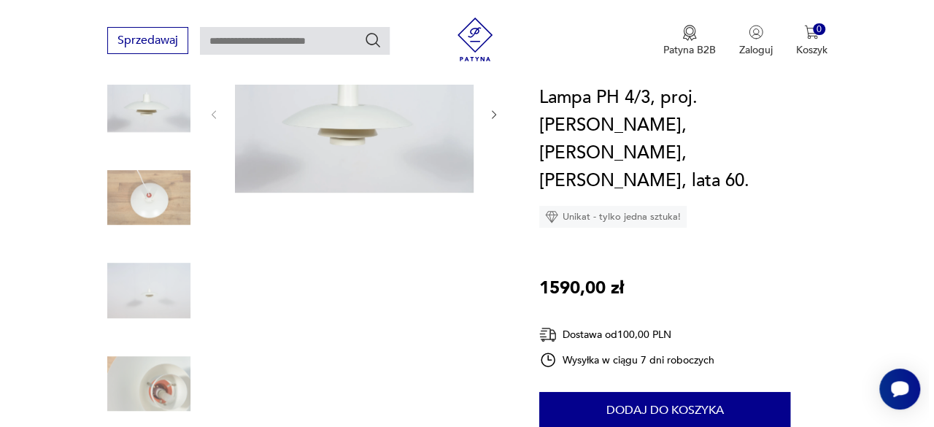
scroll to position [73, 0]
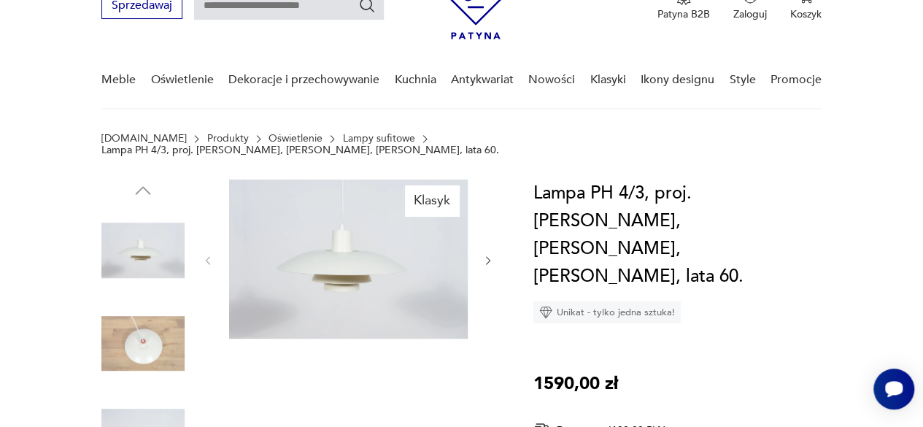
click at [306, 280] on img at bounding box center [348, 258] width 238 height 159
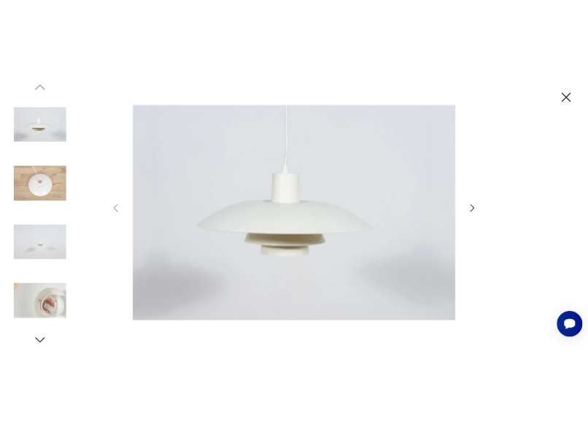
scroll to position [0, 0]
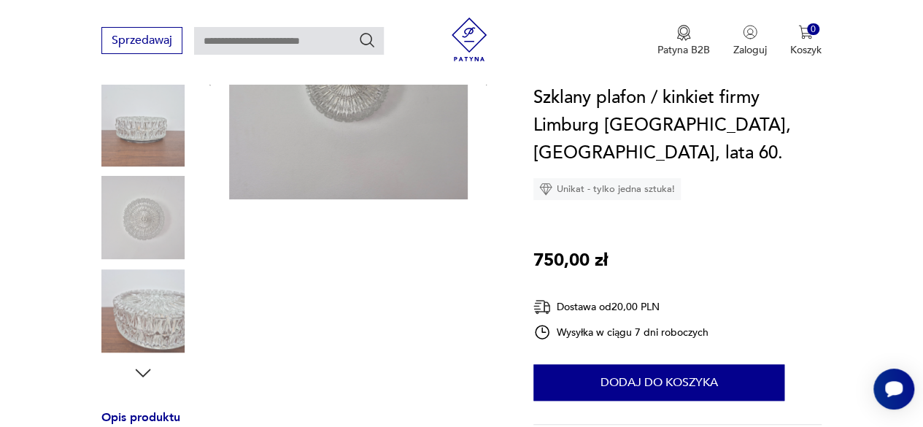
click at [141, 236] on img at bounding box center [142, 217] width 83 height 83
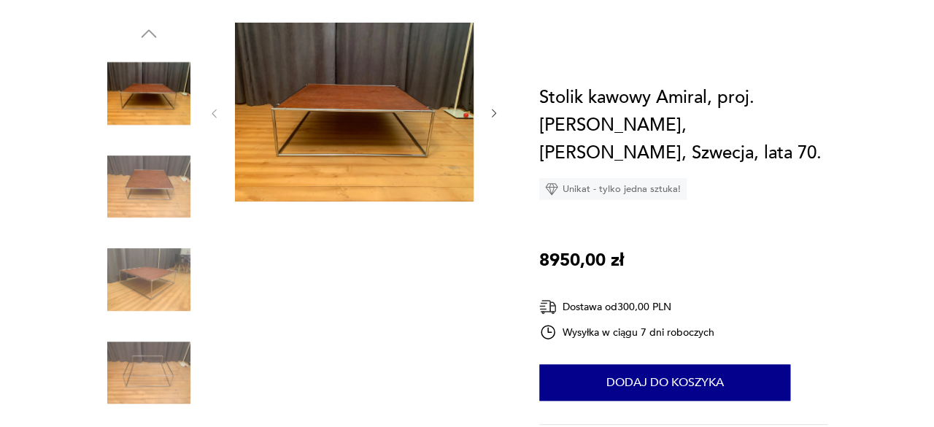
scroll to position [73, 0]
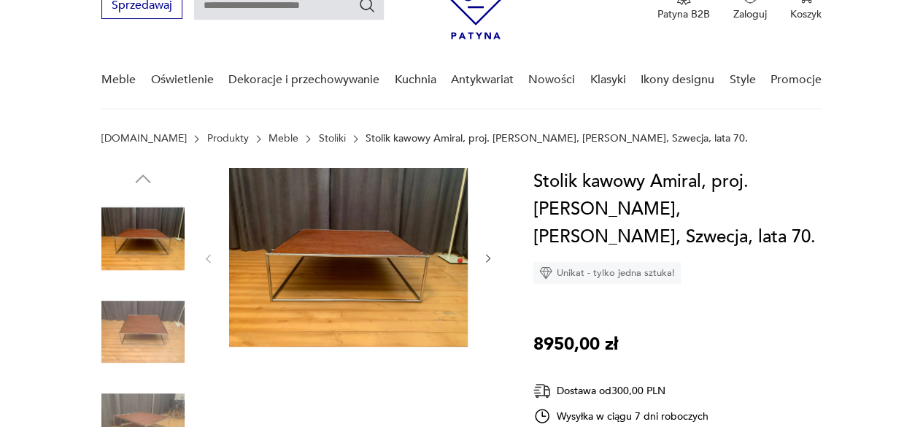
click at [381, 262] on img at bounding box center [348, 257] width 238 height 179
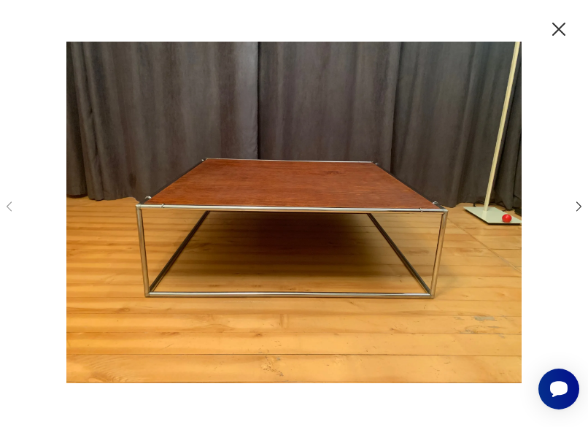
scroll to position [0, 0]
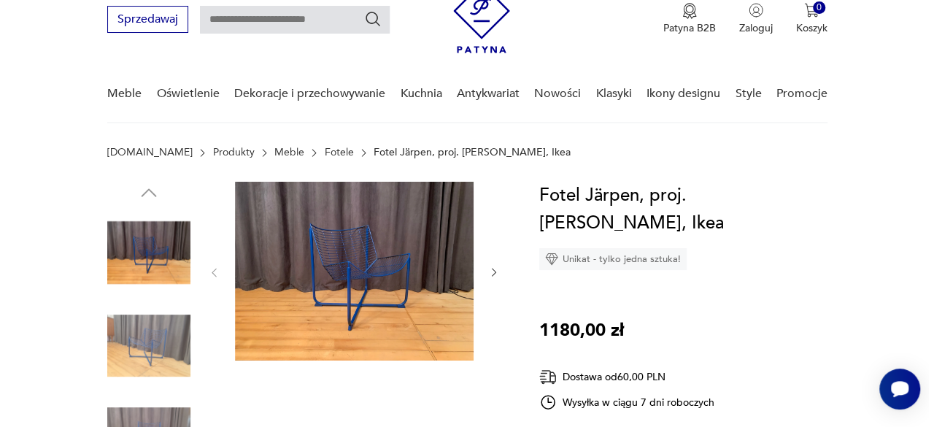
scroll to position [73, 0]
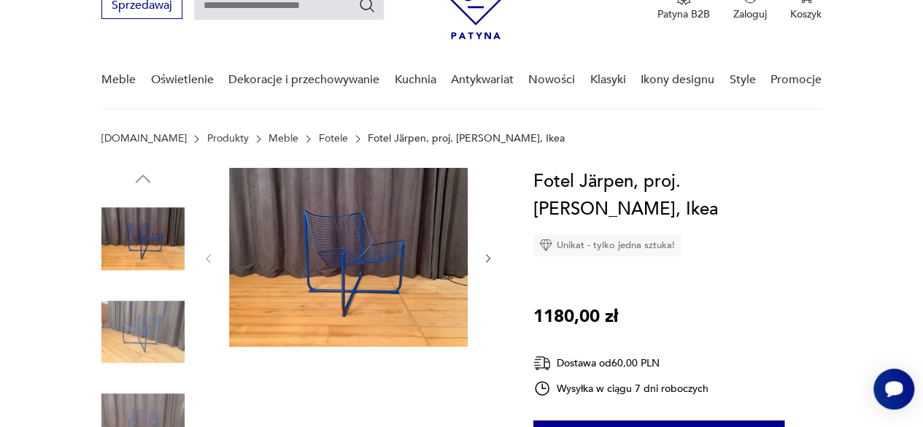
click at [341, 268] on img at bounding box center [348, 257] width 238 height 179
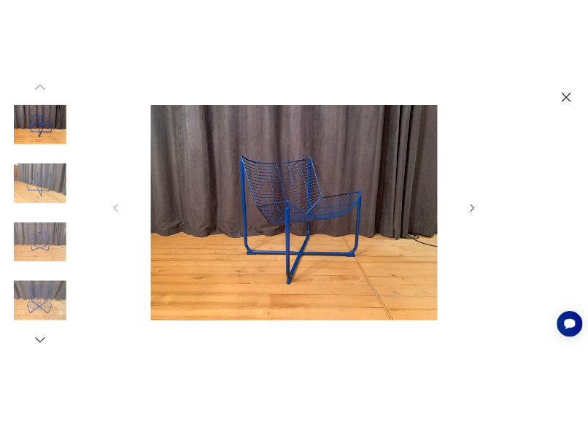
scroll to position [0, 0]
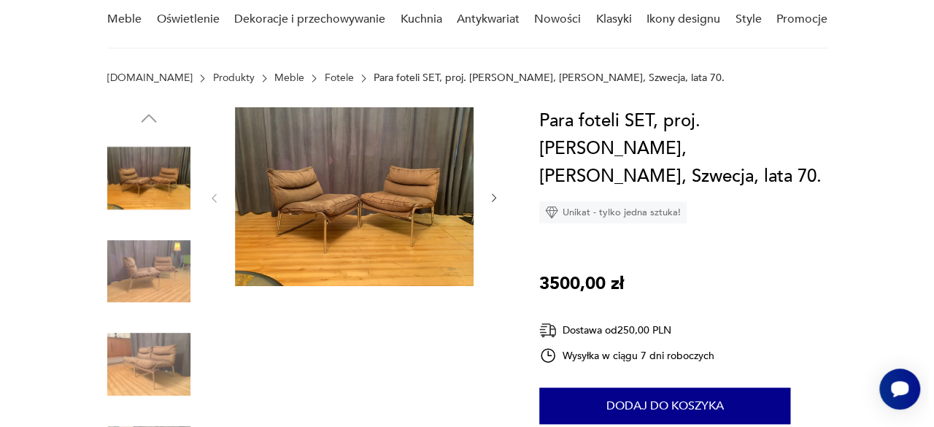
scroll to position [146, 0]
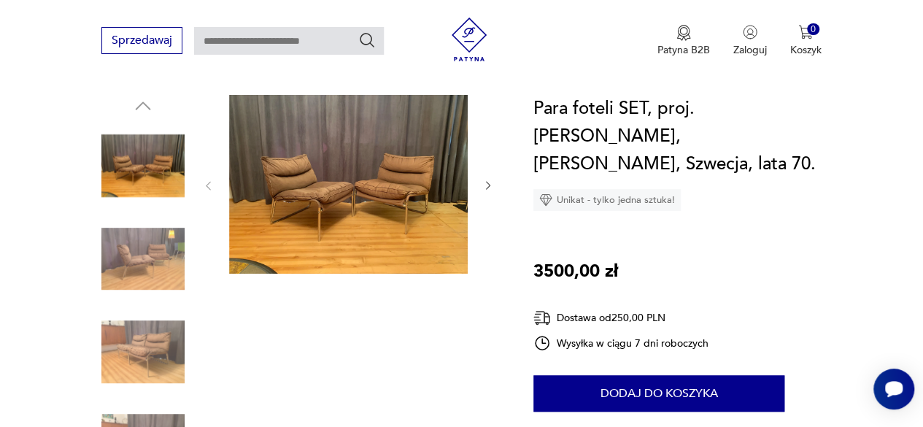
click at [333, 139] on img at bounding box center [348, 184] width 238 height 179
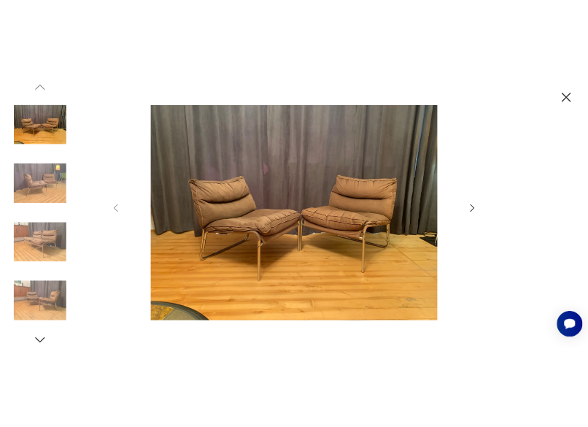
scroll to position [0, 0]
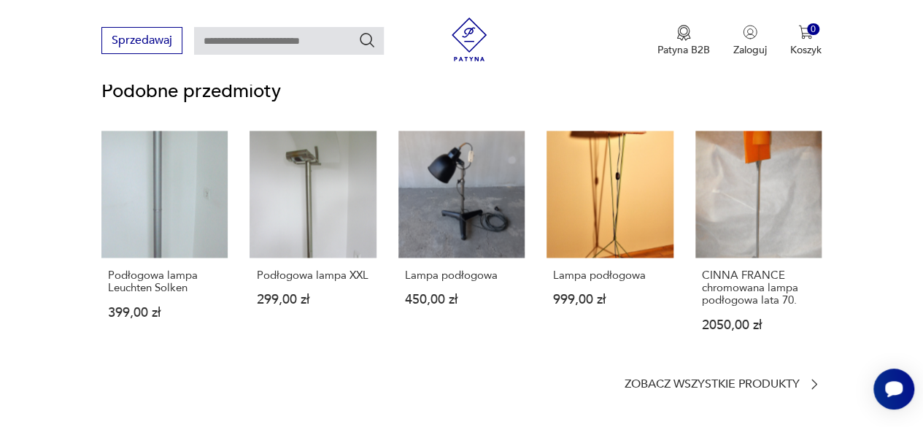
scroll to position [1094, 0]
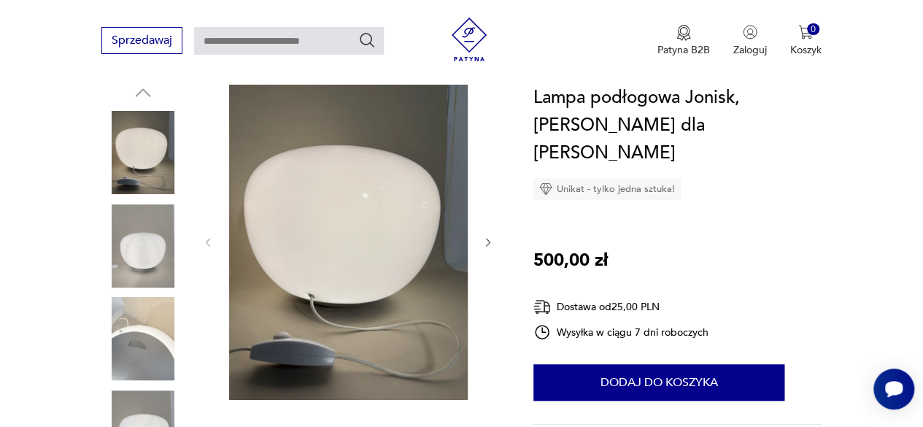
scroll to position [146, 0]
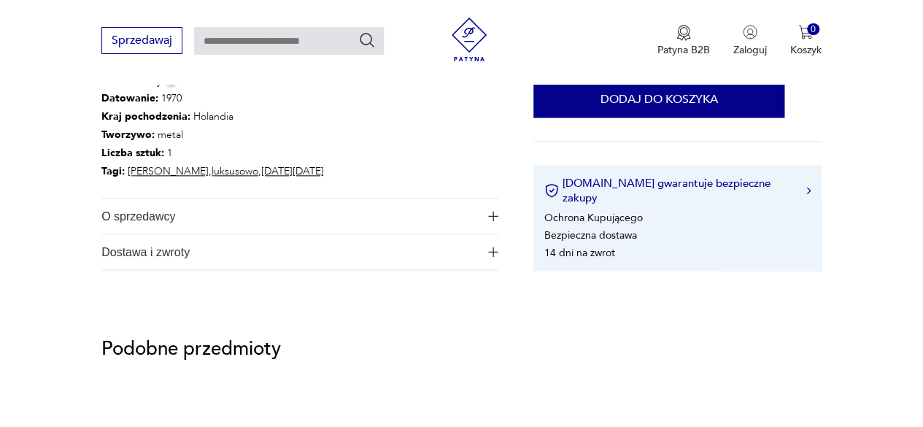
scroll to position [875, 0]
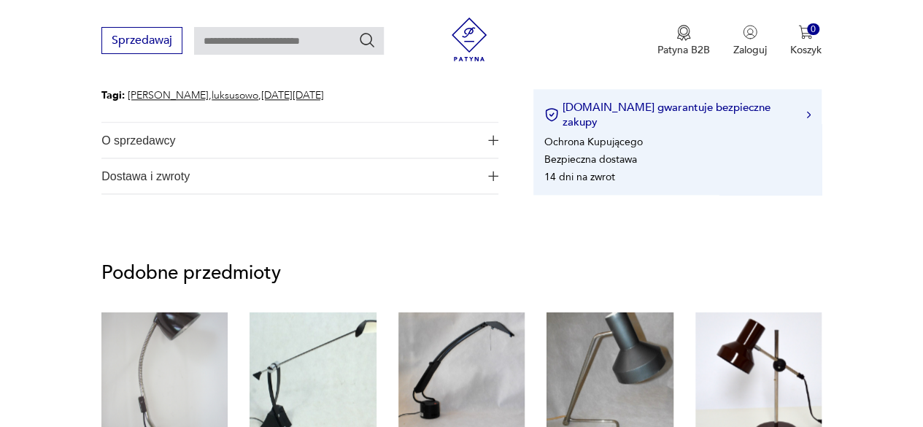
click at [424, 146] on span "O sprzedawcy" at bounding box center [289, 140] width 377 height 35
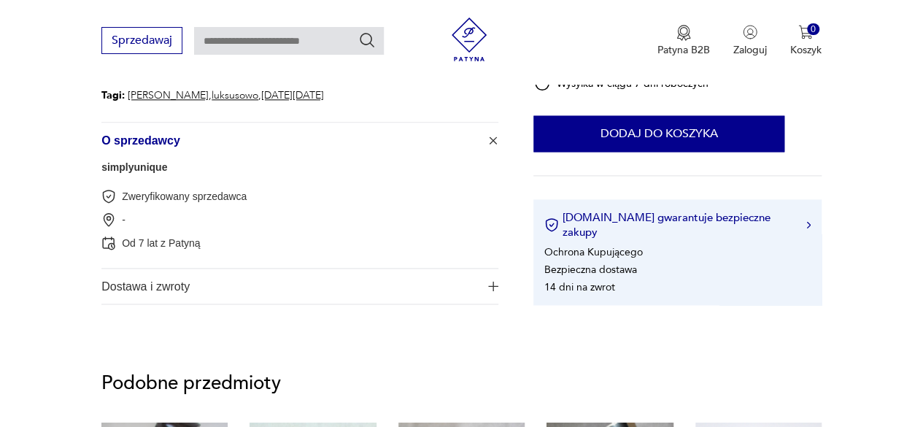
click at [143, 171] on link "simplyunique" at bounding box center [134, 167] width 66 height 12
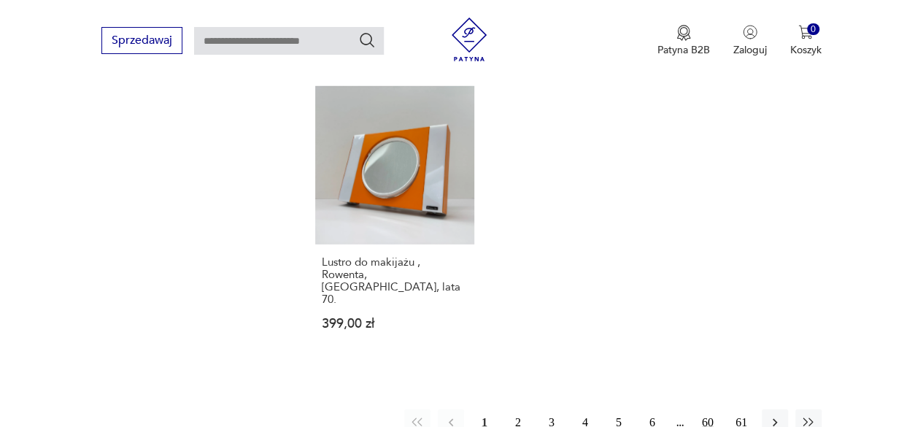
scroll to position [1978, 0]
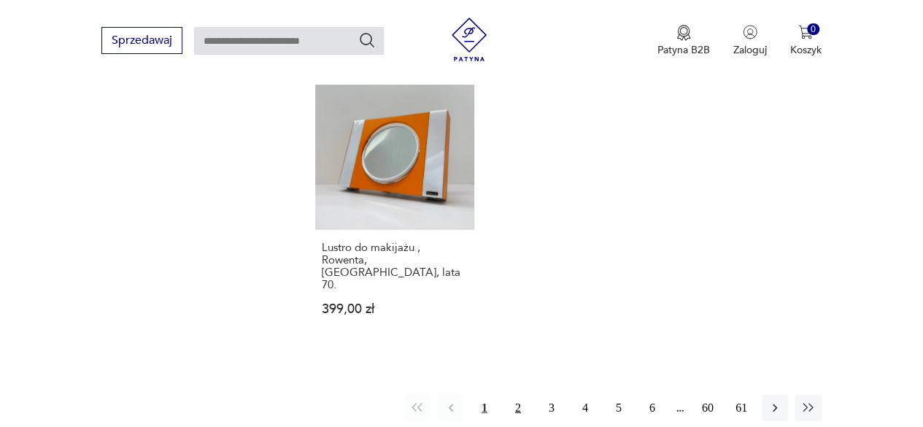
click at [511, 395] on button "2" at bounding box center [518, 408] width 26 height 26
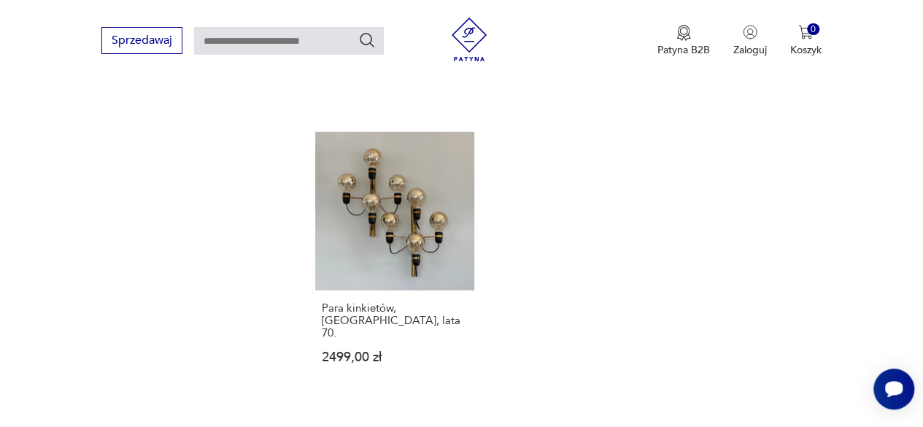
scroll to position [1832, 0]
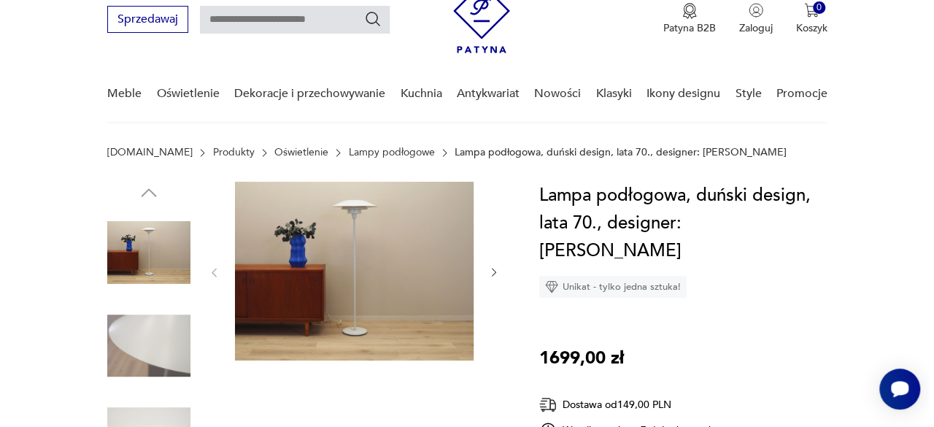
scroll to position [73, 0]
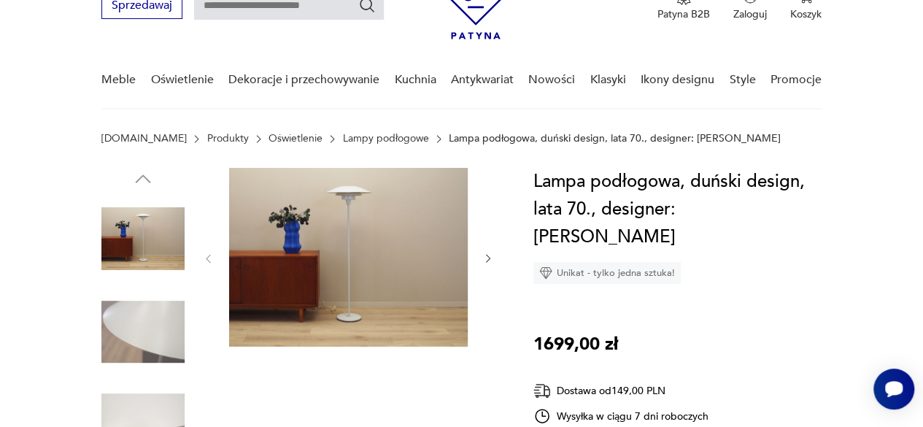
click at [369, 243] on img at bounding box center [348, 257] width 238 height 179
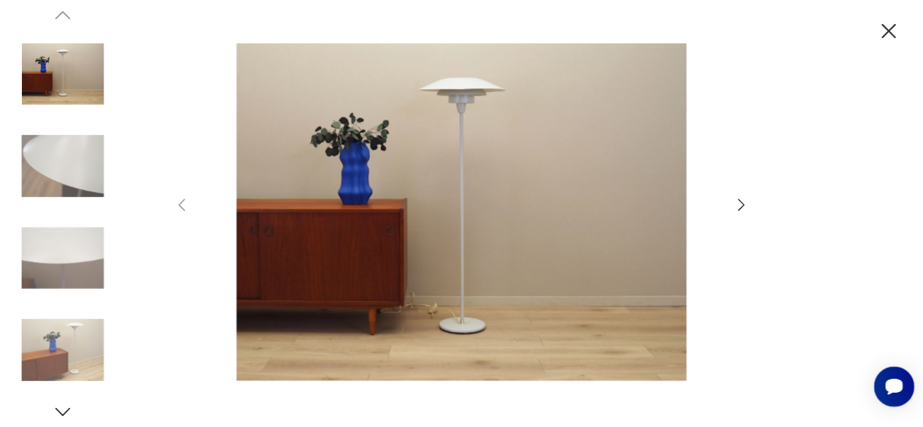
scroll to position [0, 0]
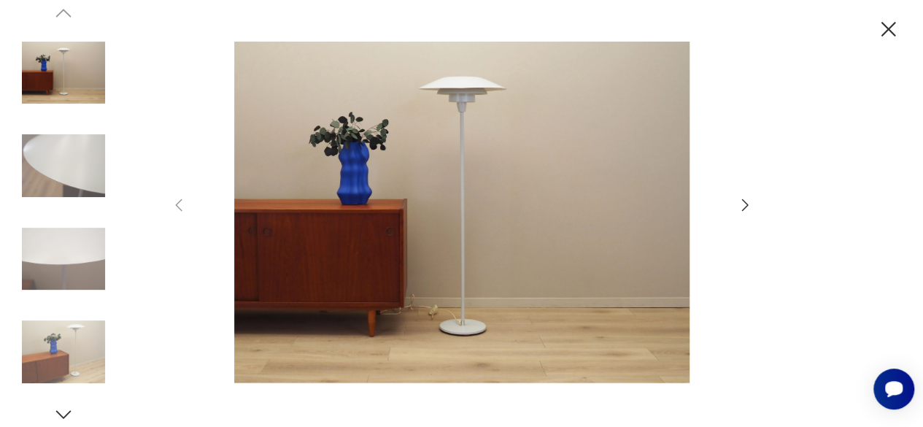
click at [901, 34] on icon "button" at bounding box center [888, 30] width 26 height 26
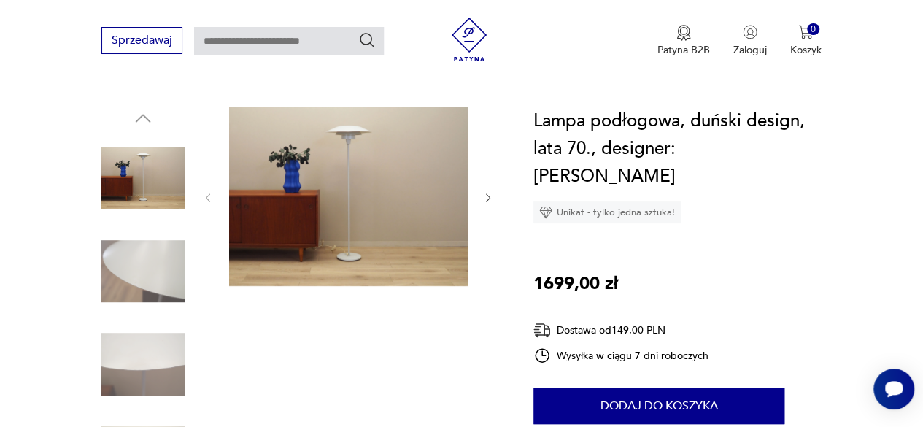
scroll to position [146, 0]
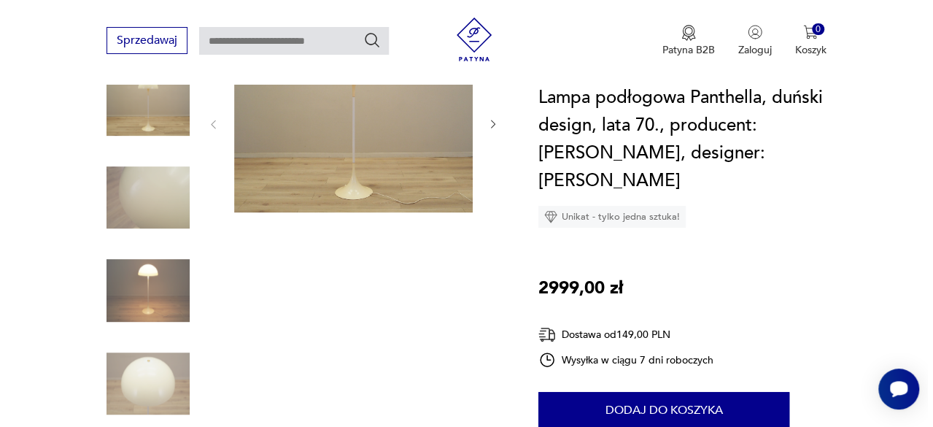
scroll to position [73, 0]
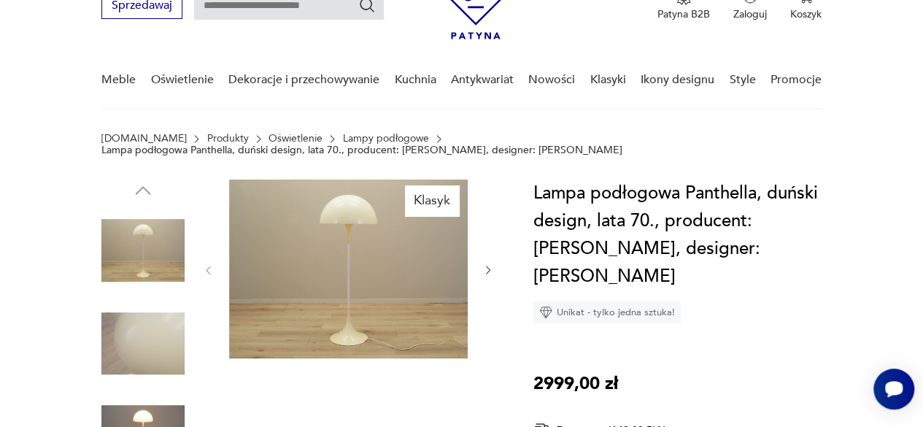
click at [332, 239] on img at bounding box center [348, 268] width 238 height 179
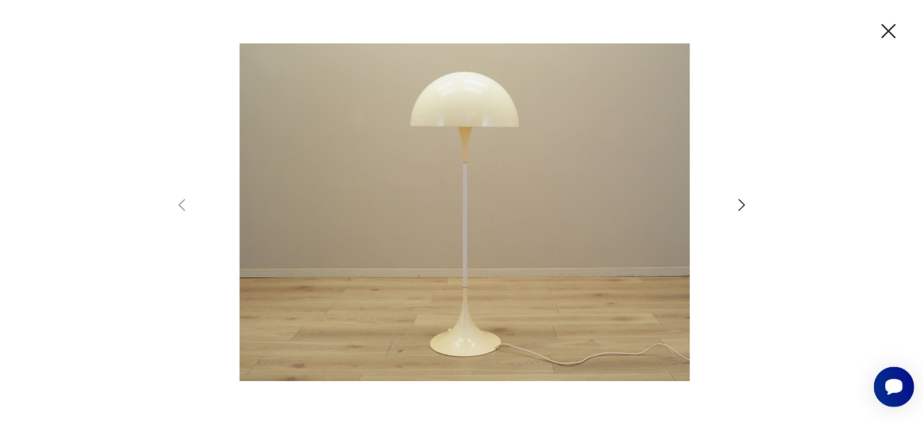
scroll to position [0, 0]
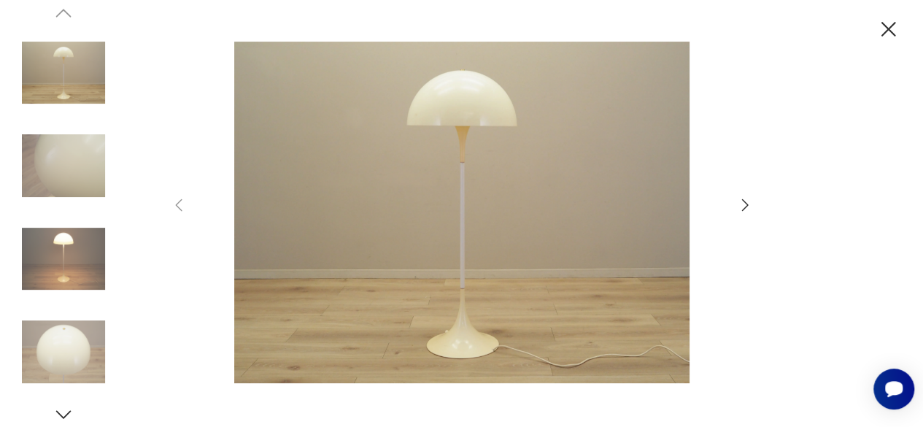
click at [895, 28] on icon "button" at bounding box center [888, 30] width 26 height 26
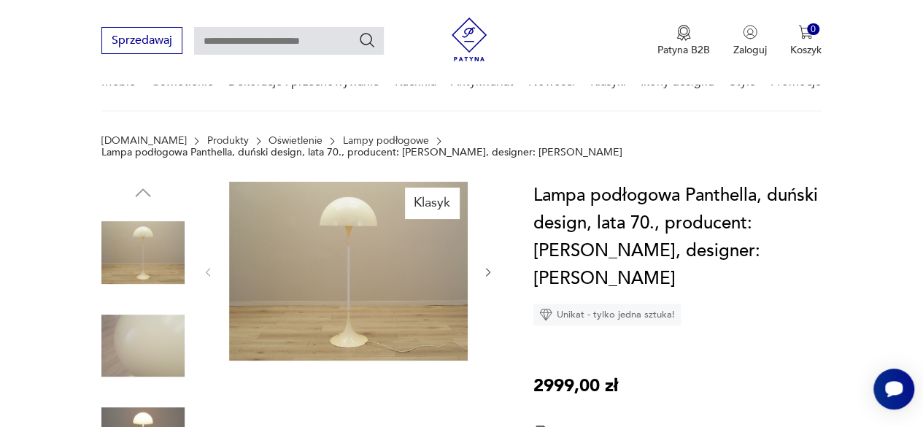
scroll to position [146, 0]
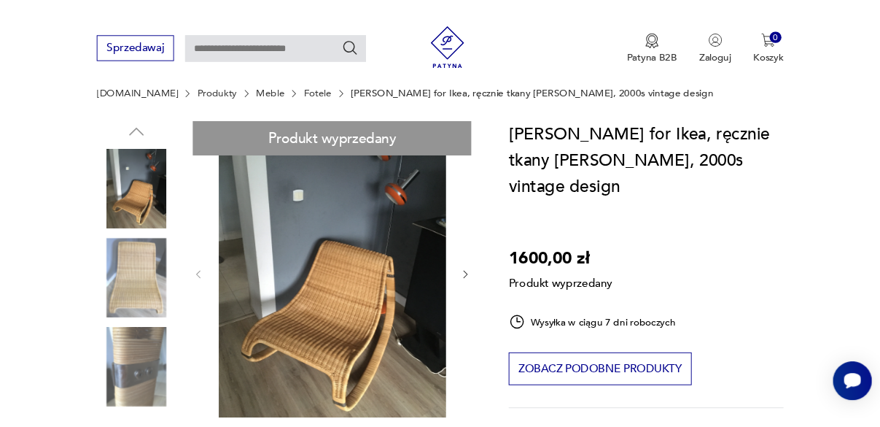
scroll to position [146, 0]
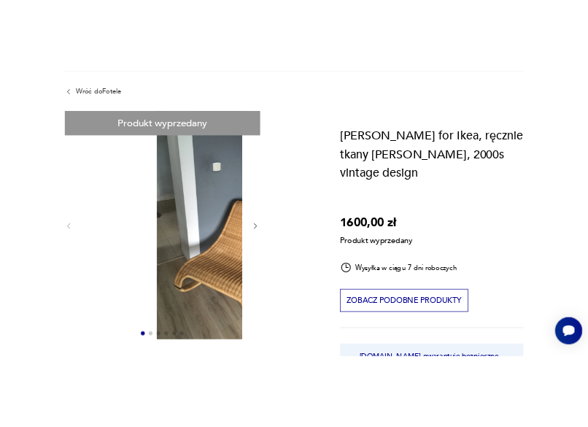
scroll to position [0, 0]
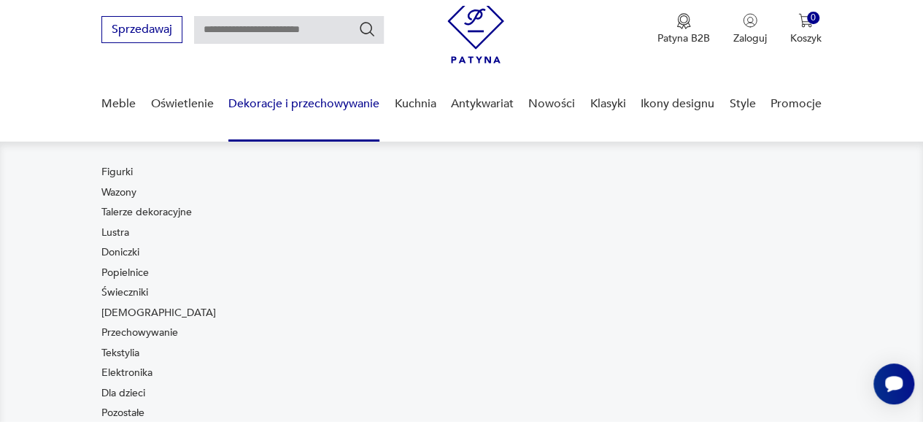
scroll to position [146, 0]
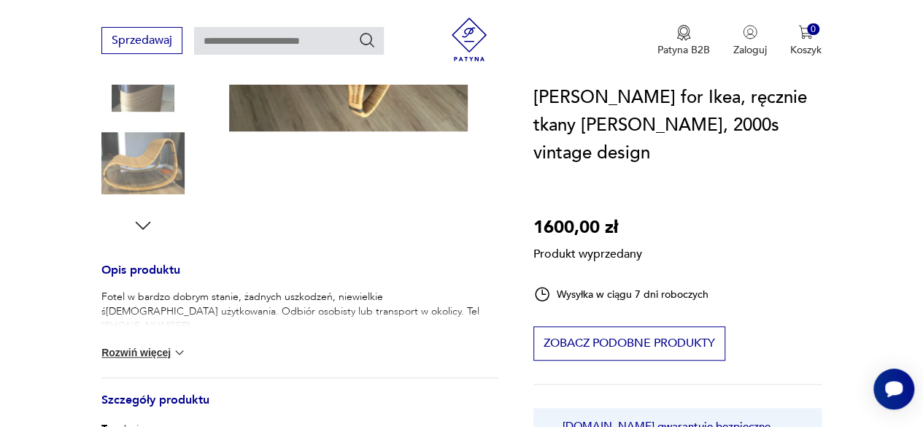
scroll to position [438, 0]
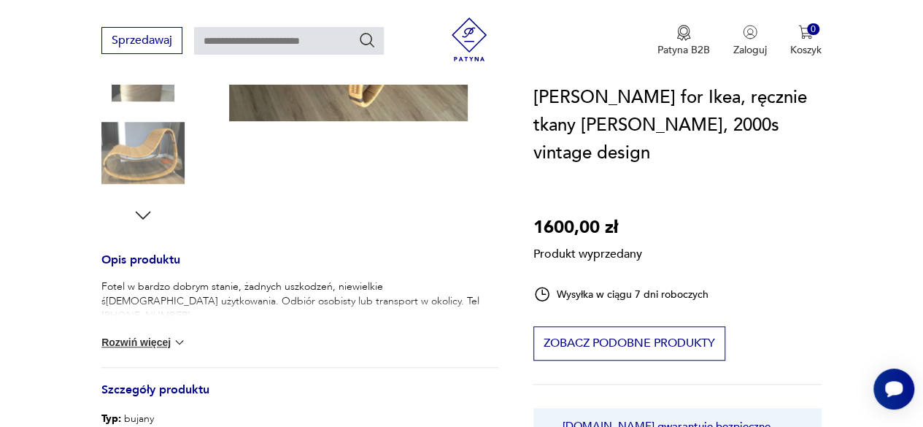
click at [141, 346] on button "Rozwiń więcej" at bounding box center [143, 342] width 85 height 15
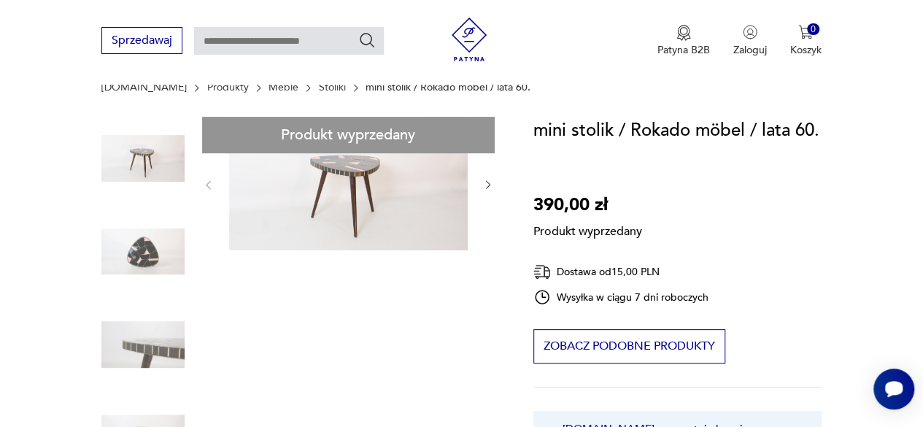
scroll to position [146, 0]
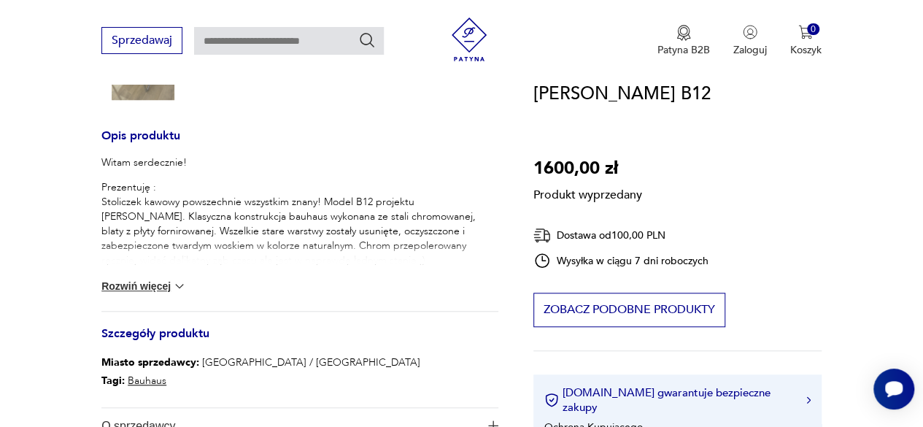
scroll to position [511, 0]
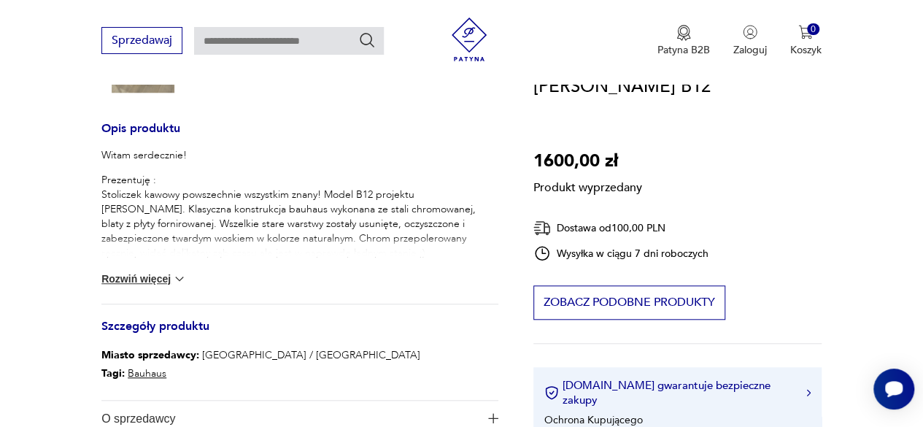
click at [147, 279] on button "Rozwiń więcej" at bounding box center [143, 278] width 85 height 15
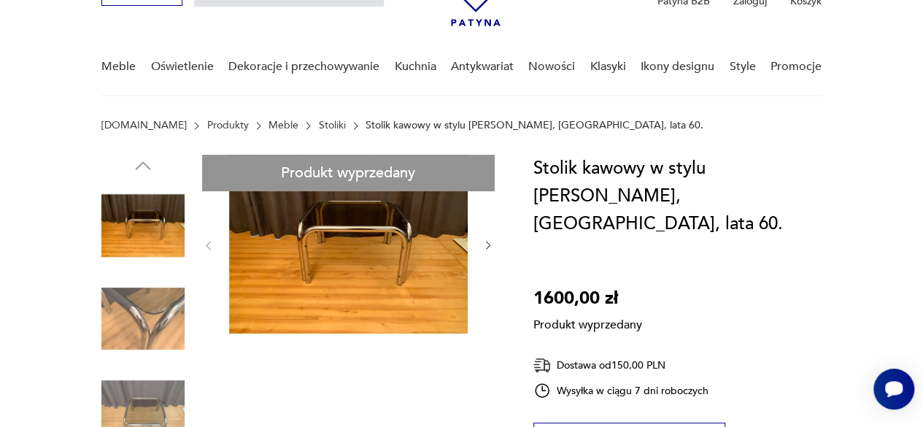
scroll to position [73, 0]
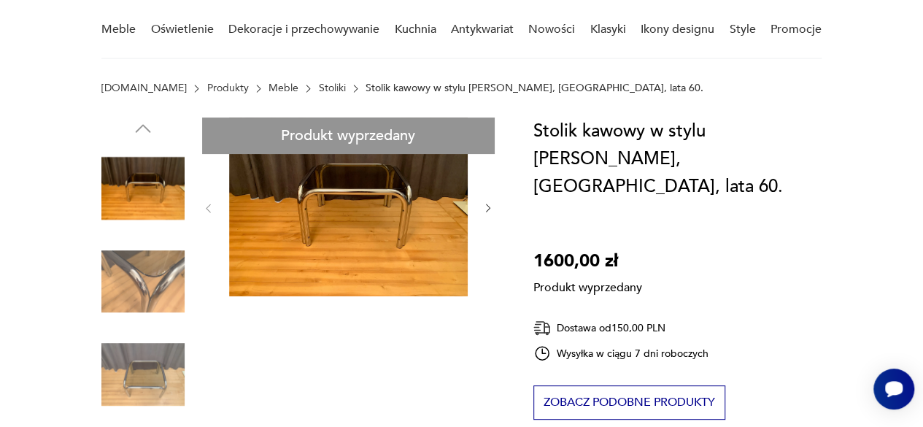
scroll to position [146, 0]
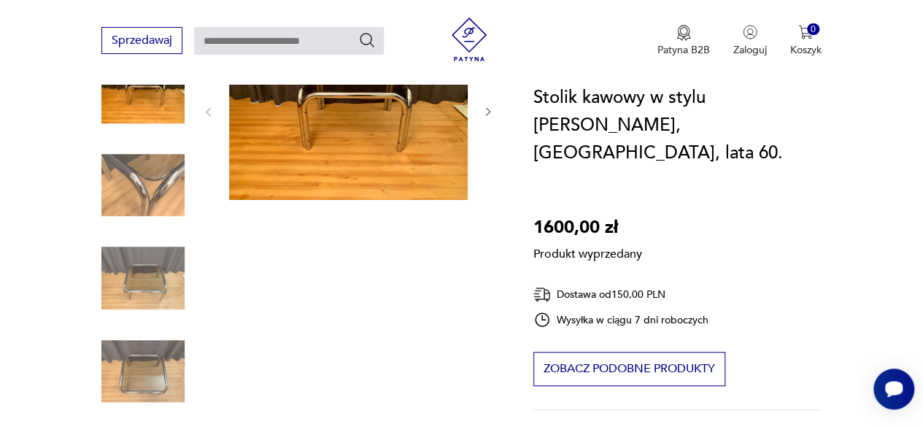
scroll to position [292, 0]
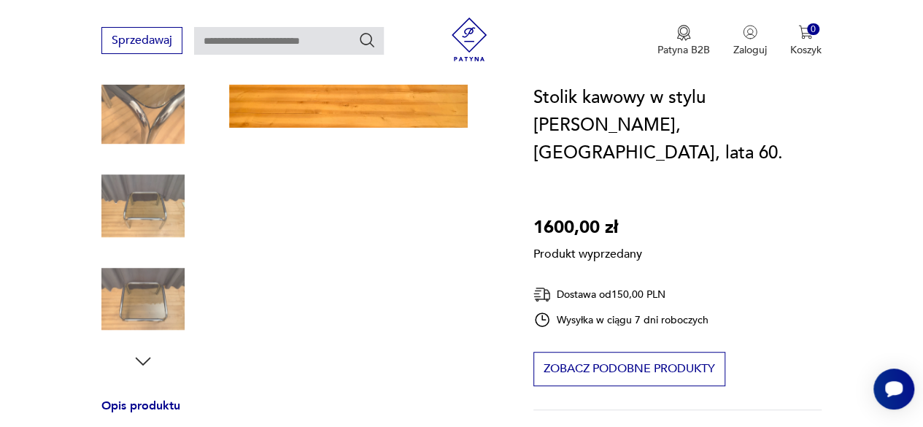
click at [141, 353] on div "Produkt wyprzedany Opis produktu Stolik kawowy w stylu Claire Bataille z lat 60…" at bounding box center [299, 410] width 397 height 922
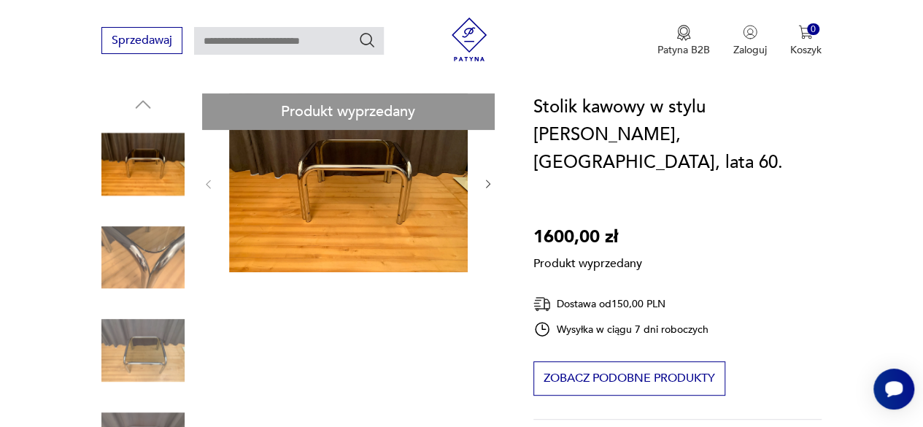
scroll to position [146, 0]
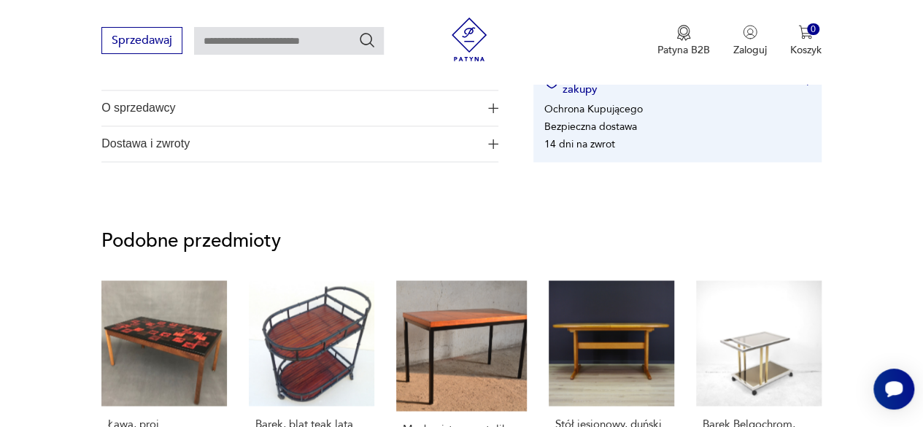
scroll to position [1021, 0]
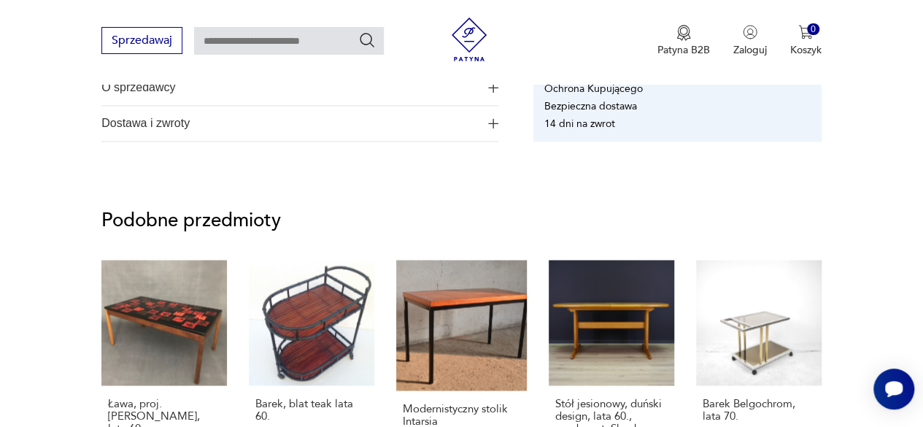
click at [171, 93] on span "O sprzedawcy" at bounding box center [289, 87] width 377 height 35
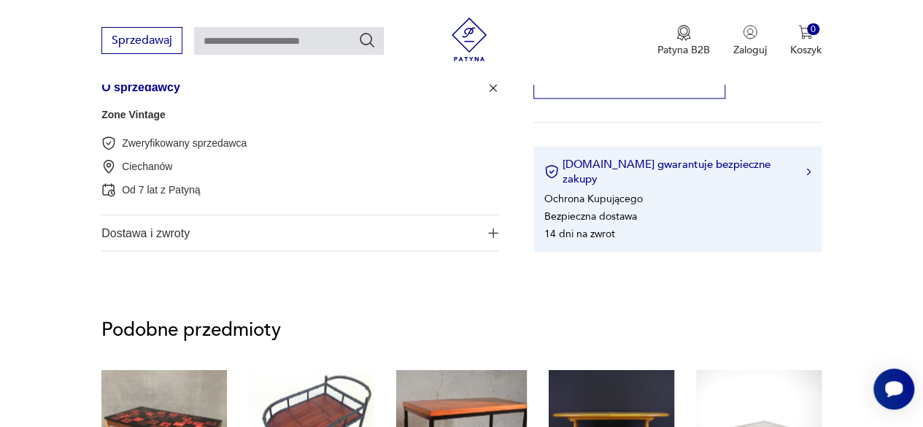
click at [147, 114] on link "Zone Vintage" at bounding box center [133, 115] width 64 height 12
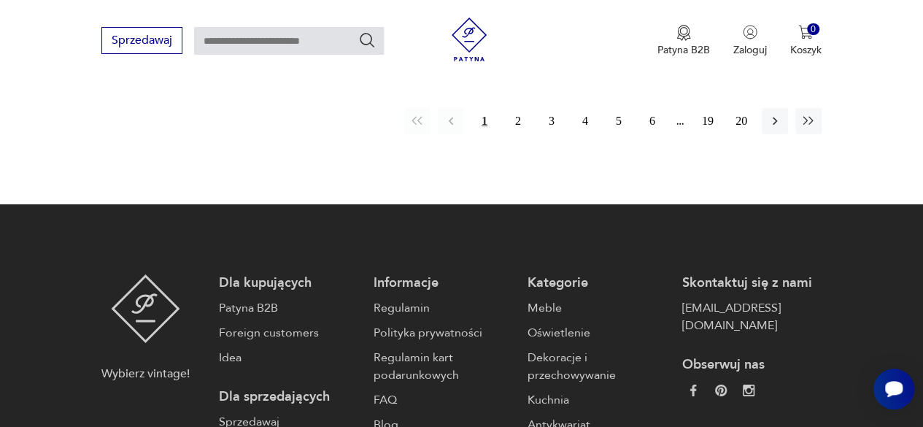
scroll to position [2270, 0]
